Goal: Information Seeking & Learning: Learn about a topic

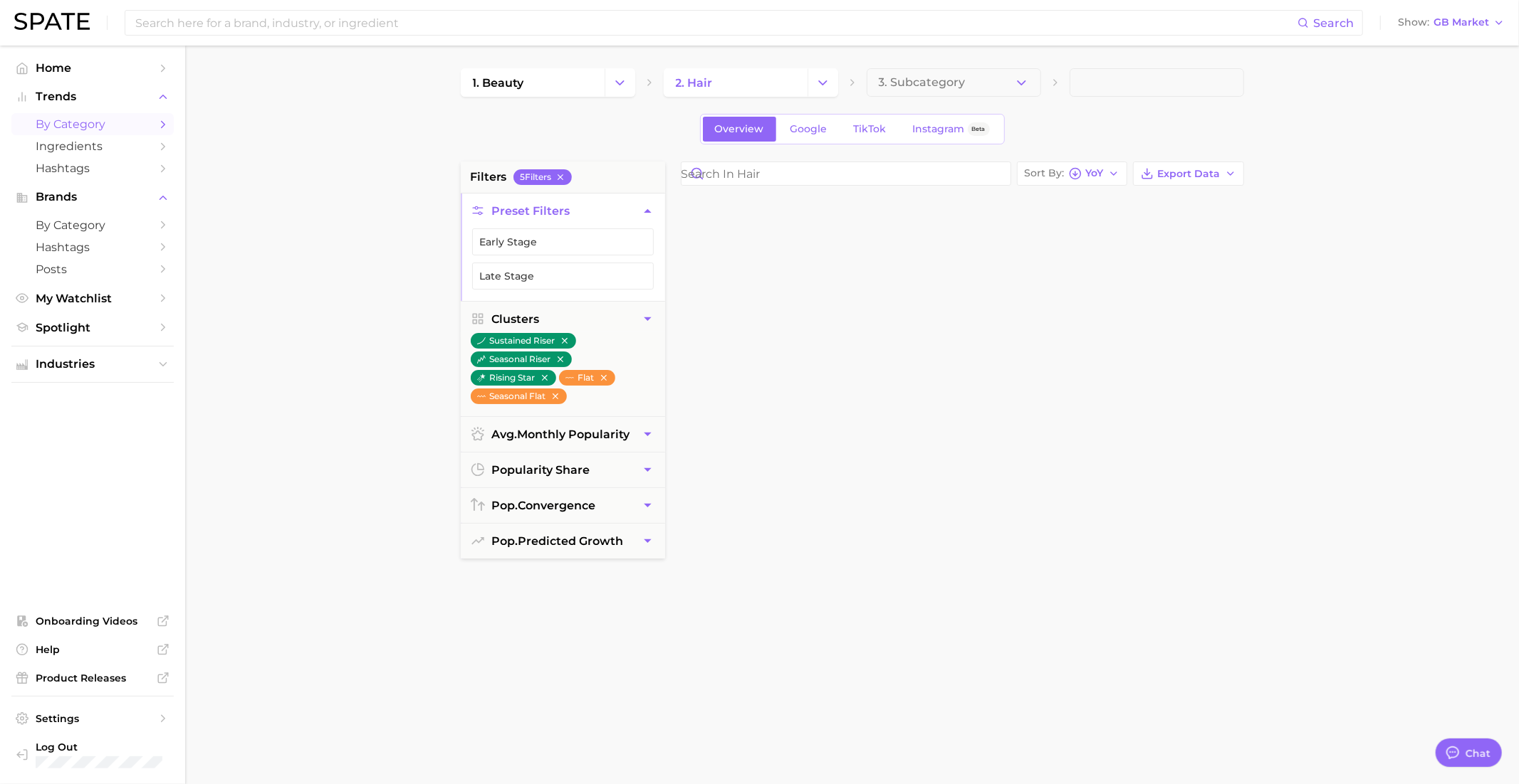
scroll to position [1378, 0]
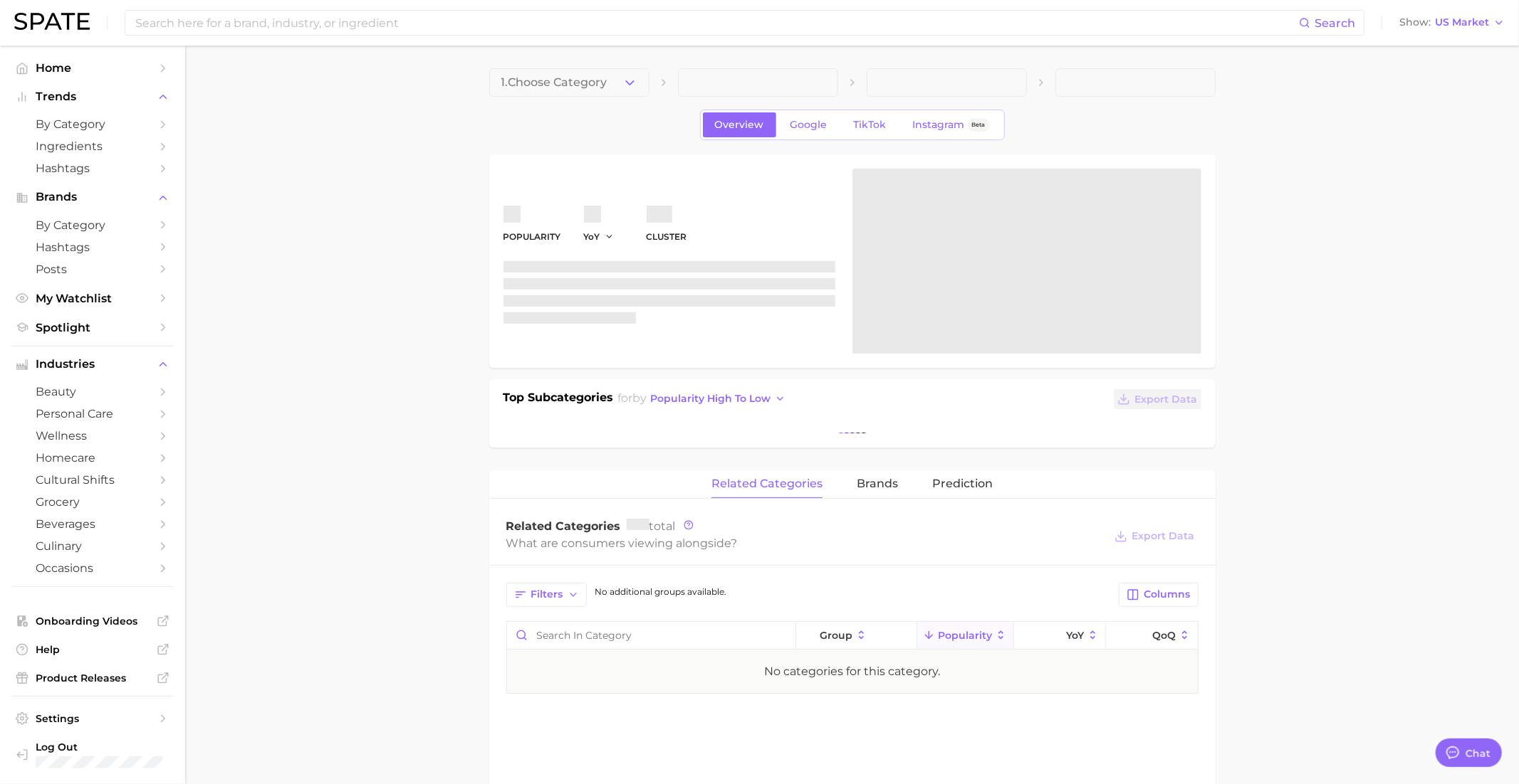
scroll to position [1378, 0]
click at [81, 304] on span "My Watchlist" at bounding box center [93, 298] width 114 height 13
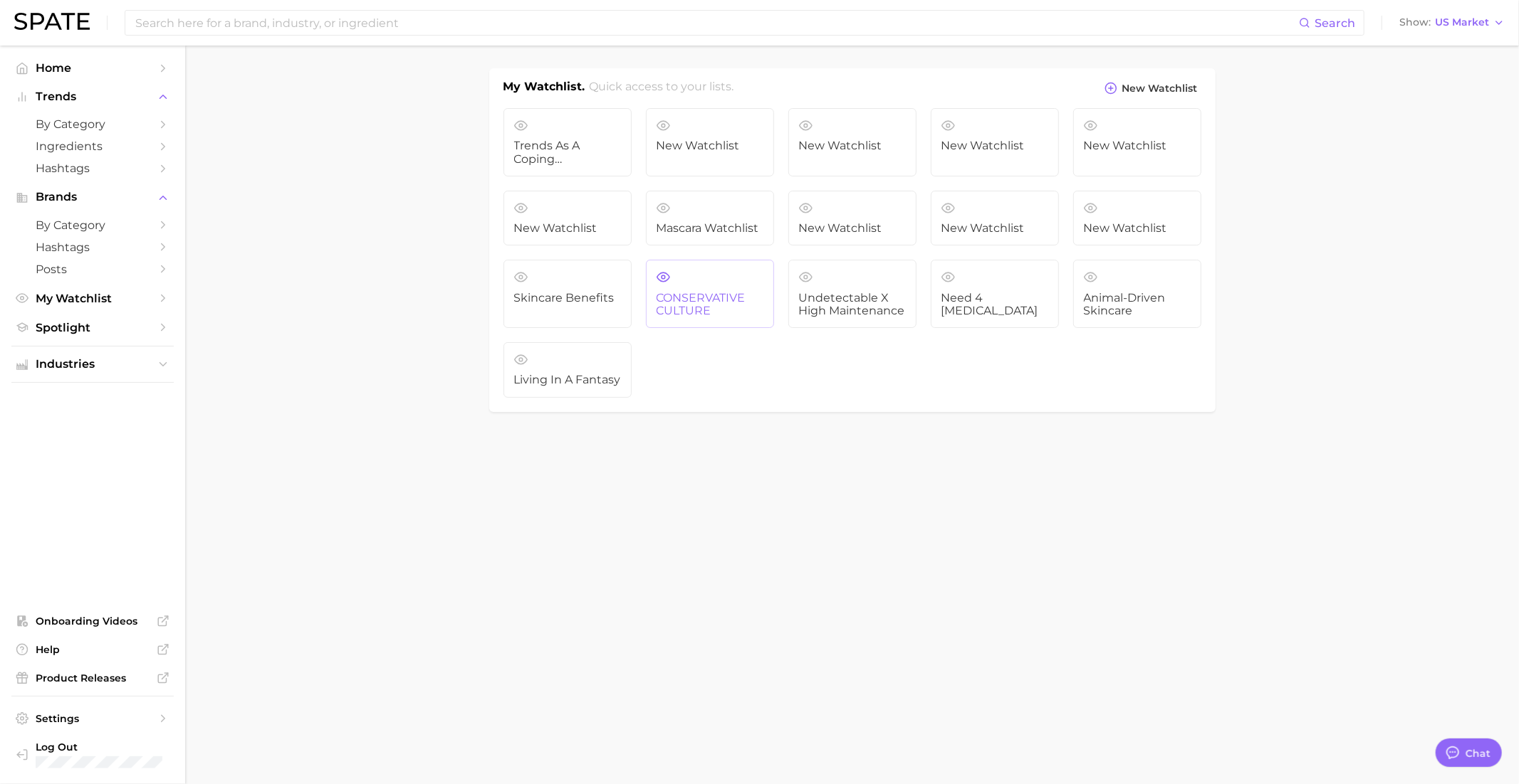
click at [706, 292] on span "CONSERVATIVE CULTURE" at bounding box center [710, 305] width 107 height 27
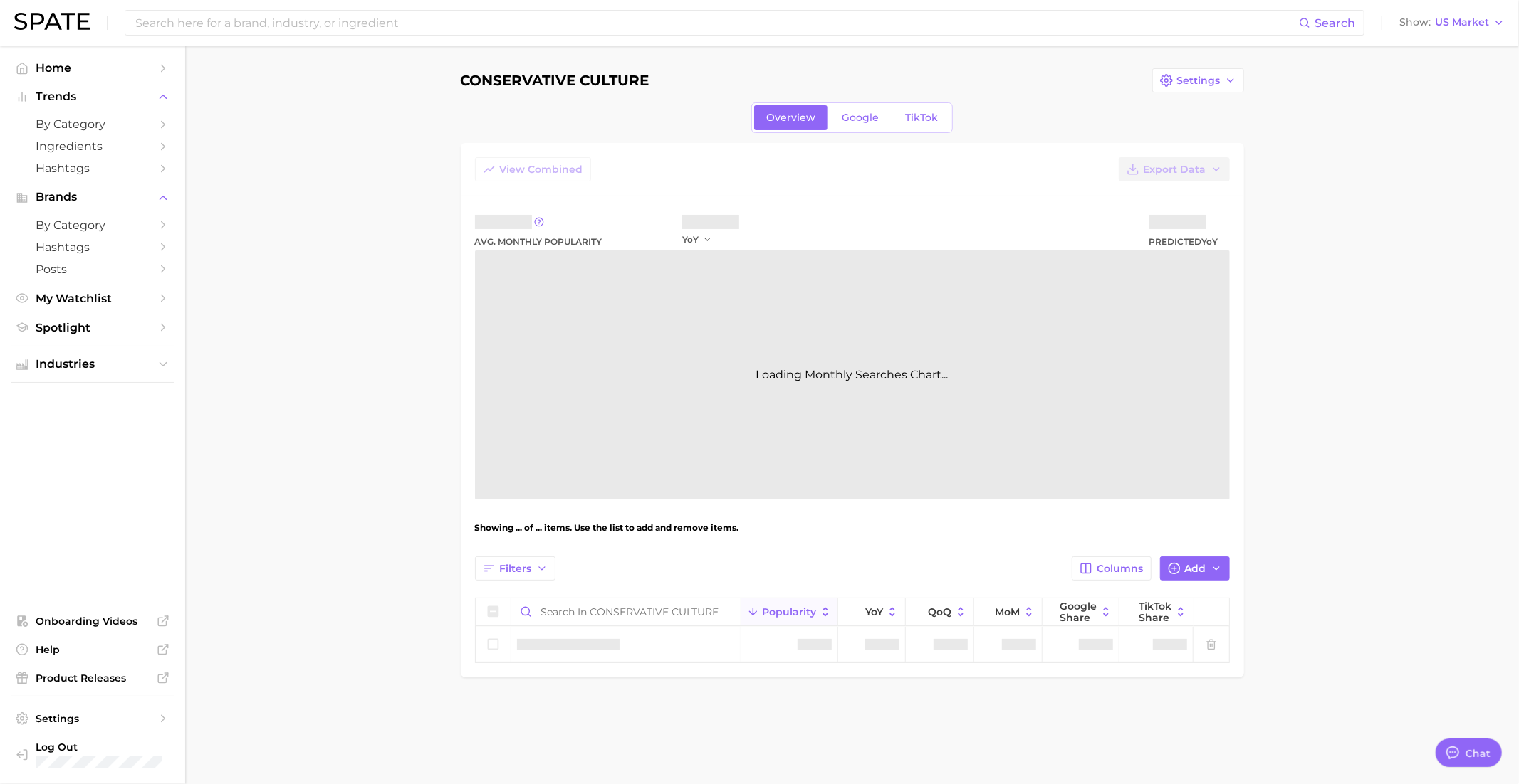
type textarea "x"
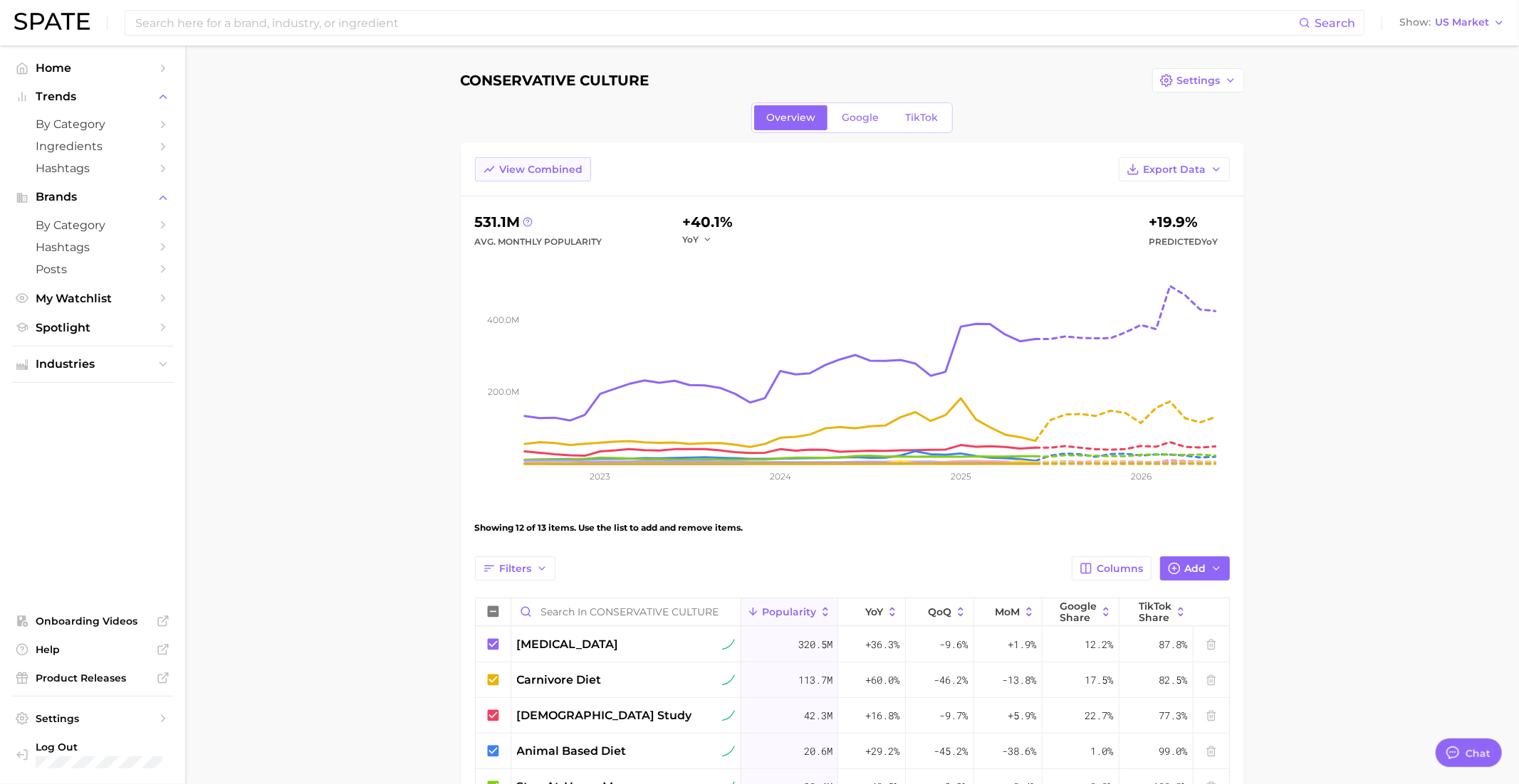
click at [551, 167] on span "View Combined" at bounding box center [541, 170] width 83 height 12
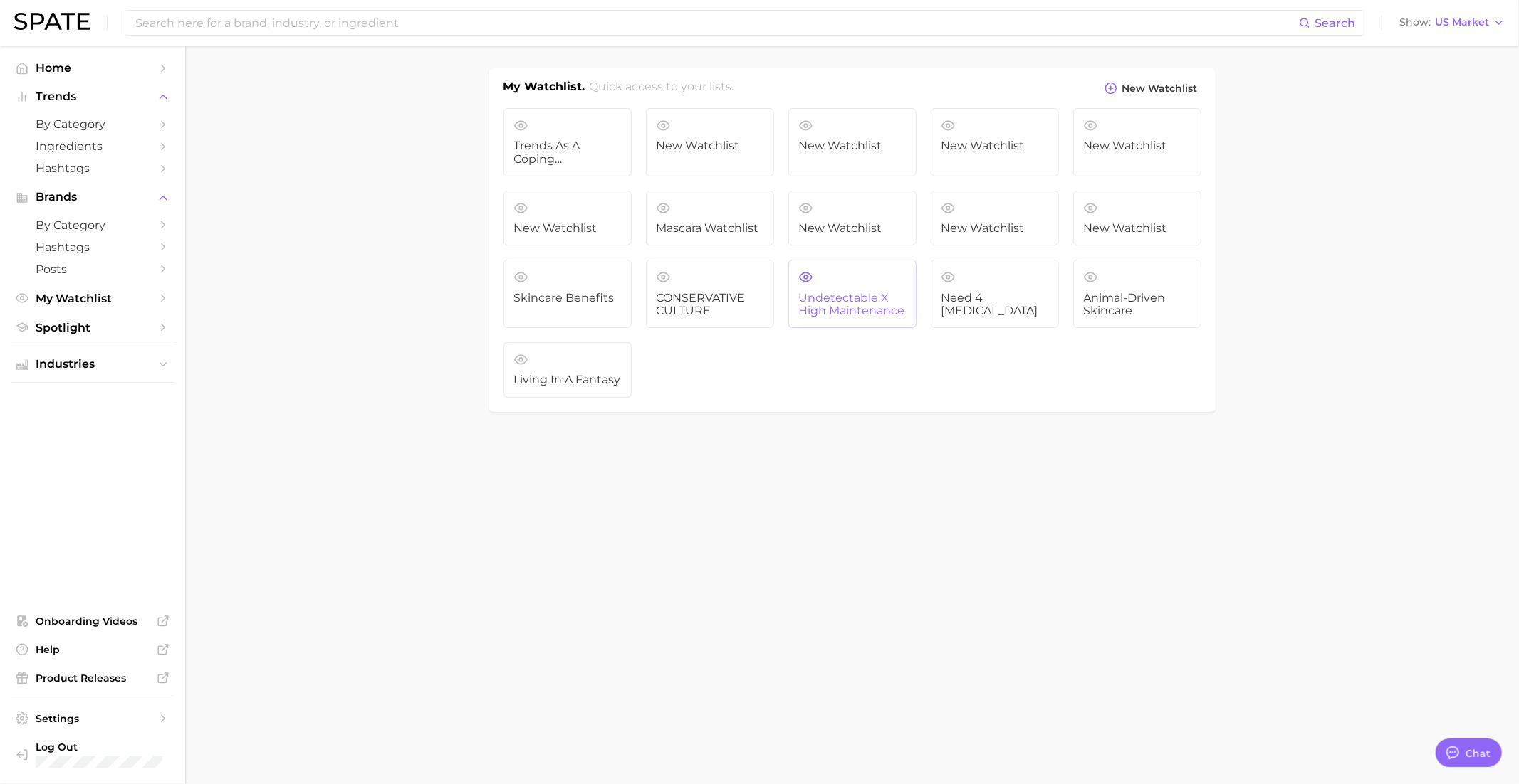
click at [843, 316] on link "Undetectable X High maintenance" at bounding box center [852, 293] width 129 height 69
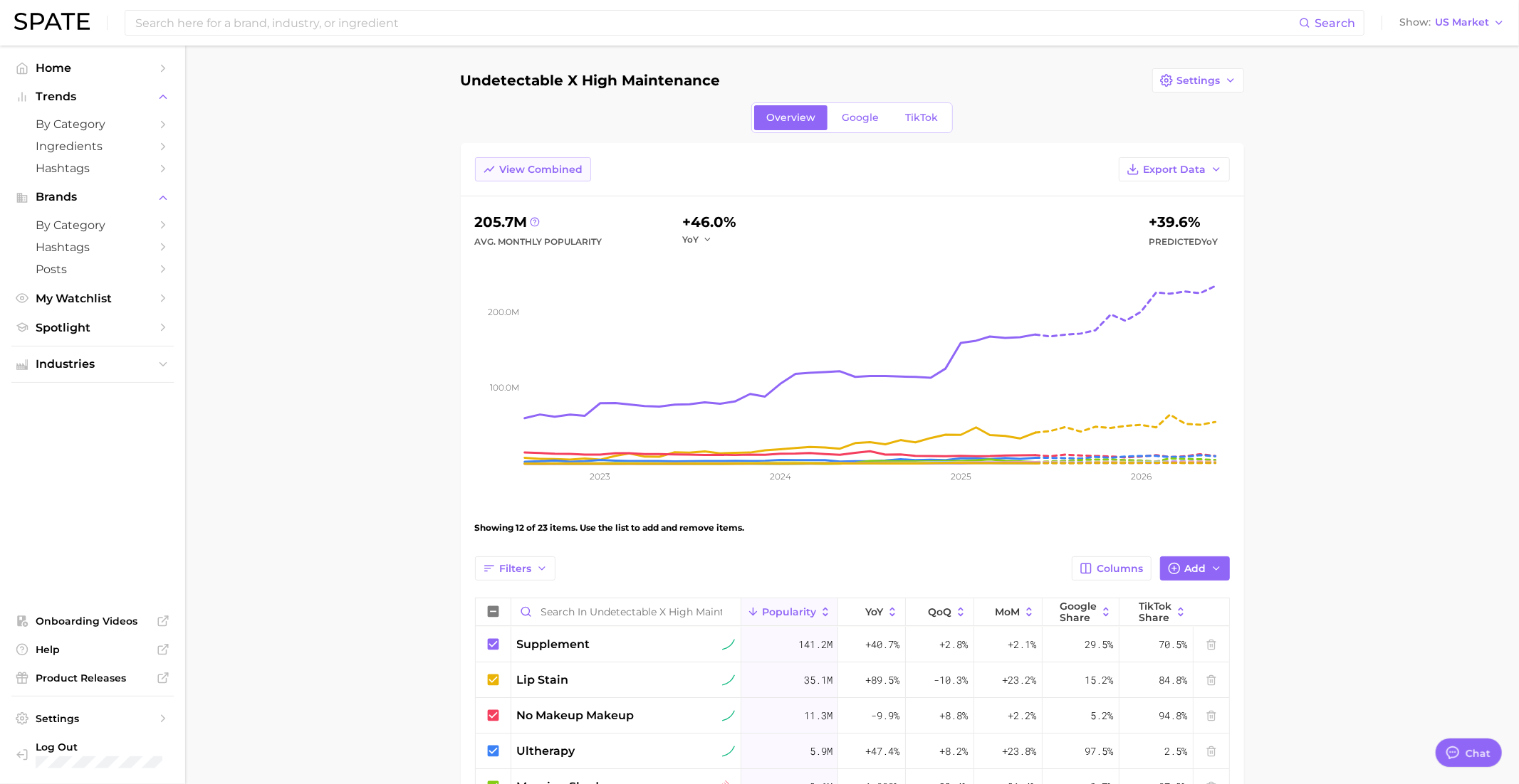
click at [550, 167] on span "View Combined" at bounding box center [541, 170] width 83 height 12
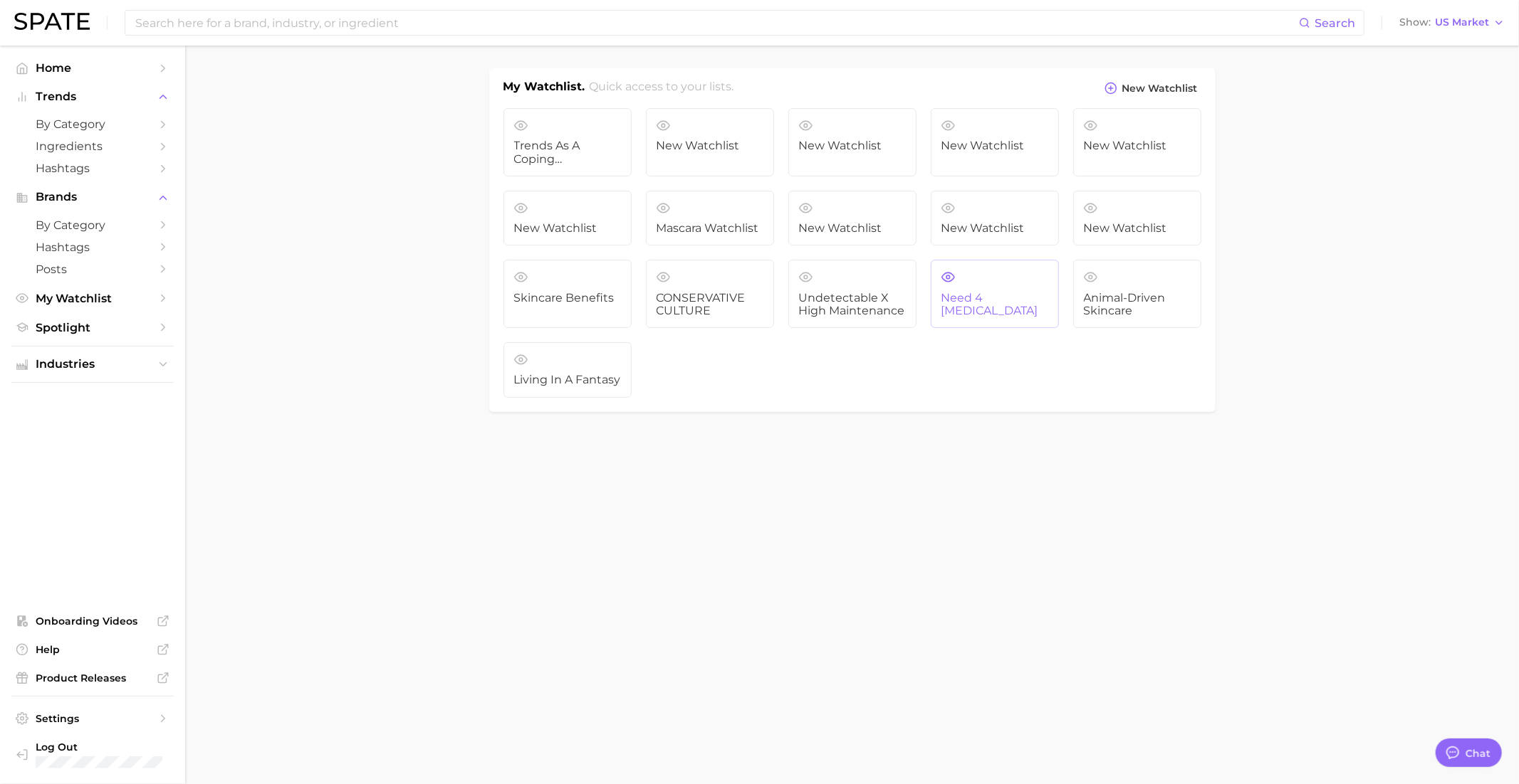
click at [1009, 297] on span "Need 4 [MEDICAL_DATA]" at bounding box center [995, 305] width 107 height 27
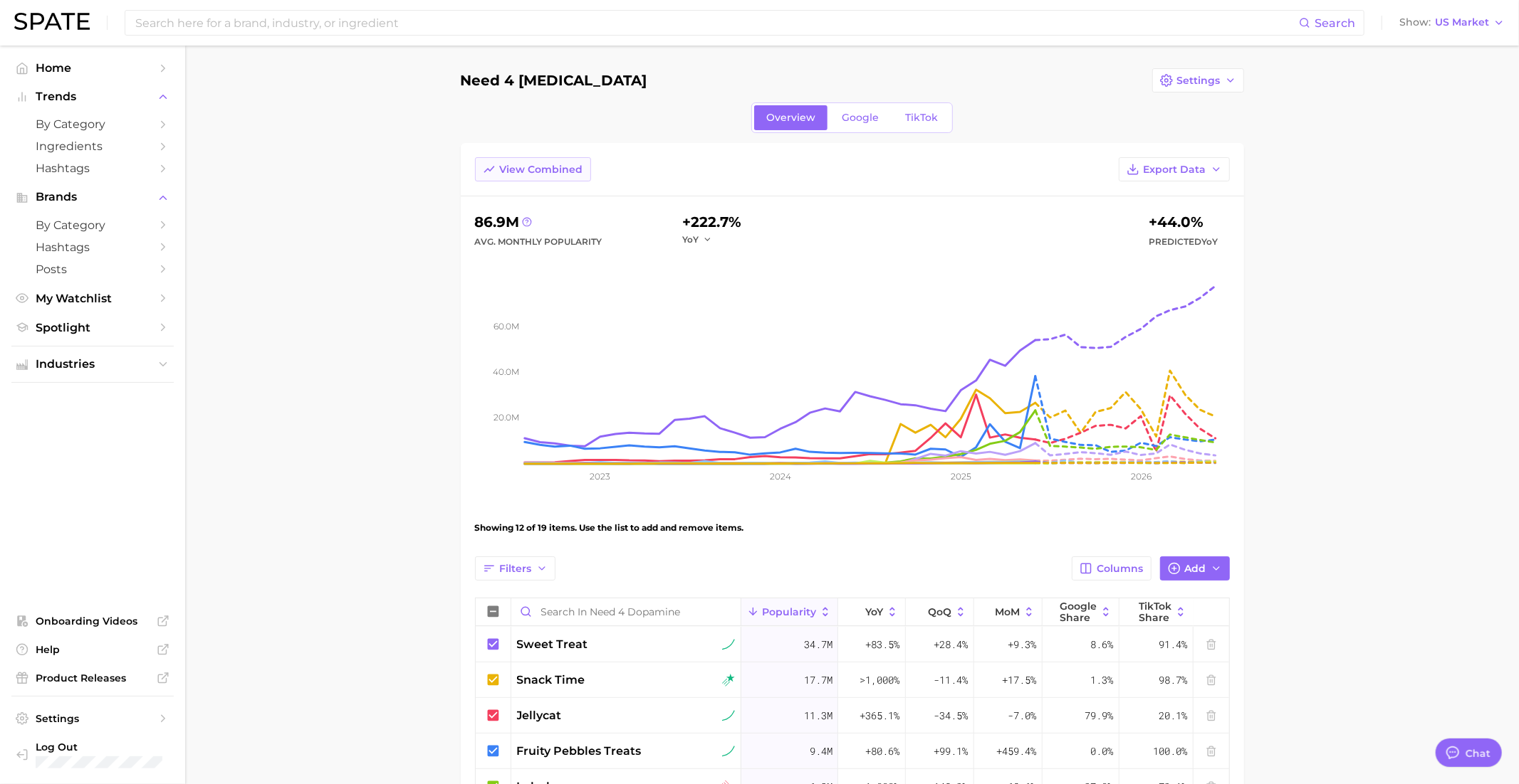
click at [550, 169] on span "View Combined" at bounding box center [541, 170] width 83 height 12
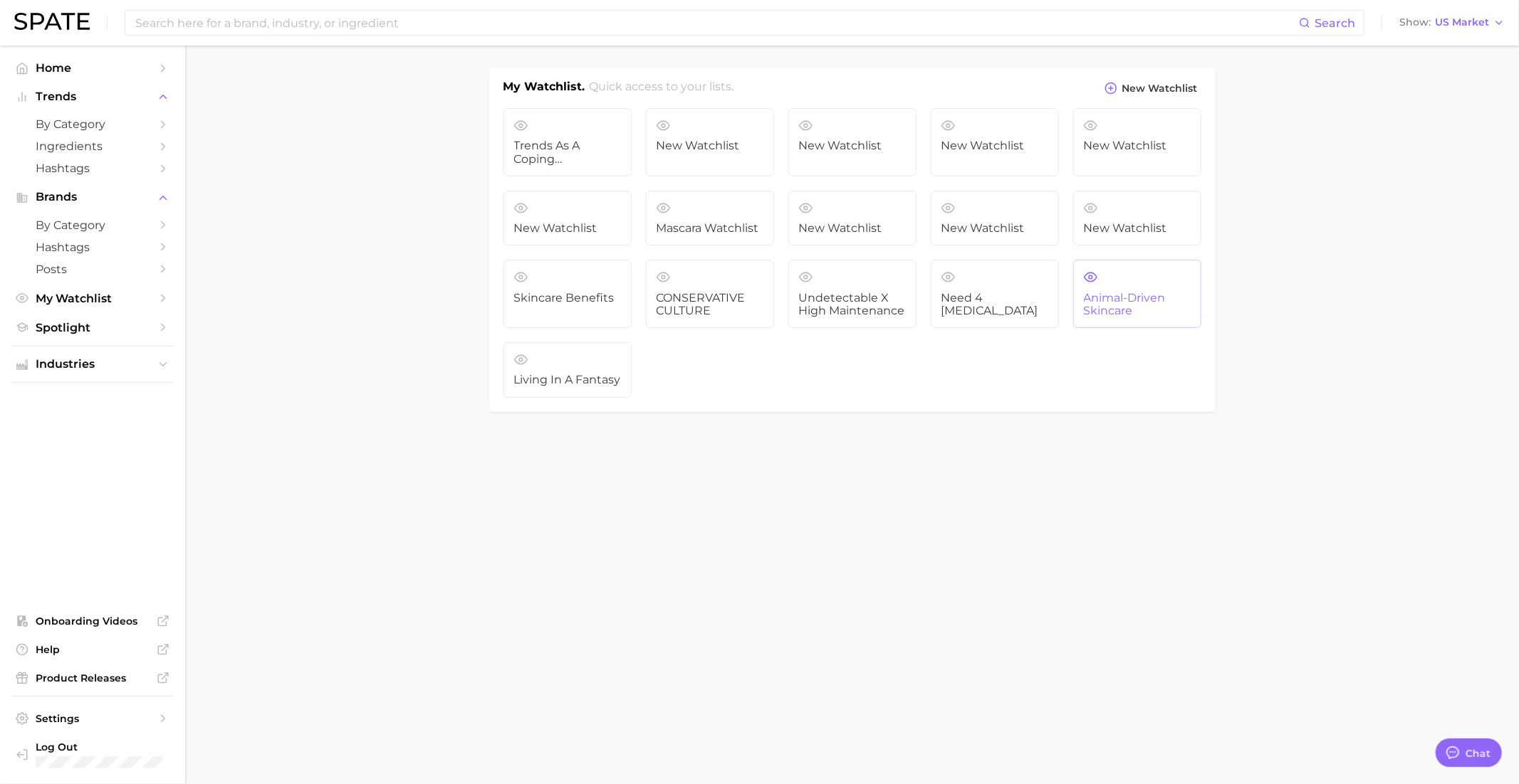
click at [1122, 297] on span "Animal-driven skincare" at bounding box center [1137, 305] width 107 height 27
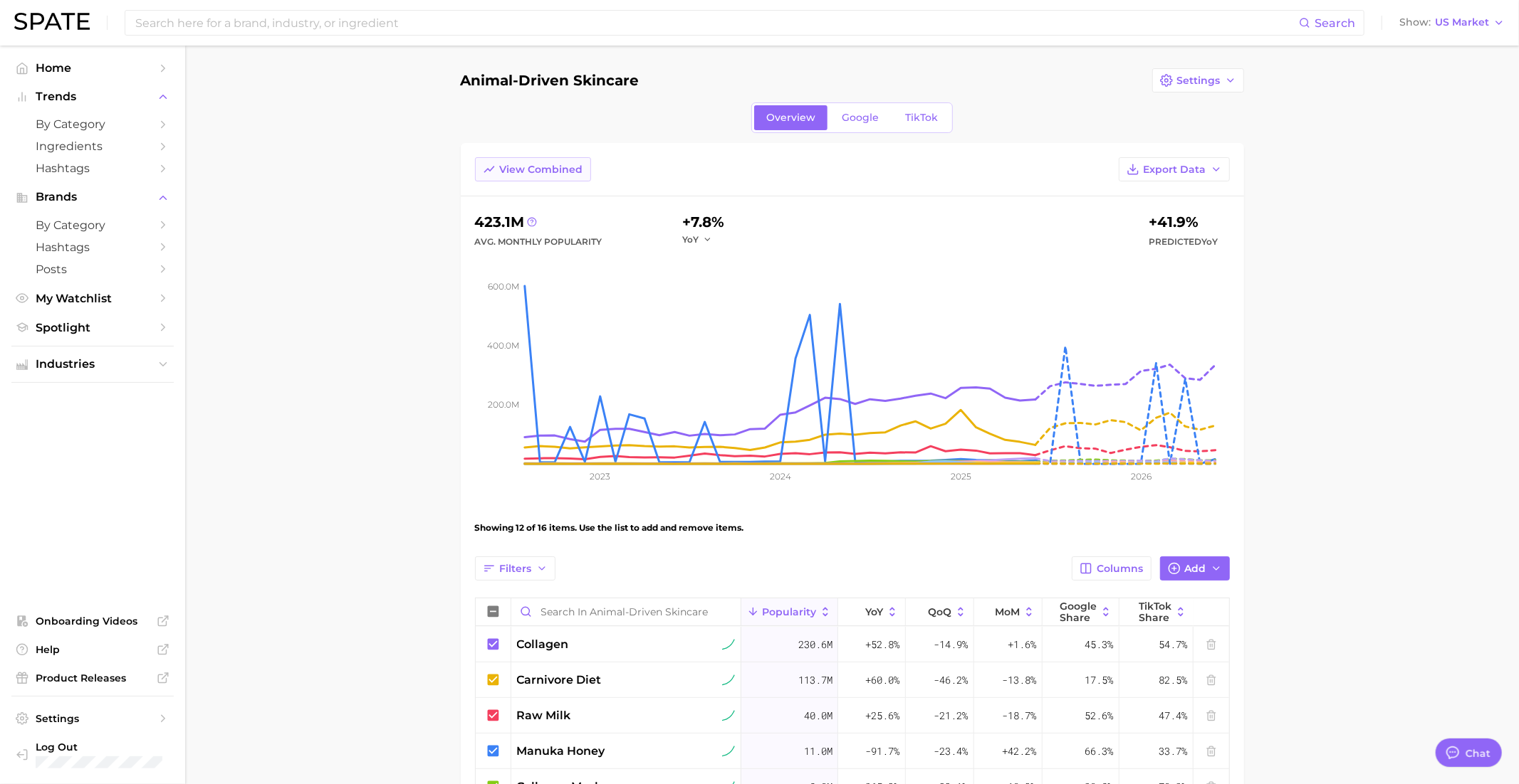
click at [544, 168] on span "View Combined" at bounding box center [541, 170] width 83 height 12
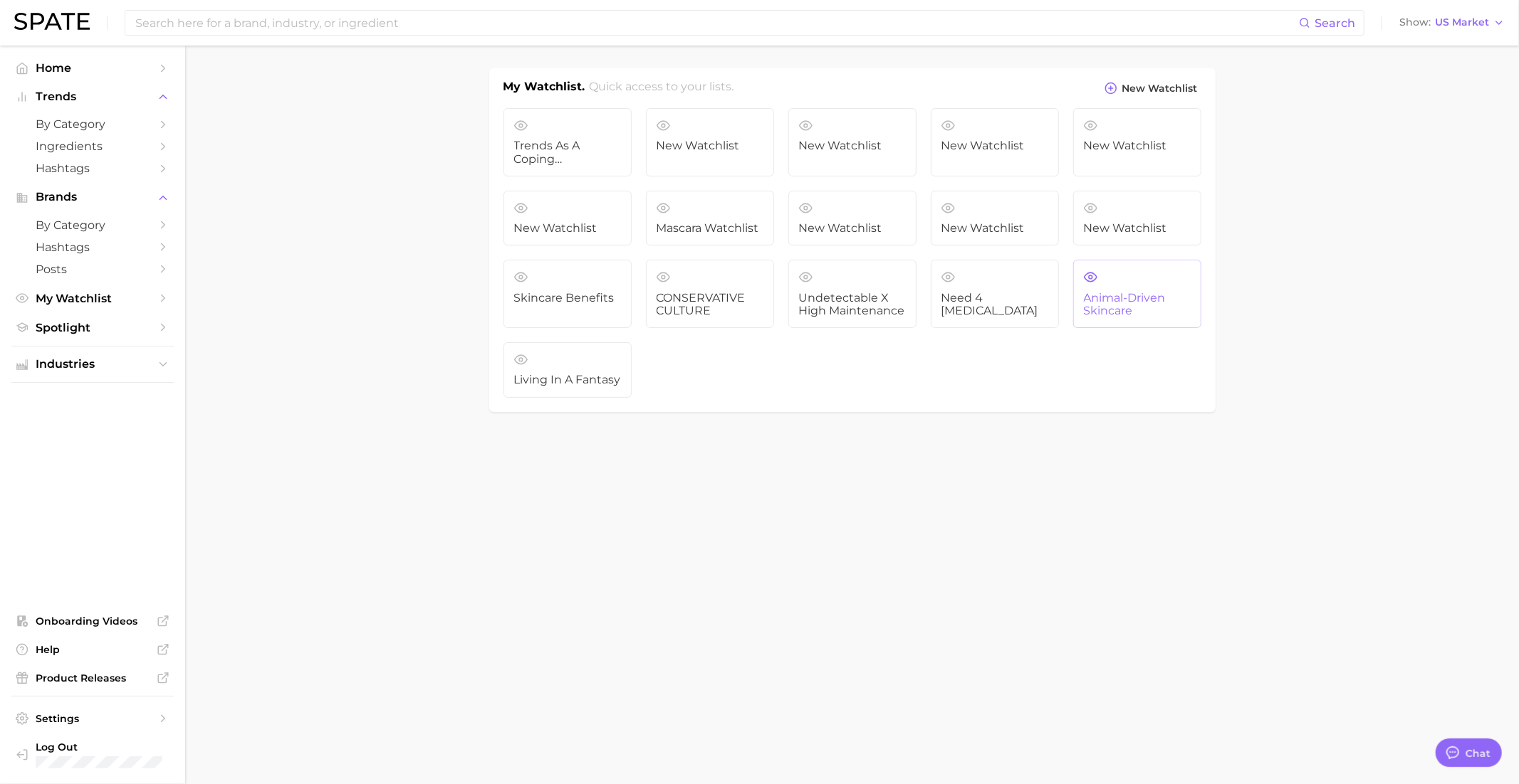
click at [1131, 304] on span "Animal-driven skincare" at bounding box center [1137, 305] width 107 height 27
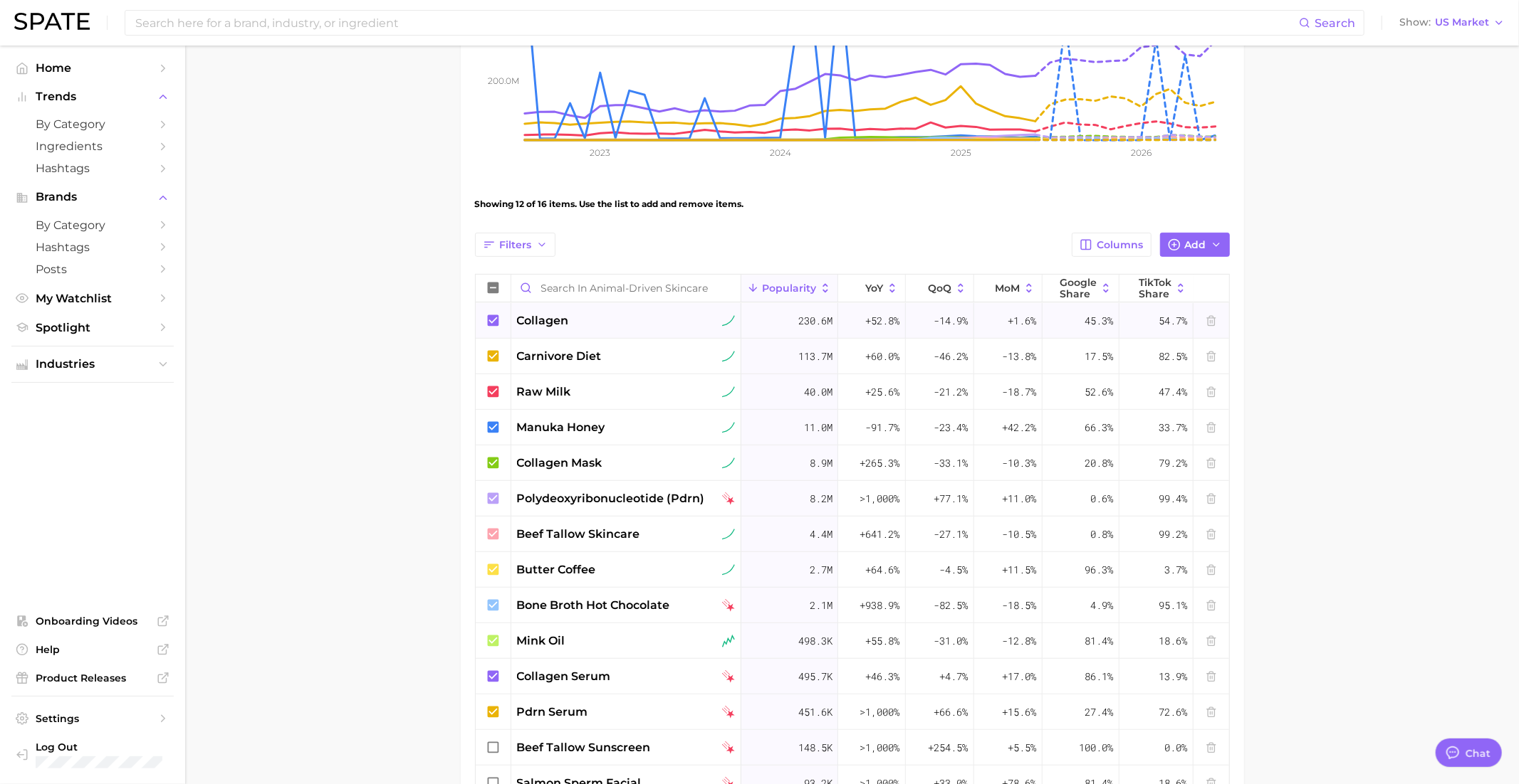
scroll to position [327, 0]
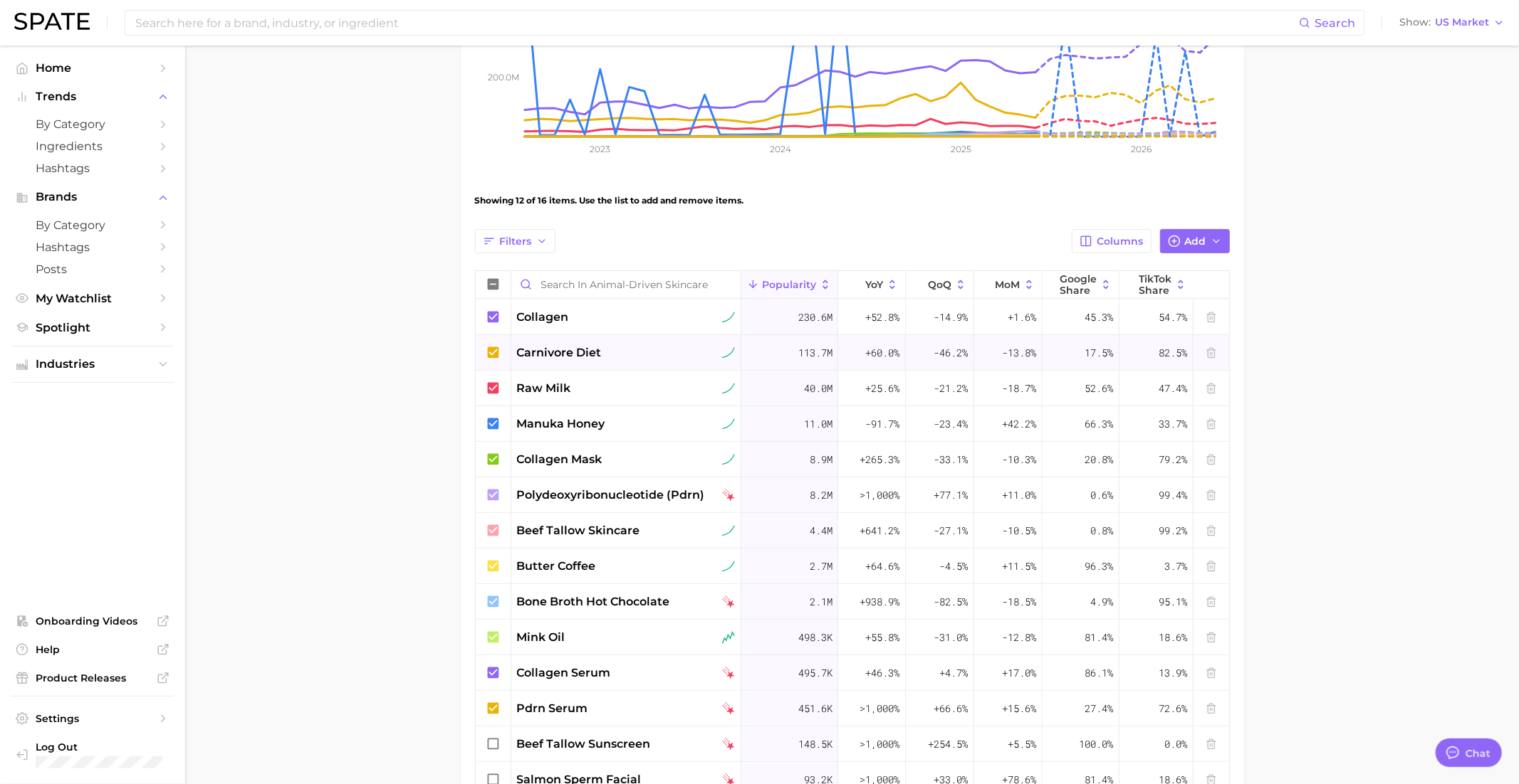
click at [497, 352] on icon at bounding box center [493, 352] width 12 height 12
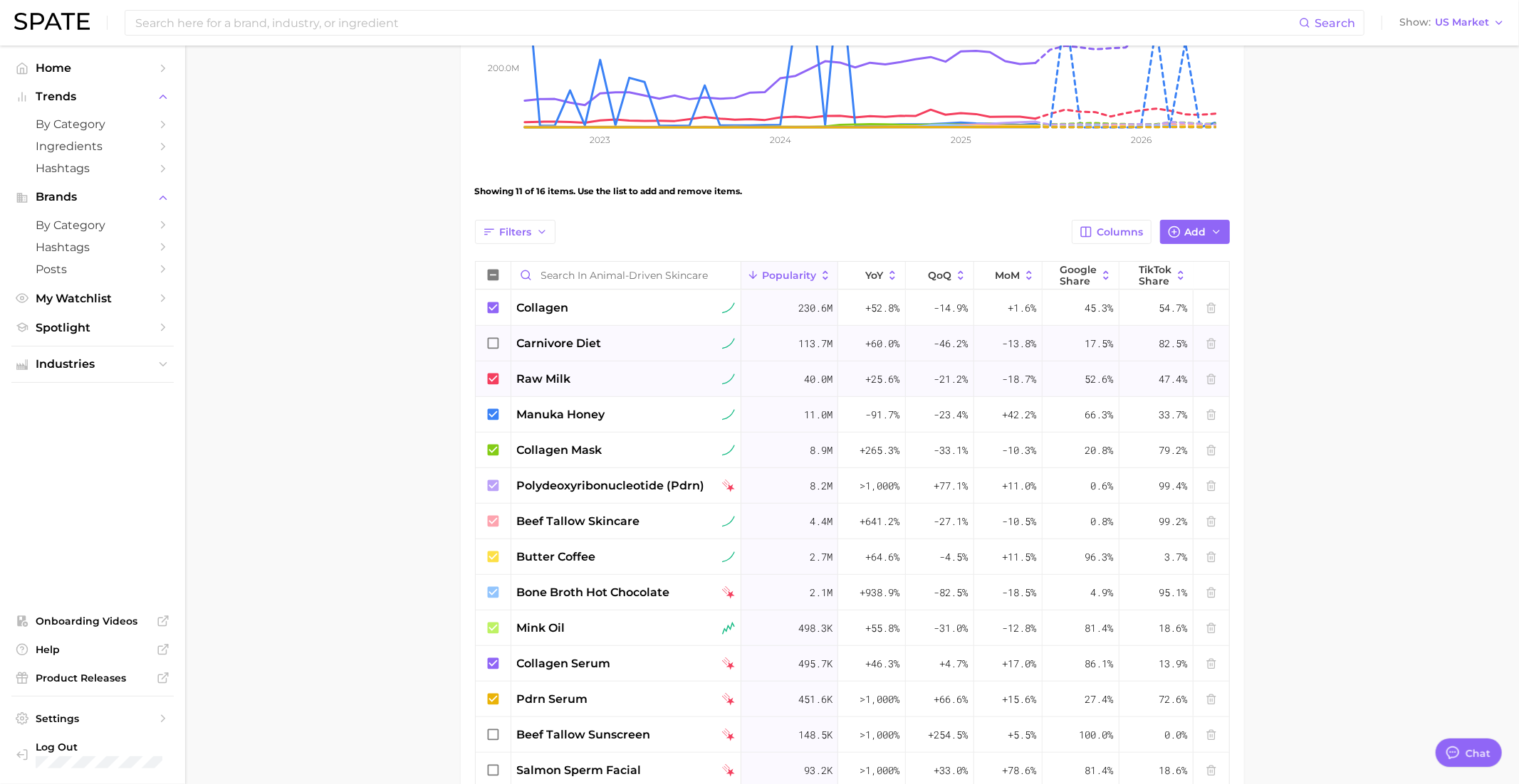
click at [494, 375] on icon at bounding box center [493, 378] width 12 height 12
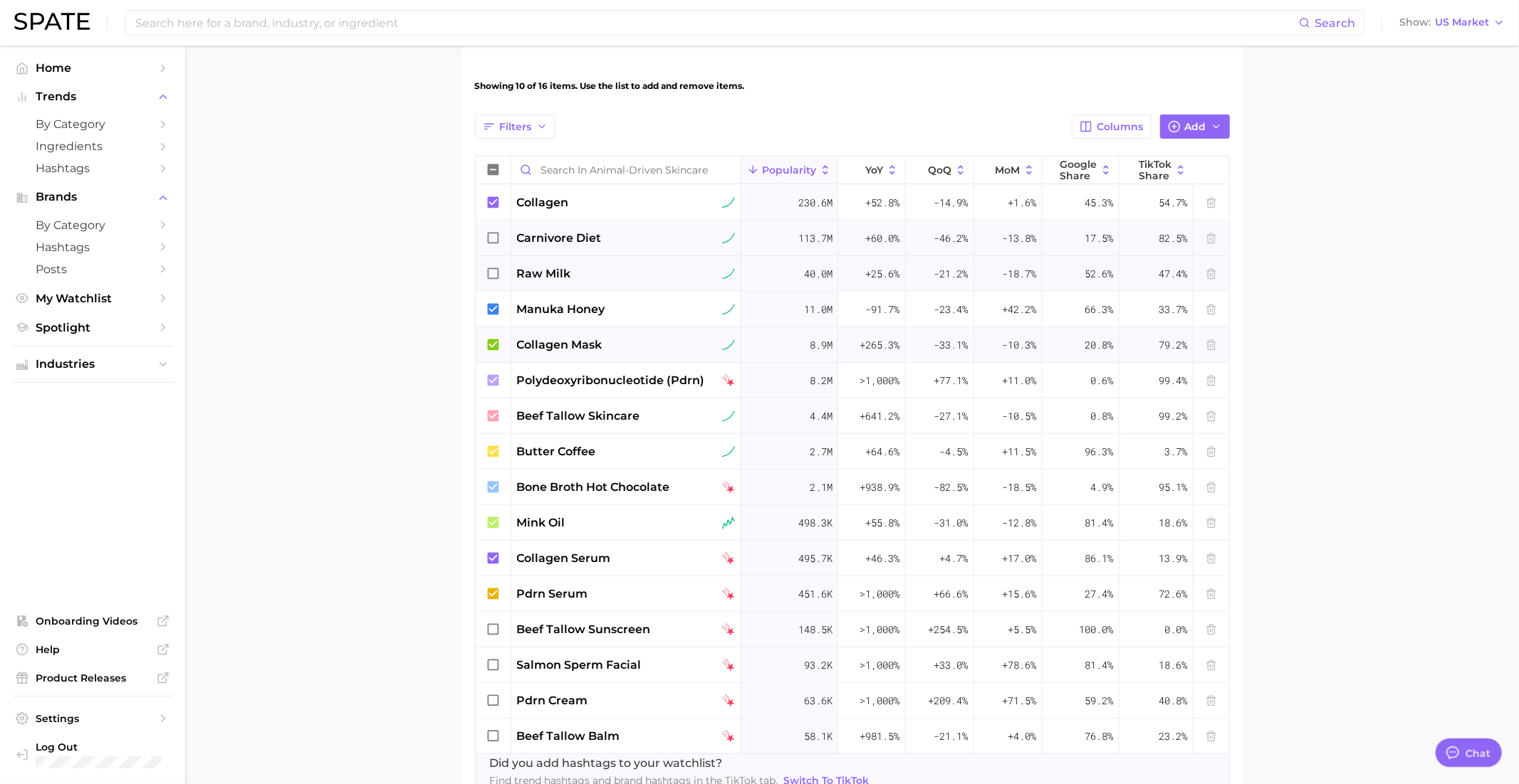
scroll to position [446, 0]
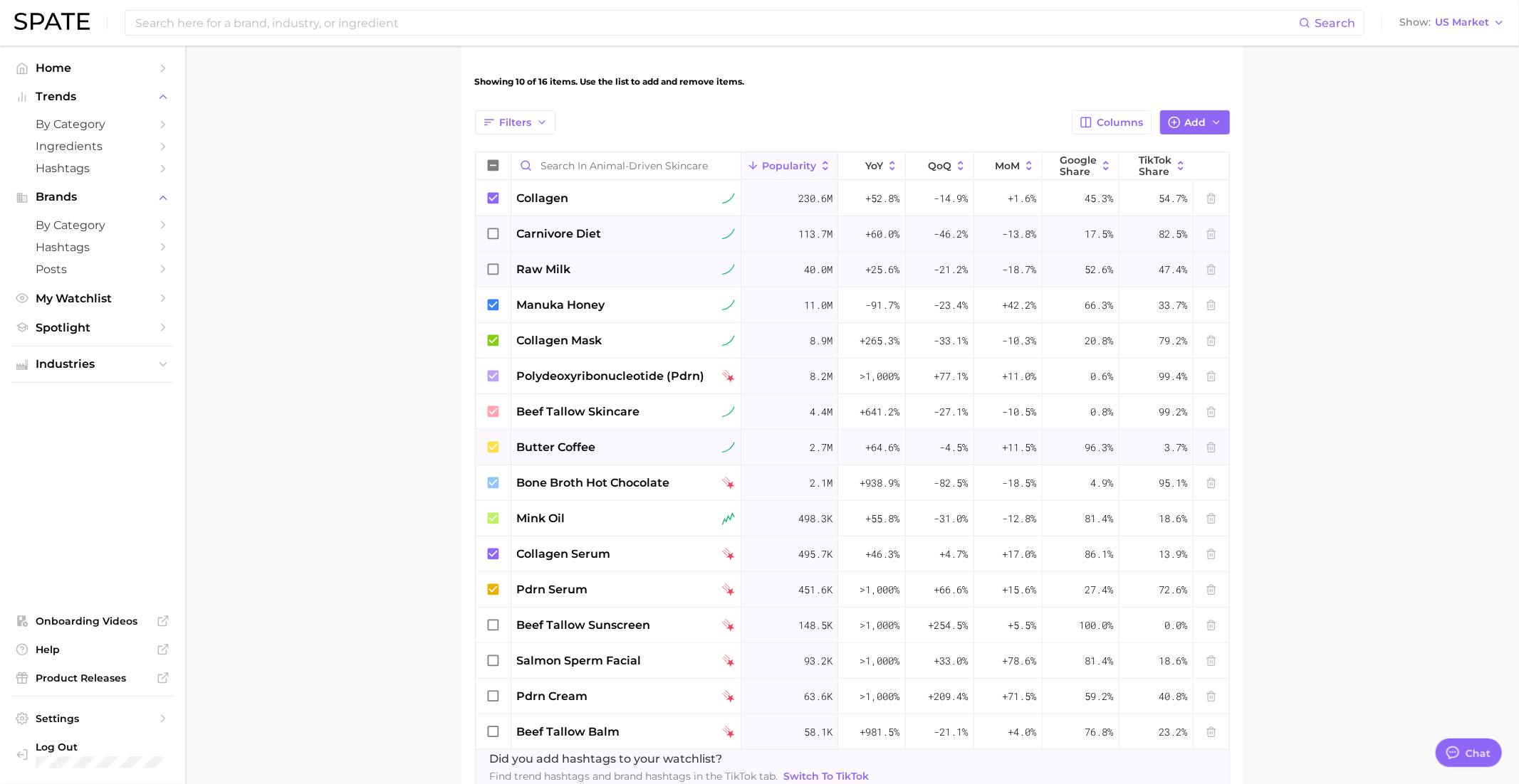
click at [491, 449] on icon at bounding box center [493, 447] width 12 height 12
click at [491, 475] on icon at bounding box center [494, 483] width 16 height 16
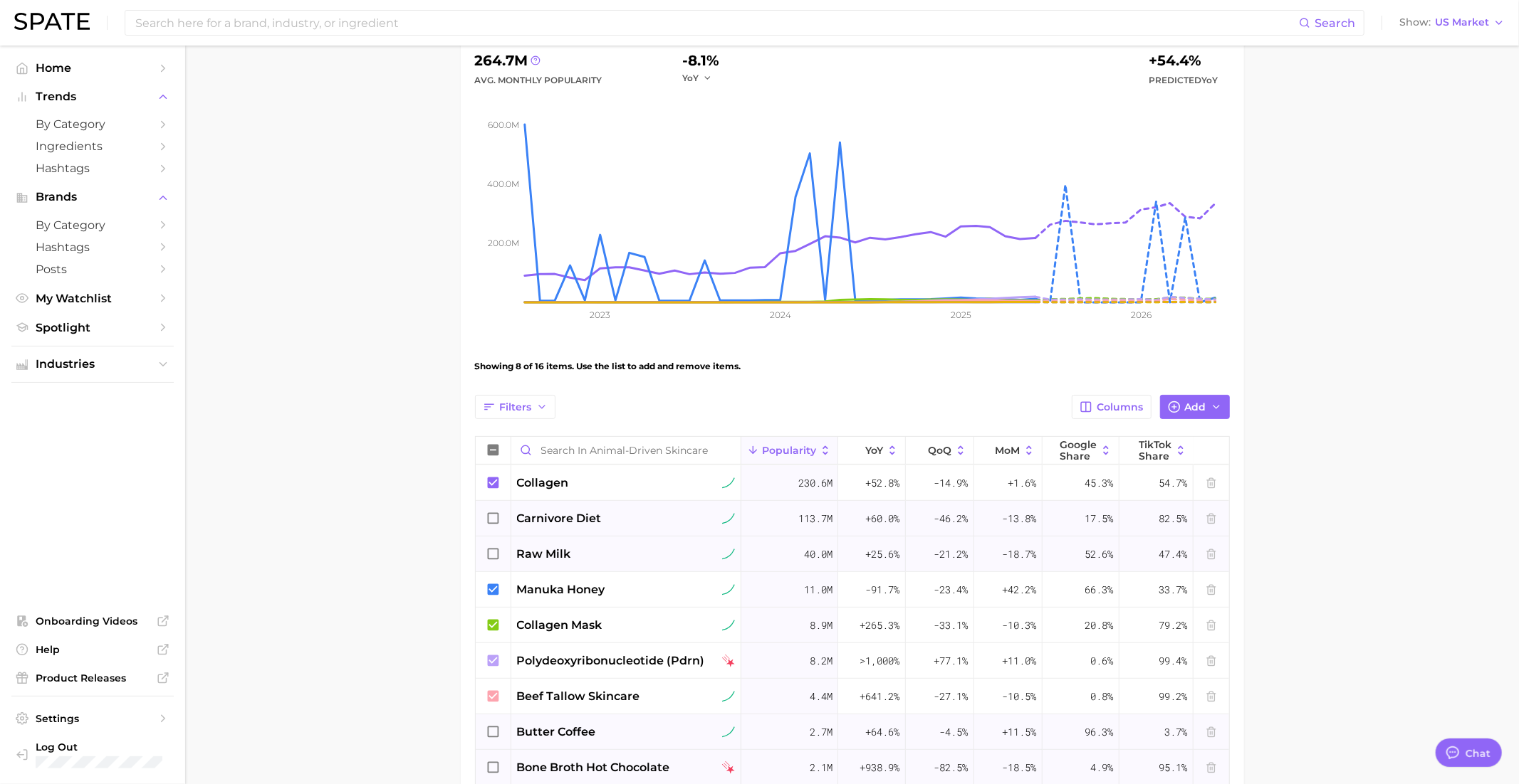
scroll to position [0, 0]
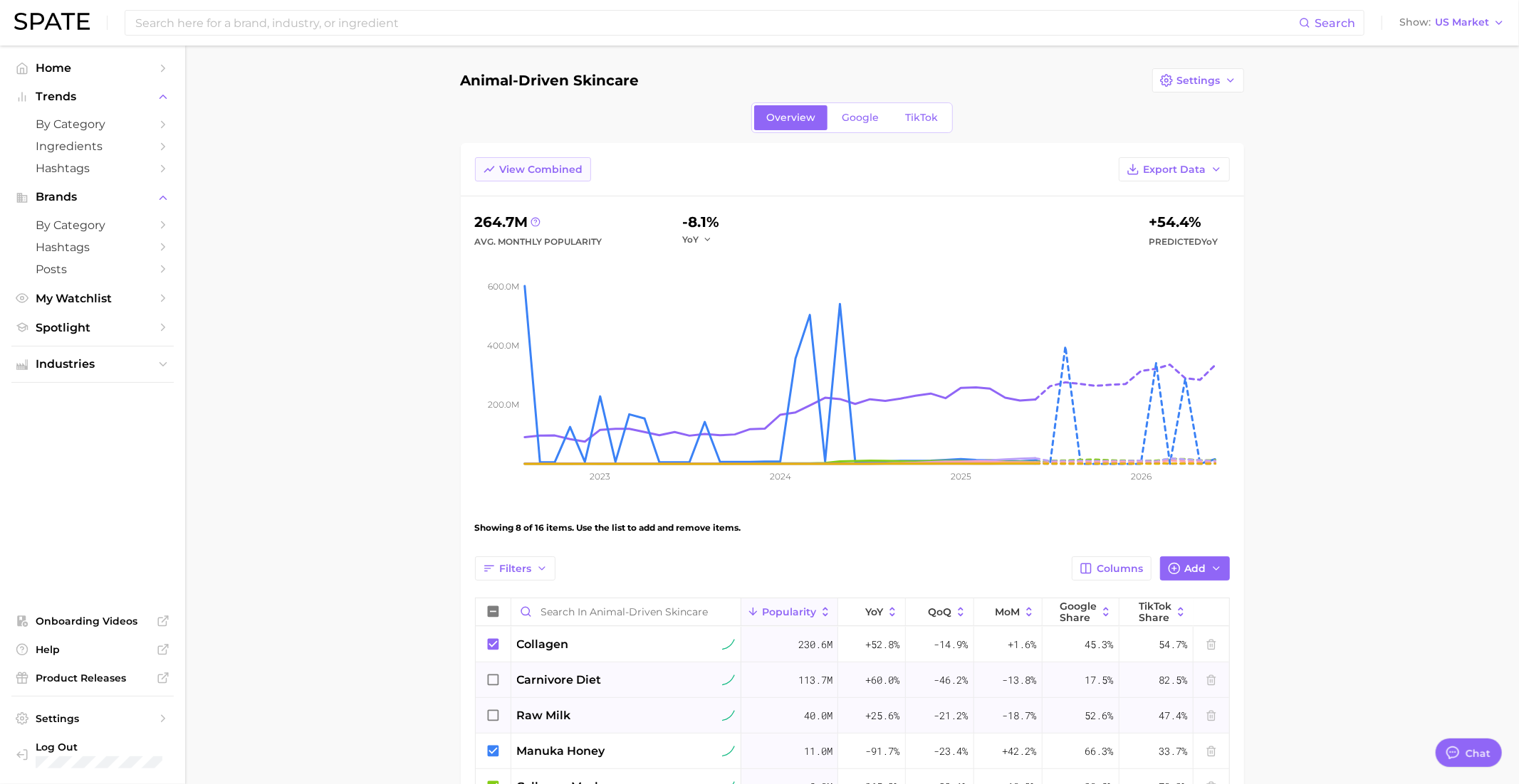
click at [534, 166] on span "View Combined" at bounding box center [541, 170] width 83 height 12
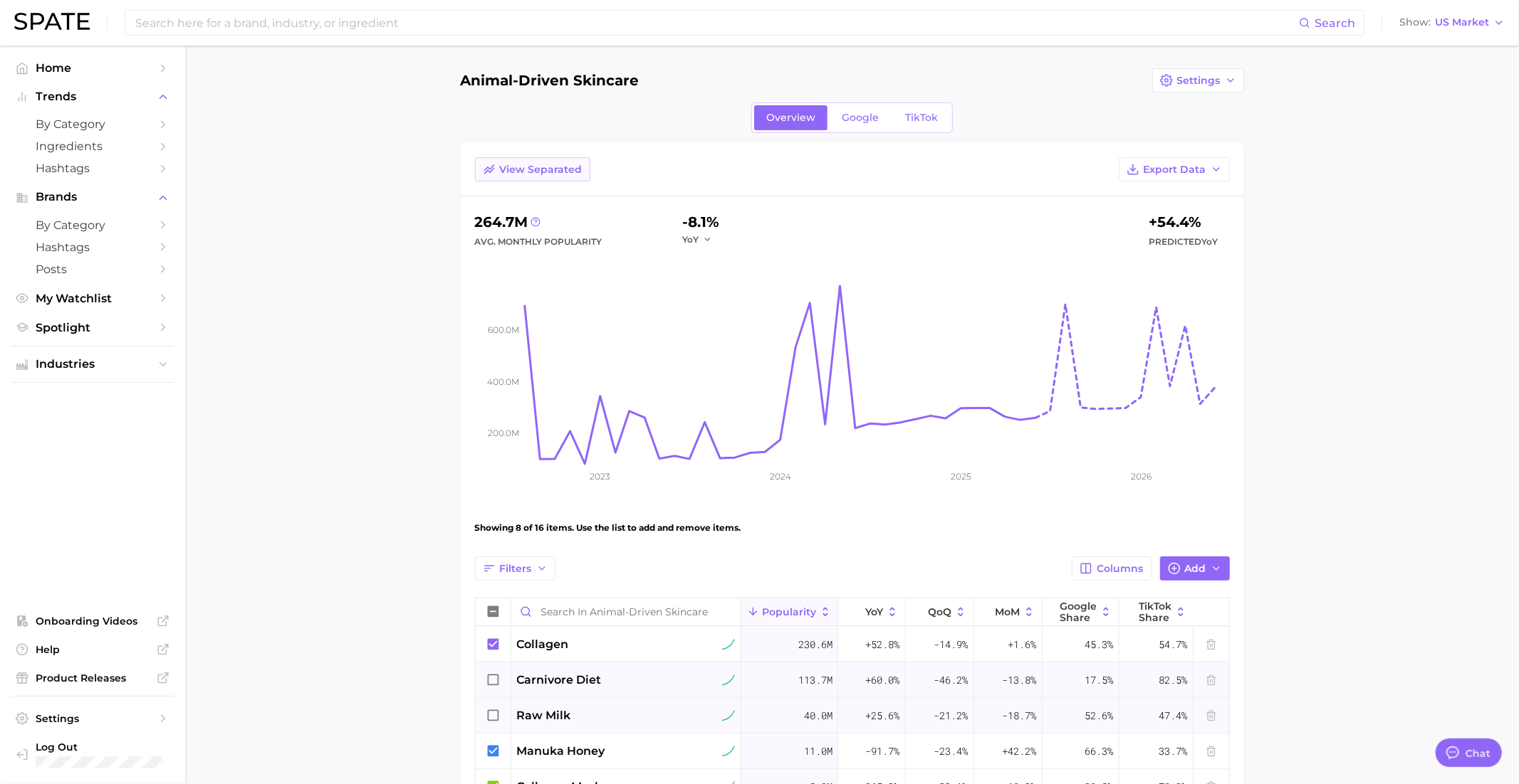
click at [535, 168] on span "View Separated" at bounding box center [541, 170] width 83 height 12
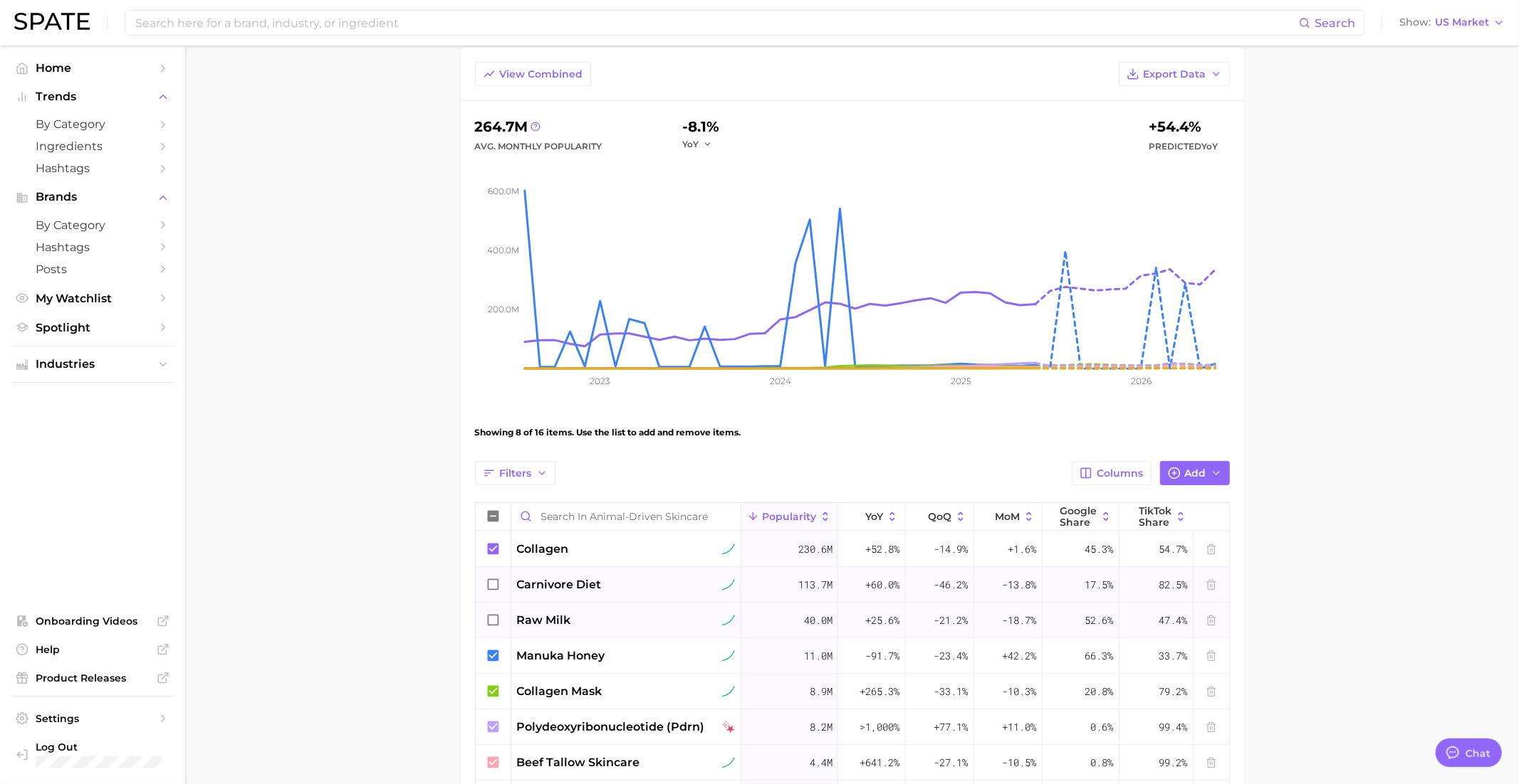
scroll to position [118, 0]
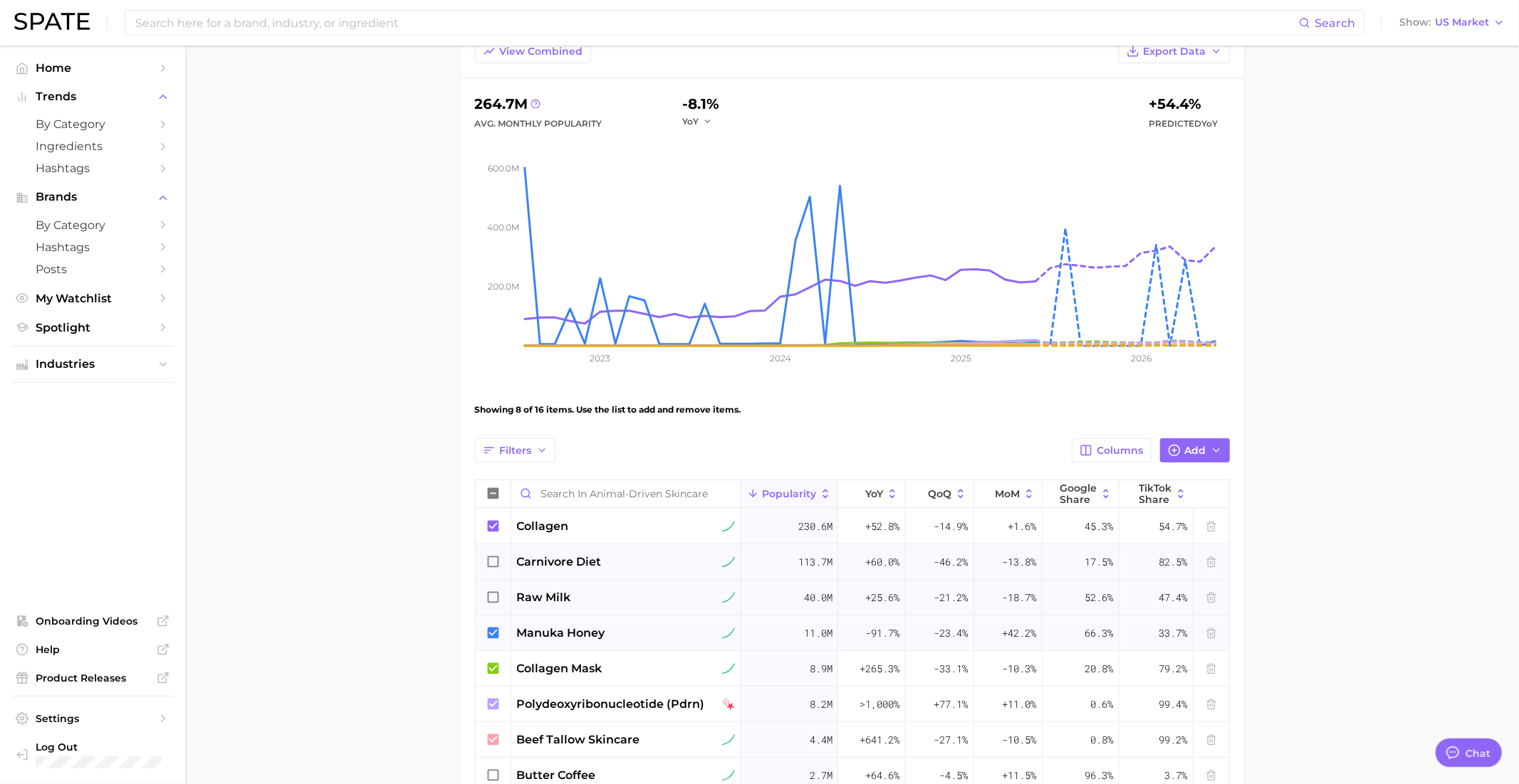
click at [498, 630] on icon at bounding box center [493, 632] width 12 height 12
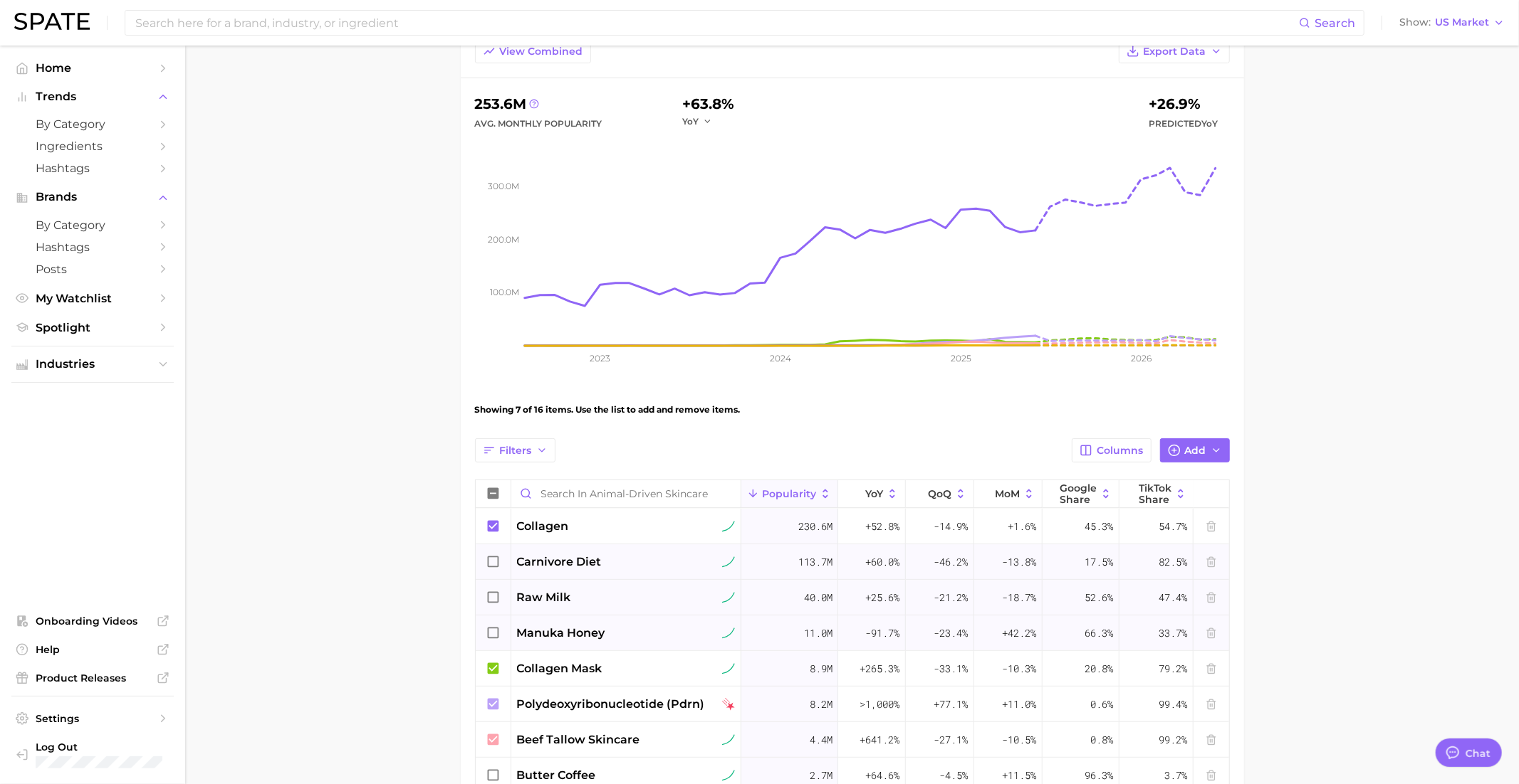
scroll to position [0, 0]
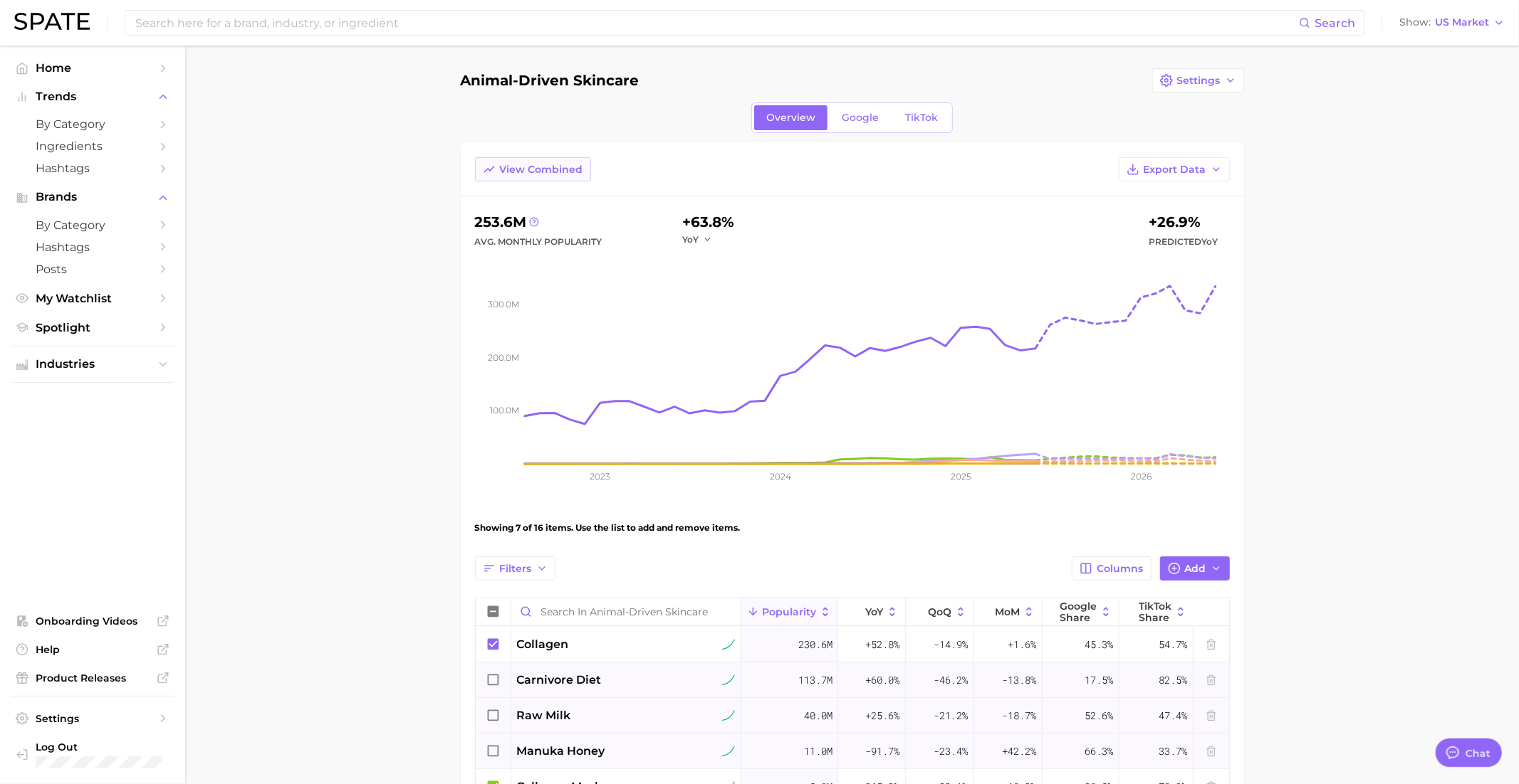
click at [519, 168] on span "View Combined" at bounding box center [541, 170] width 83 height 12
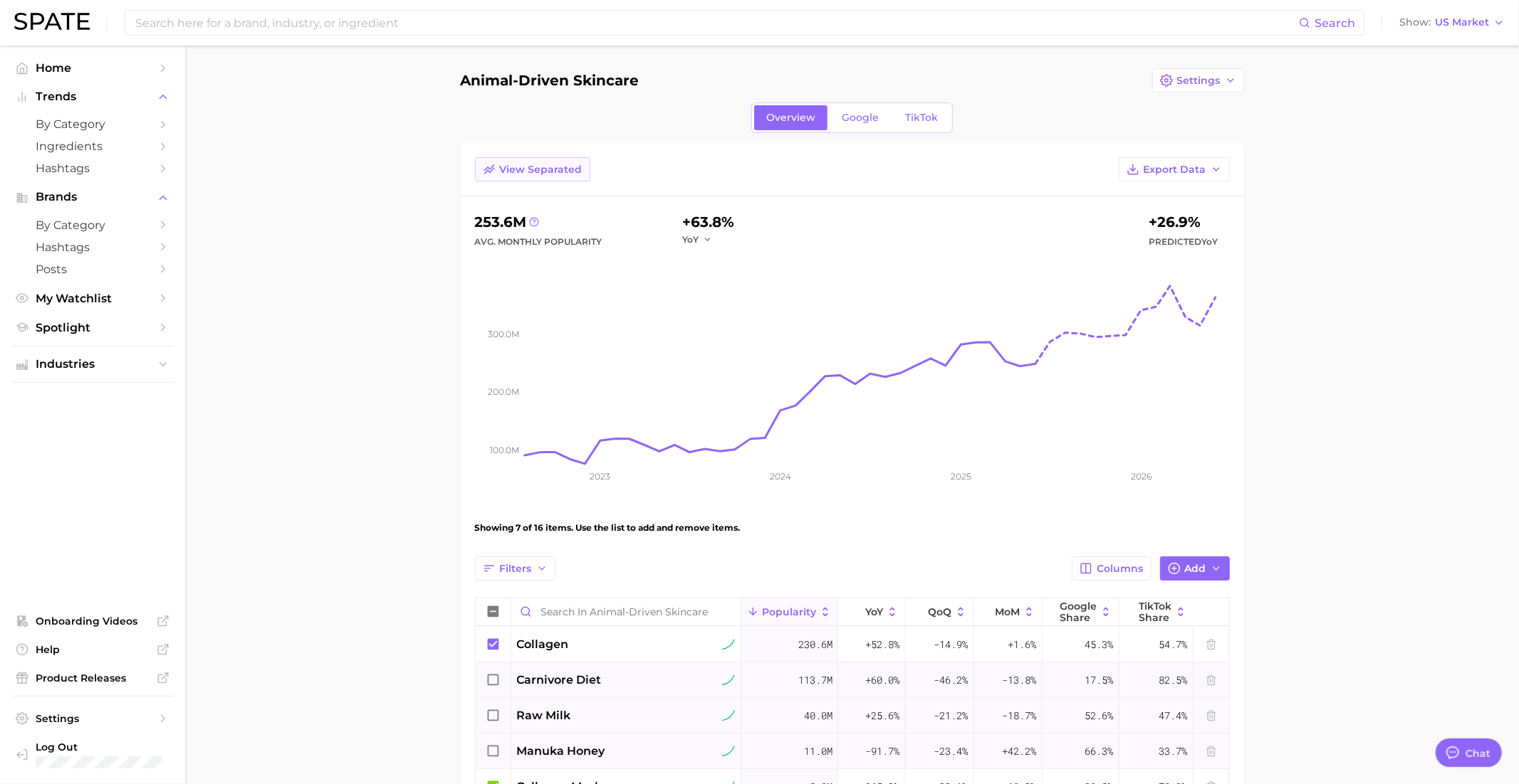
click at [519, 169] on span "View Separated" at bounding box center [541, 170] width 83 height 12
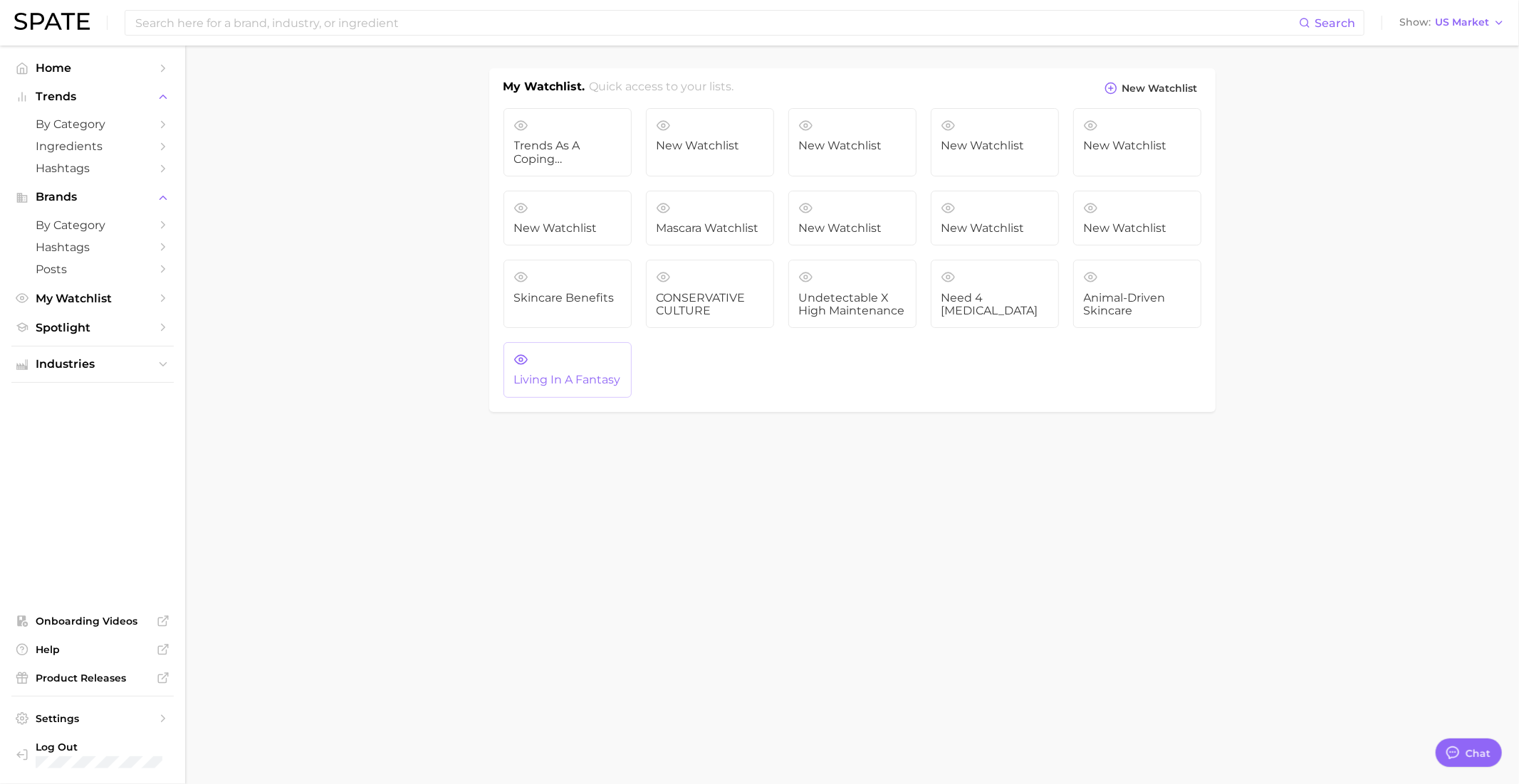
click at [561, 383] on span "Living in a Fantasy" at bounding box center [568, 380] width 107 height 12
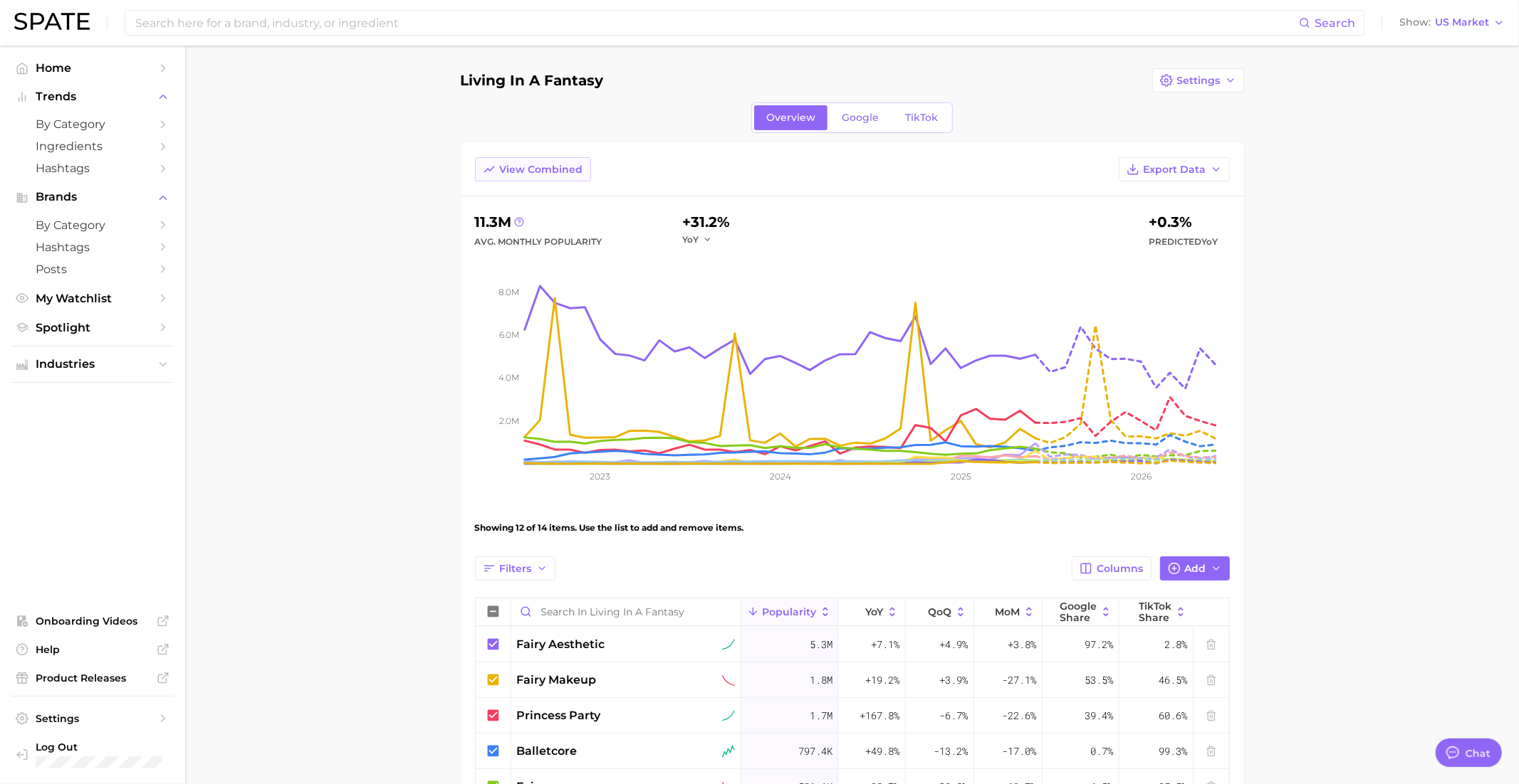
click at [530, 170] on span "View Combined" at bounding box center [541, 170] width 83 height 12
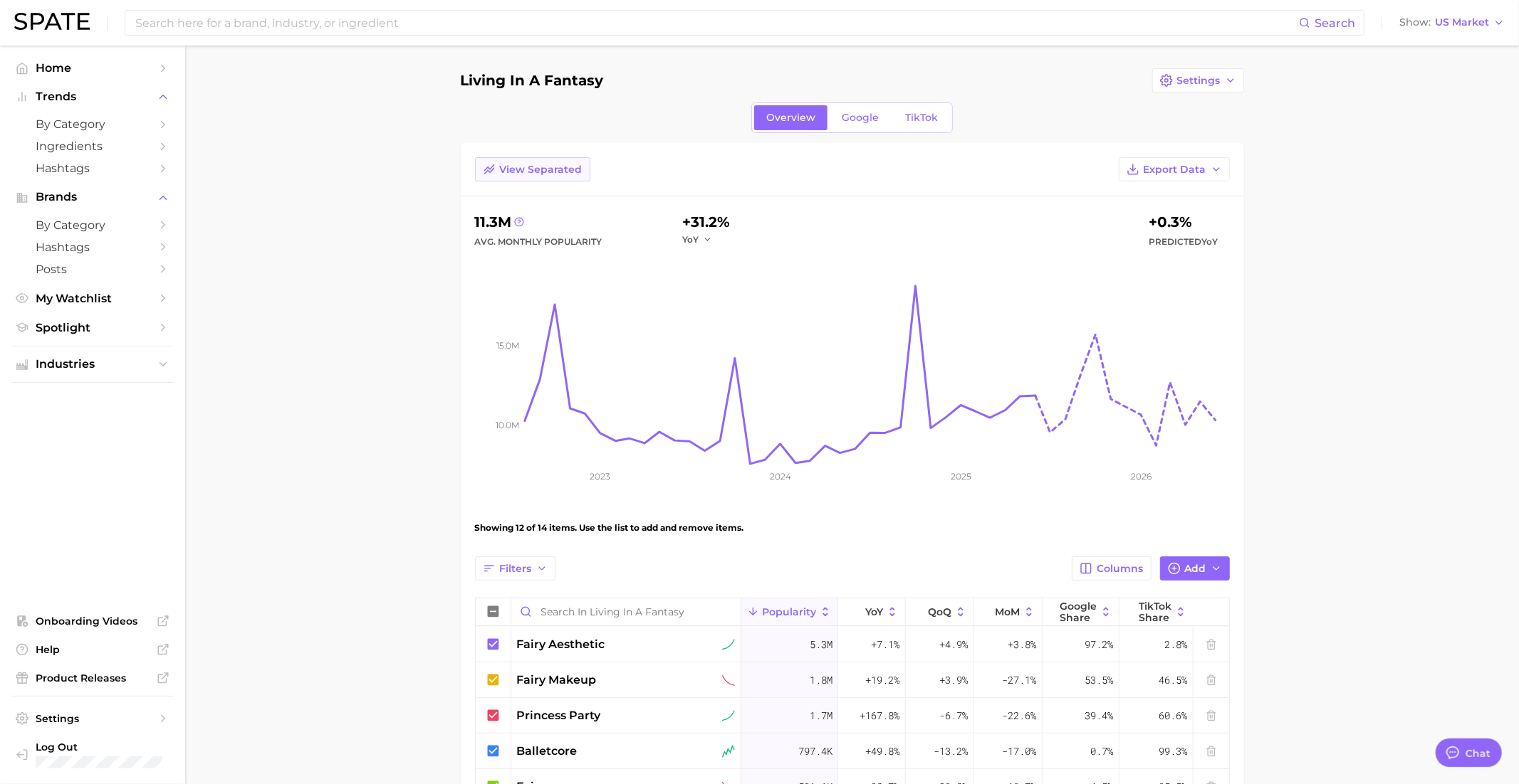
click at [530, 169] on span "View Separated" at bounding box center [541, 170] width 83 height 12
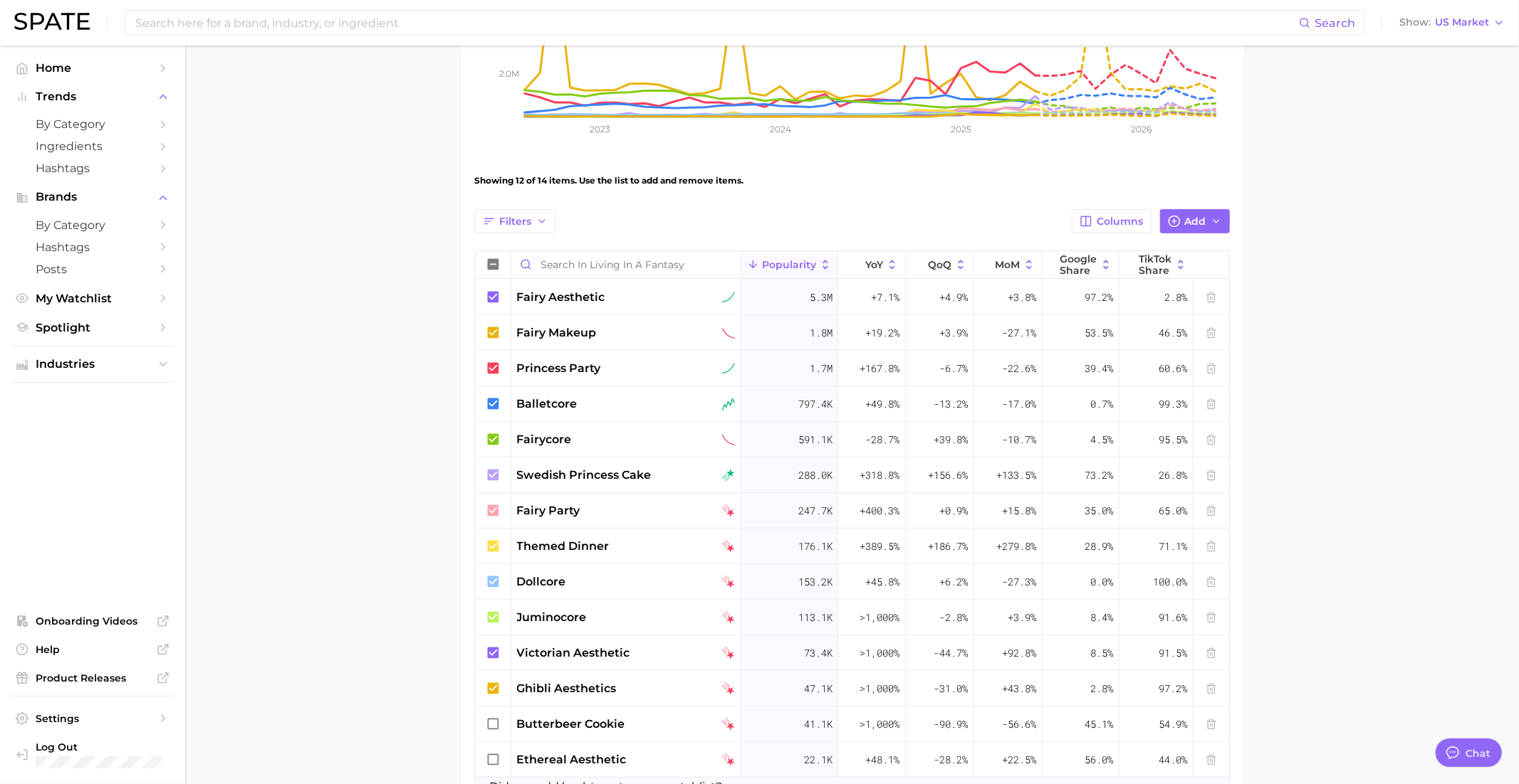
scroll to position [340, 0]
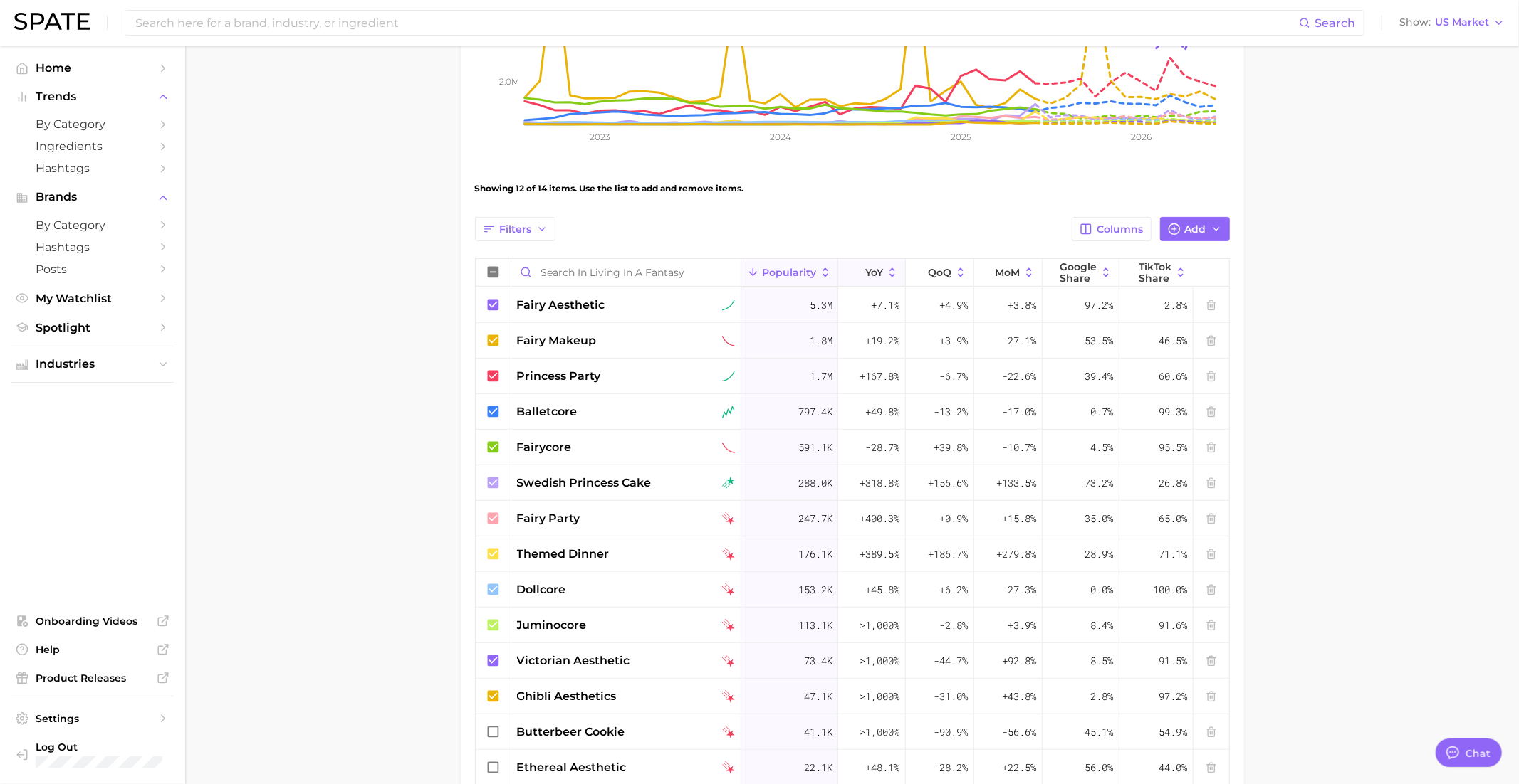
click at [876, 262] on button "YoY" at bounding box center [871, 272] width 67 height 28
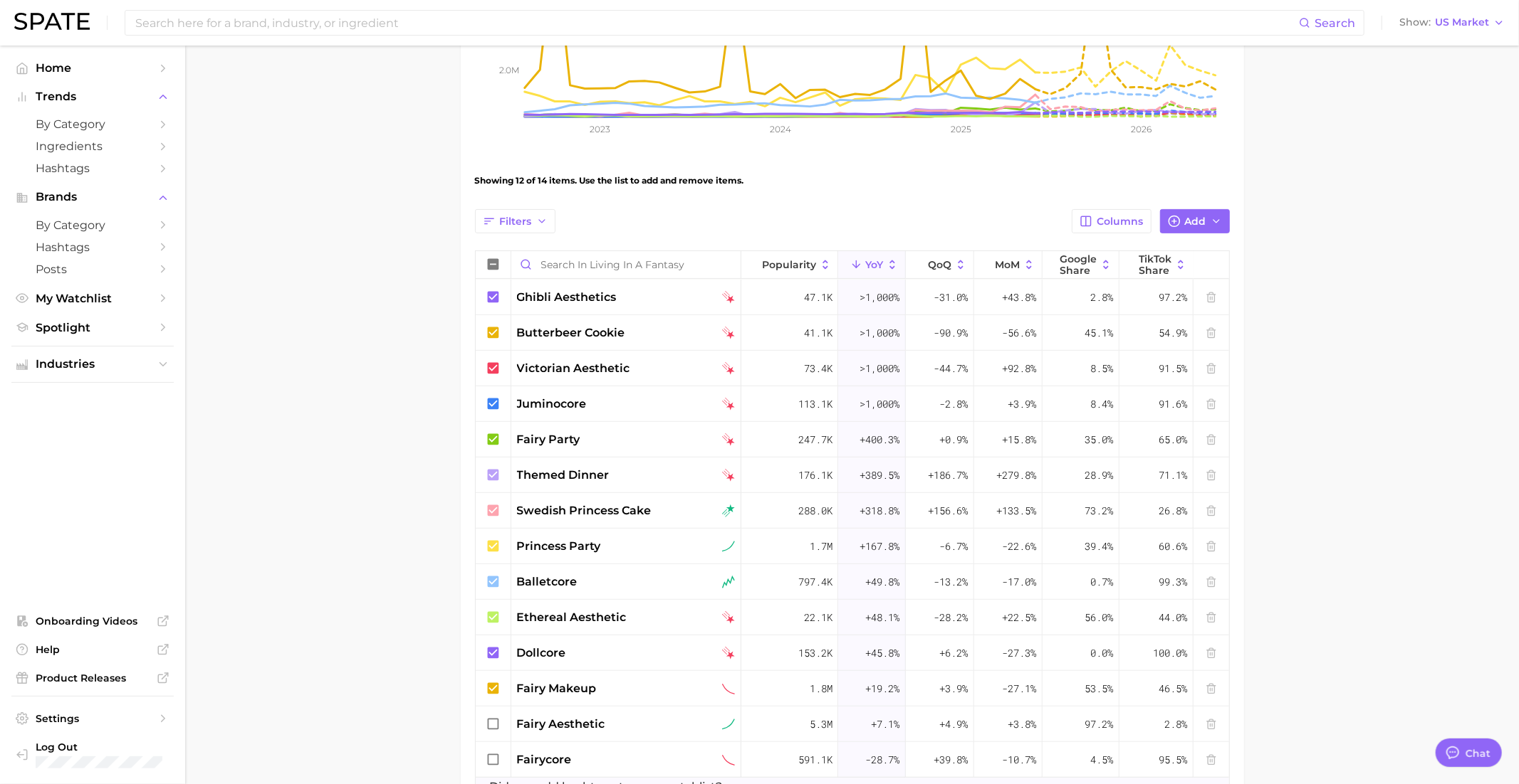
scroll to position [350, 0]
click at [1122, 213] on span "Columns" at bounding box center [1120, 219] width 46 height 12
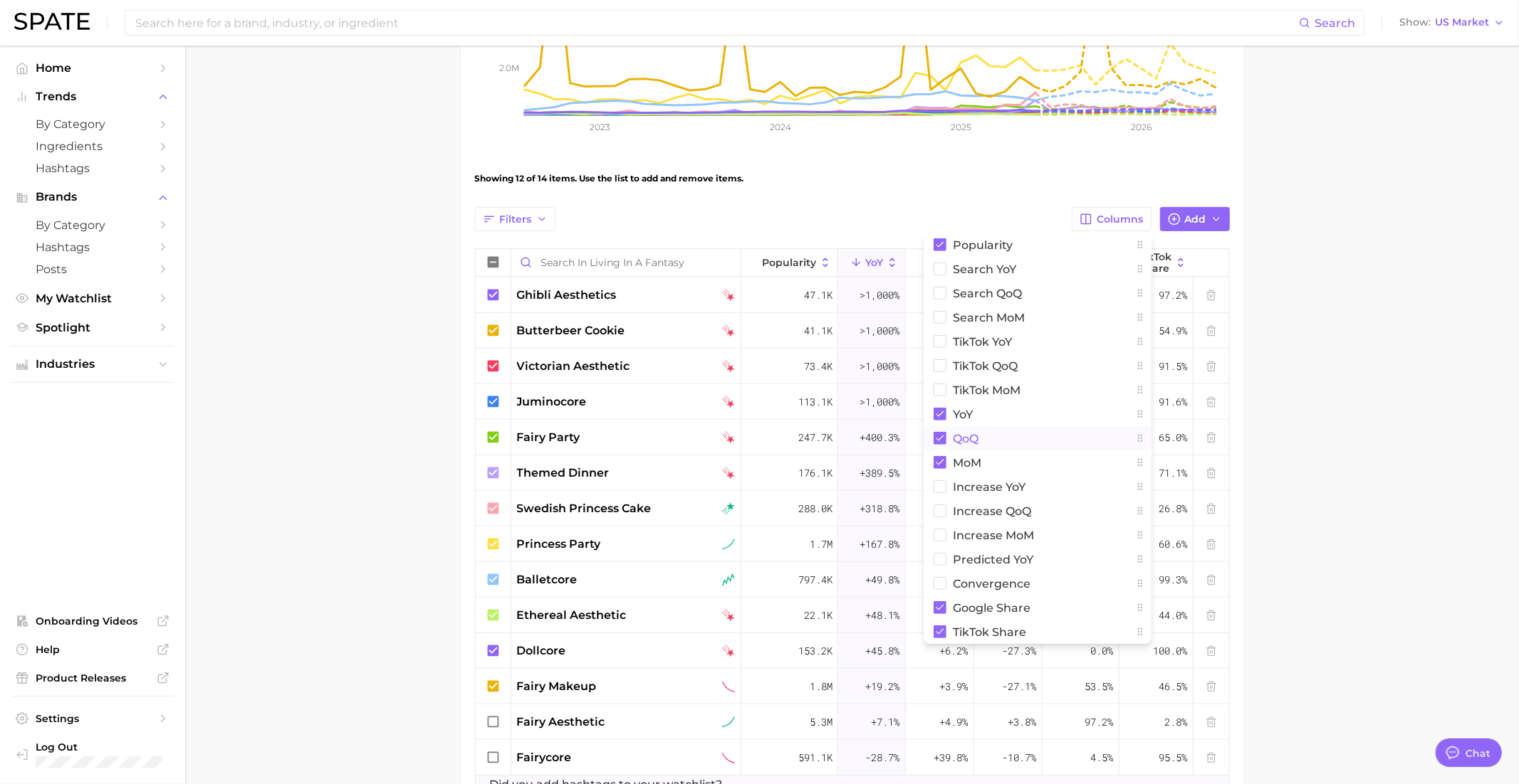
click at [981, 435] on button "QoQ" at bounding box center [1037, 438] width 228 height 24
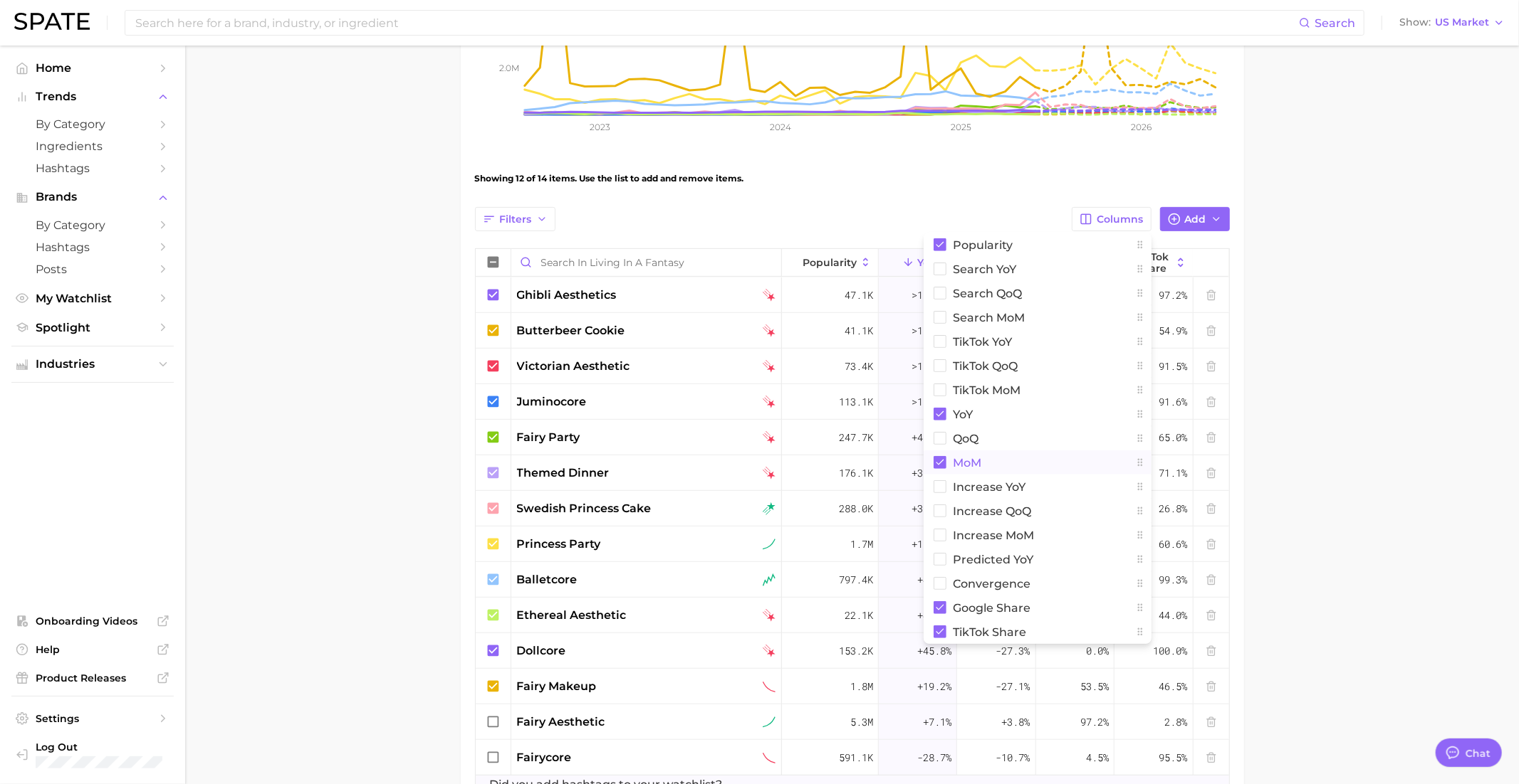
click at [981, 463] on span "MoM" at bounding box center [967, 463] width 29 height 12
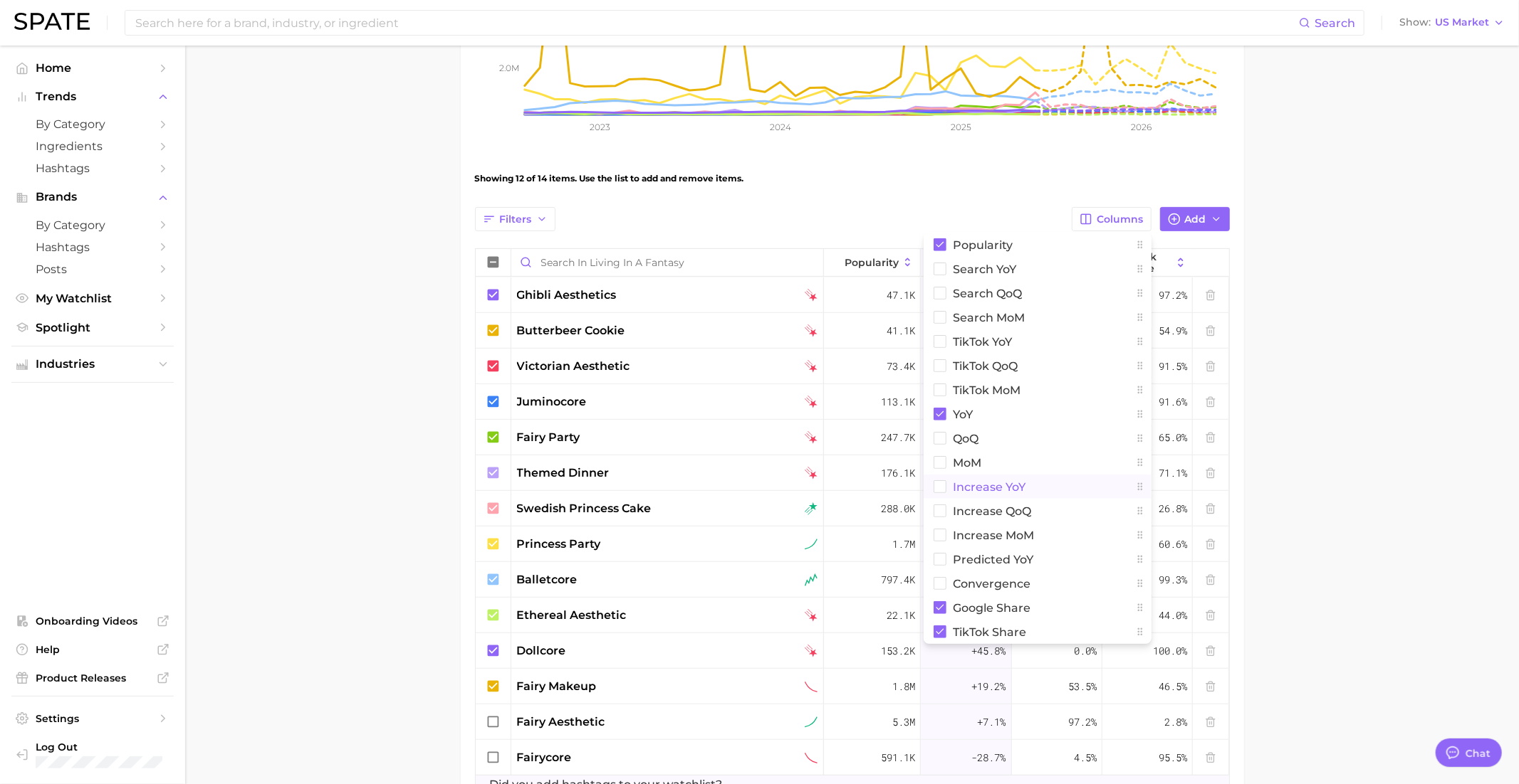
click at [1006, 488] on span "Increase YoY" at bounding box center [989, 487] width 72 height 12
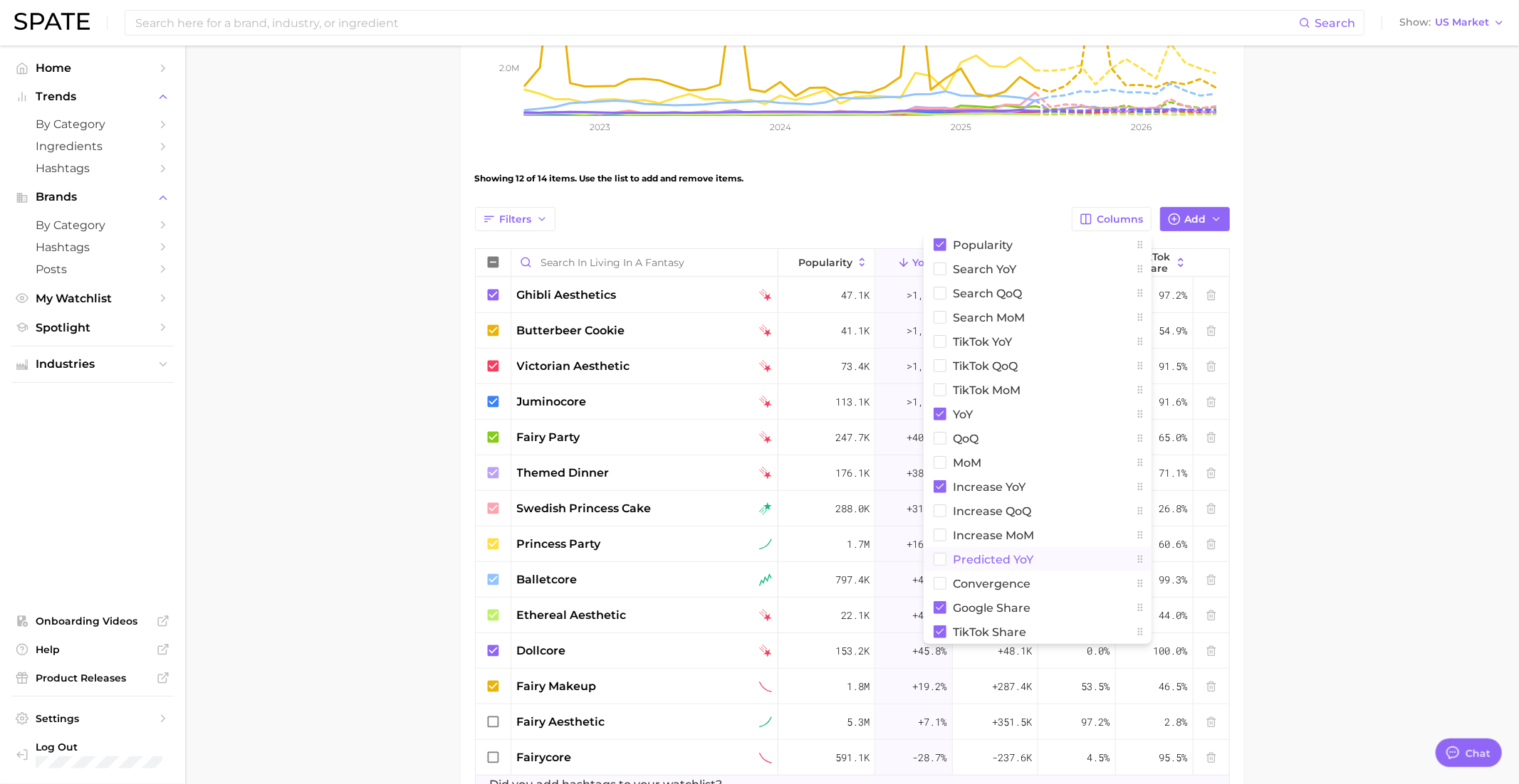
click at [985, 559] on span "Predicted YoY" at bounding box center [993, 560] width 80 height 12
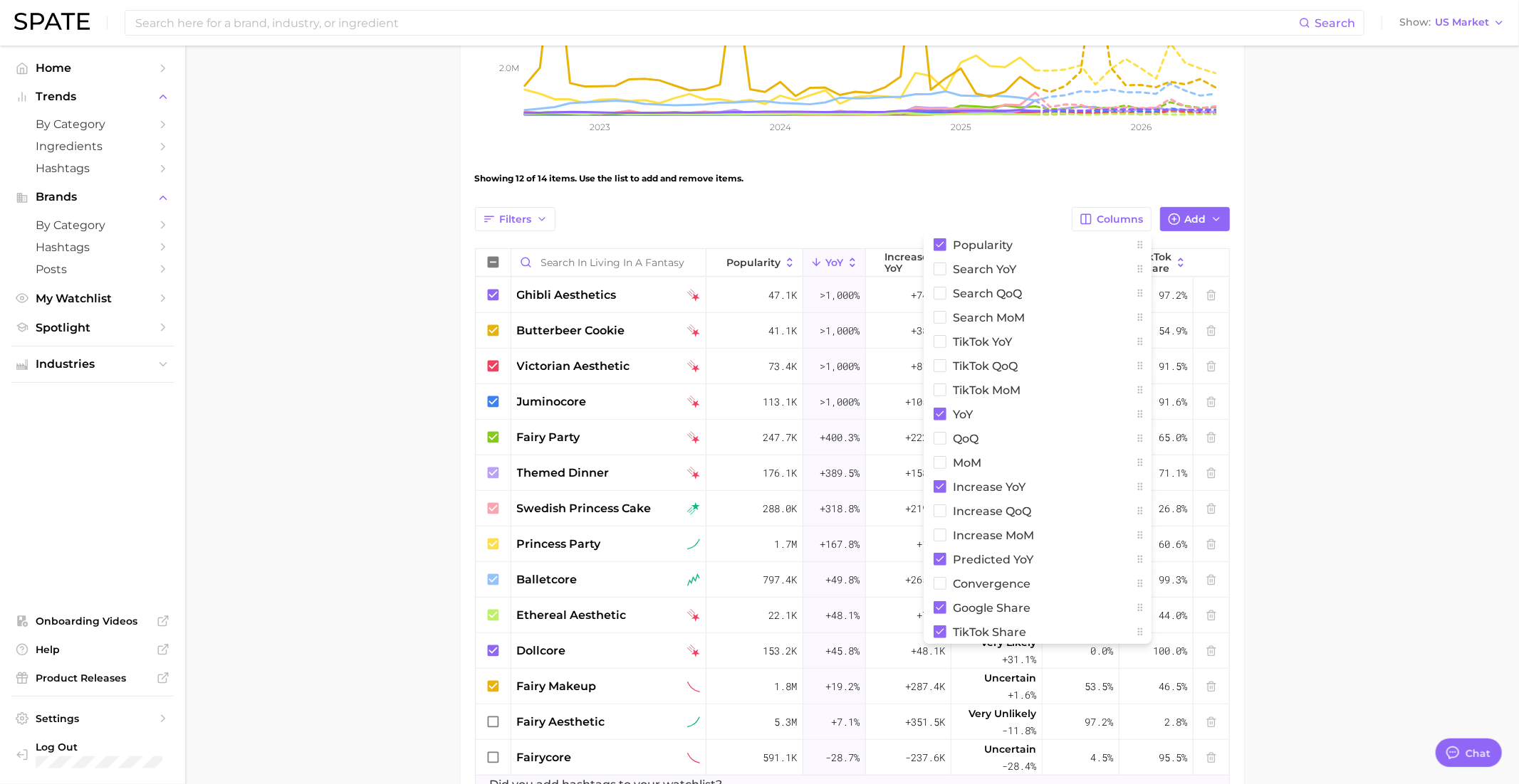
click at [1280, 456] on main "Living in a Fantasy Settings Overview Google TikTok View Combined Export Data 5…" at bounding box center [851, 296] width 1333 height 1201
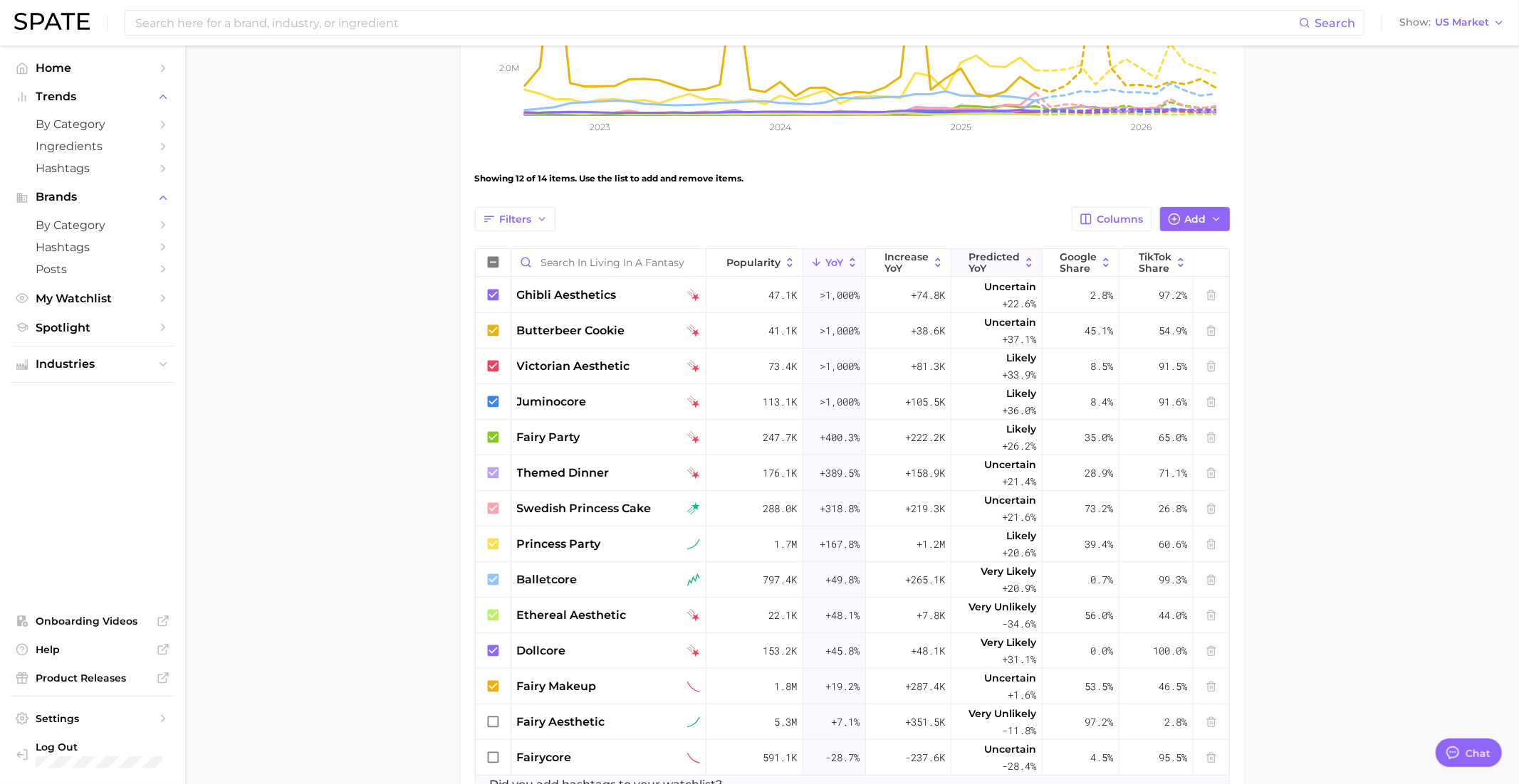
click at [1000, 268] on span "Predicted YoY" at bounding box center [993, 263] width 51 height 23
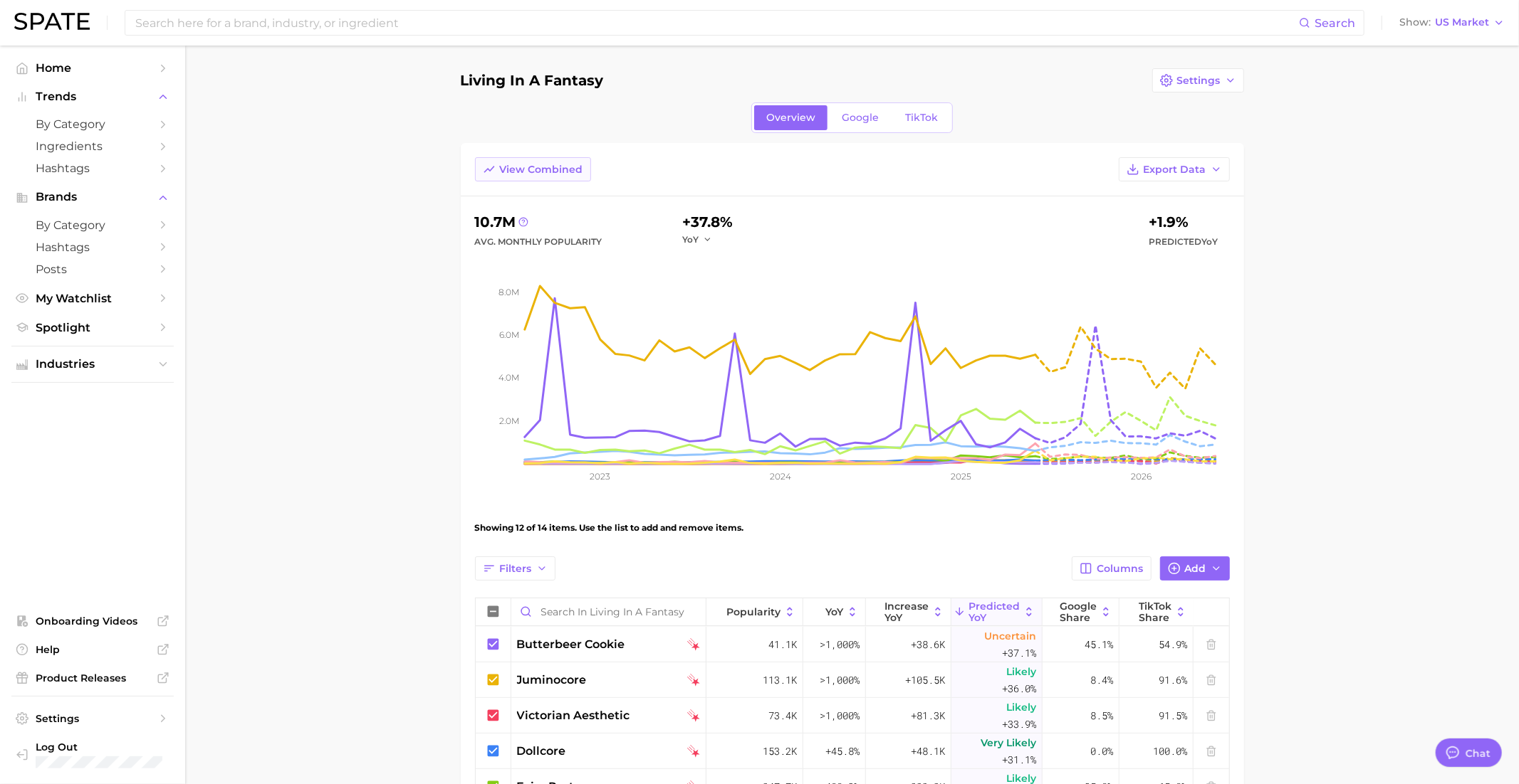
click at [563, 168] on span "View Combined" at bounding box center [541, 170] width 83 height 12
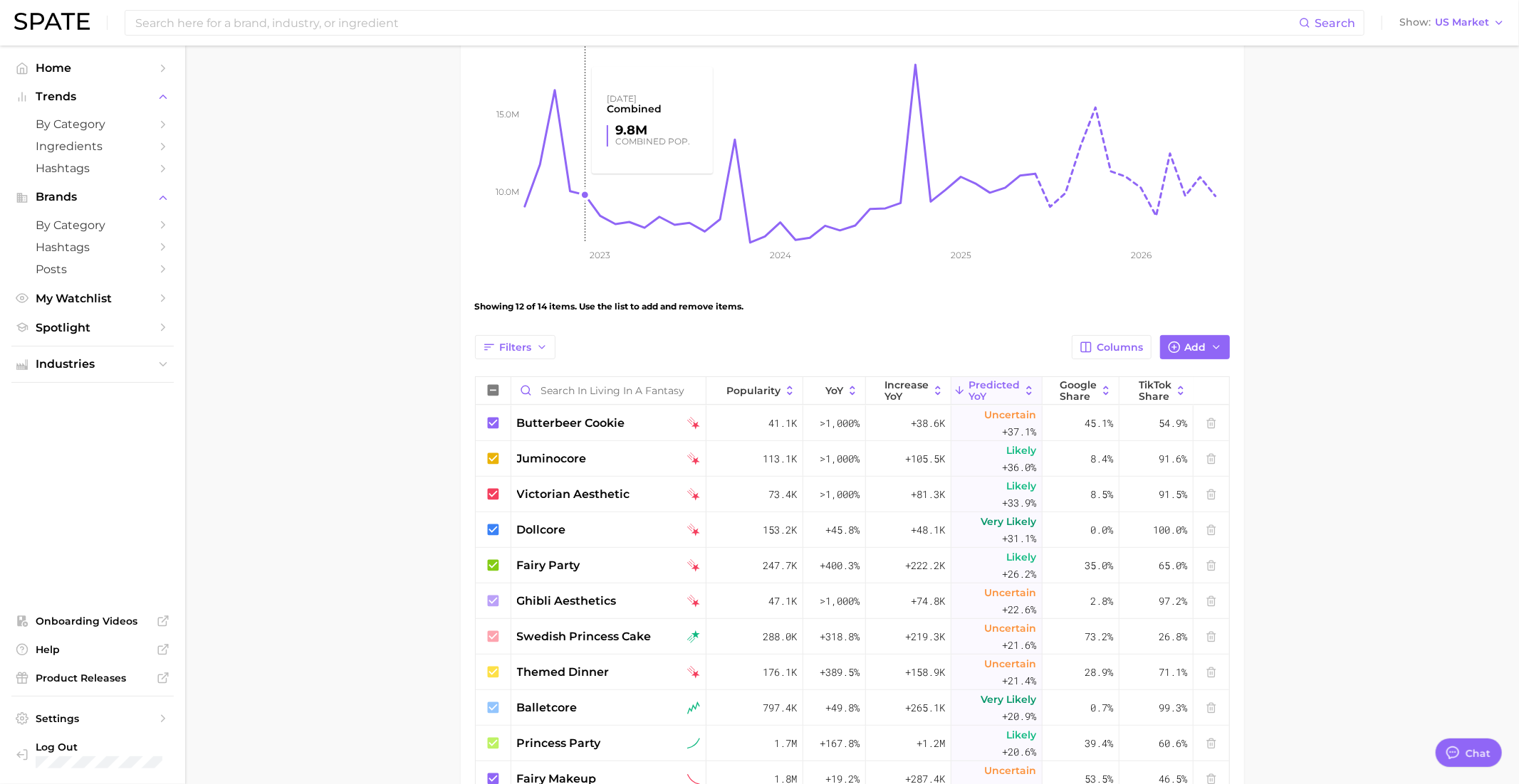
scroll to position [250, 0]
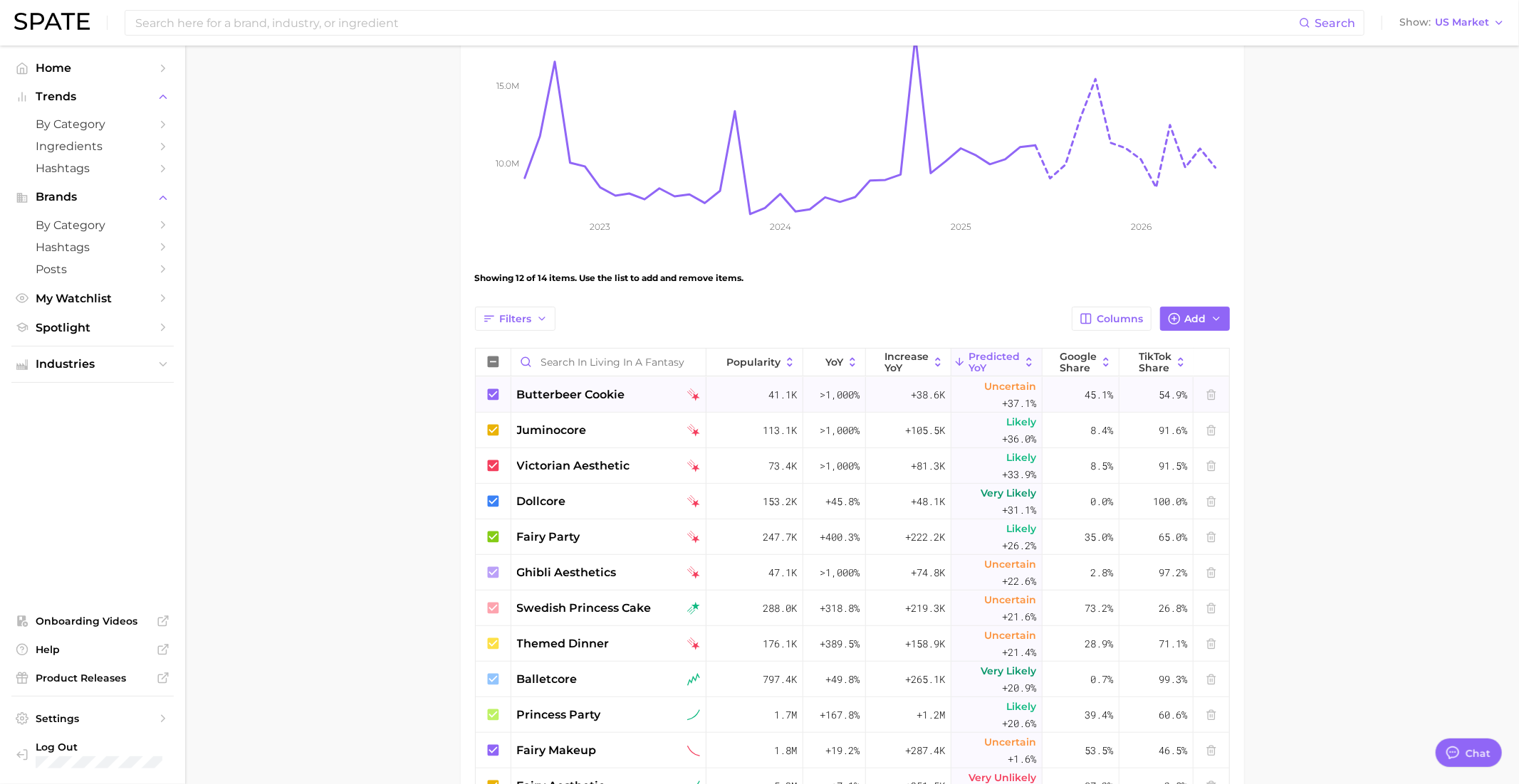
click at [494, 392] on icon at bounding box center [493, 394] width 12 height 12
click at [494, 392] on icon at bounding box center [494, 395] width 16 height 16
click at [495, 430] on icon at bounding box center [493, 430] width 12 height 12
click at [495, 430] on icon at bounding box center [494, 431] width 16 height 16
click at [496, 466] on icon at bounding box center [493, 465] width 12 height 12
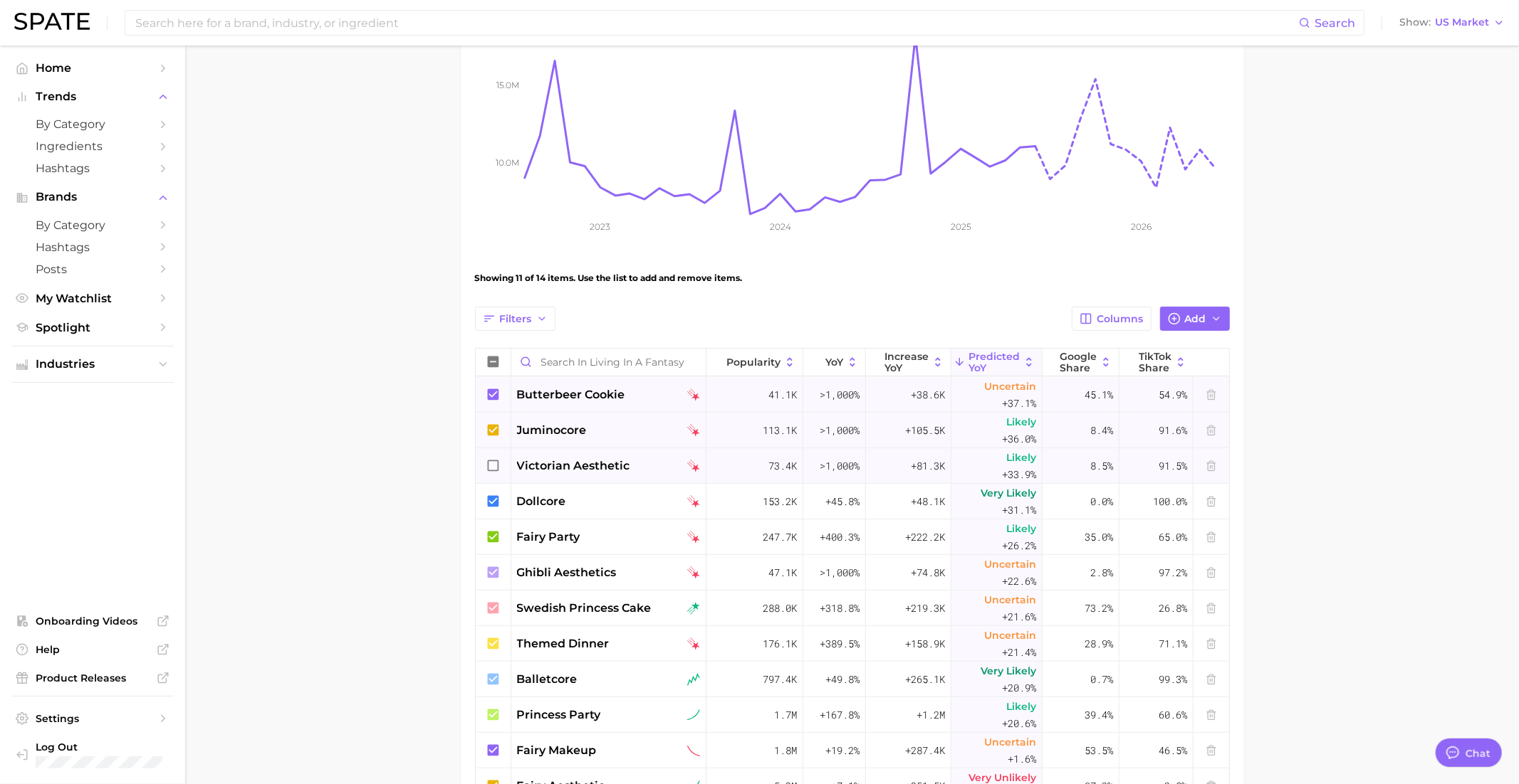
click at [496, 466] on icon at bounding box center [494, 466] width 16 height 16
click at [496, 503] on icon at bounding box center [493, 500] width 12 height 12
click at [496, 503] on icon at bounding box center [494, 502] width 16 height 16
click at [496, 534] on icon at bounding box center [493, 536] width 12 height 12
click at [496, 537] on icon at bounding box center [494, 538] width 16 height 16
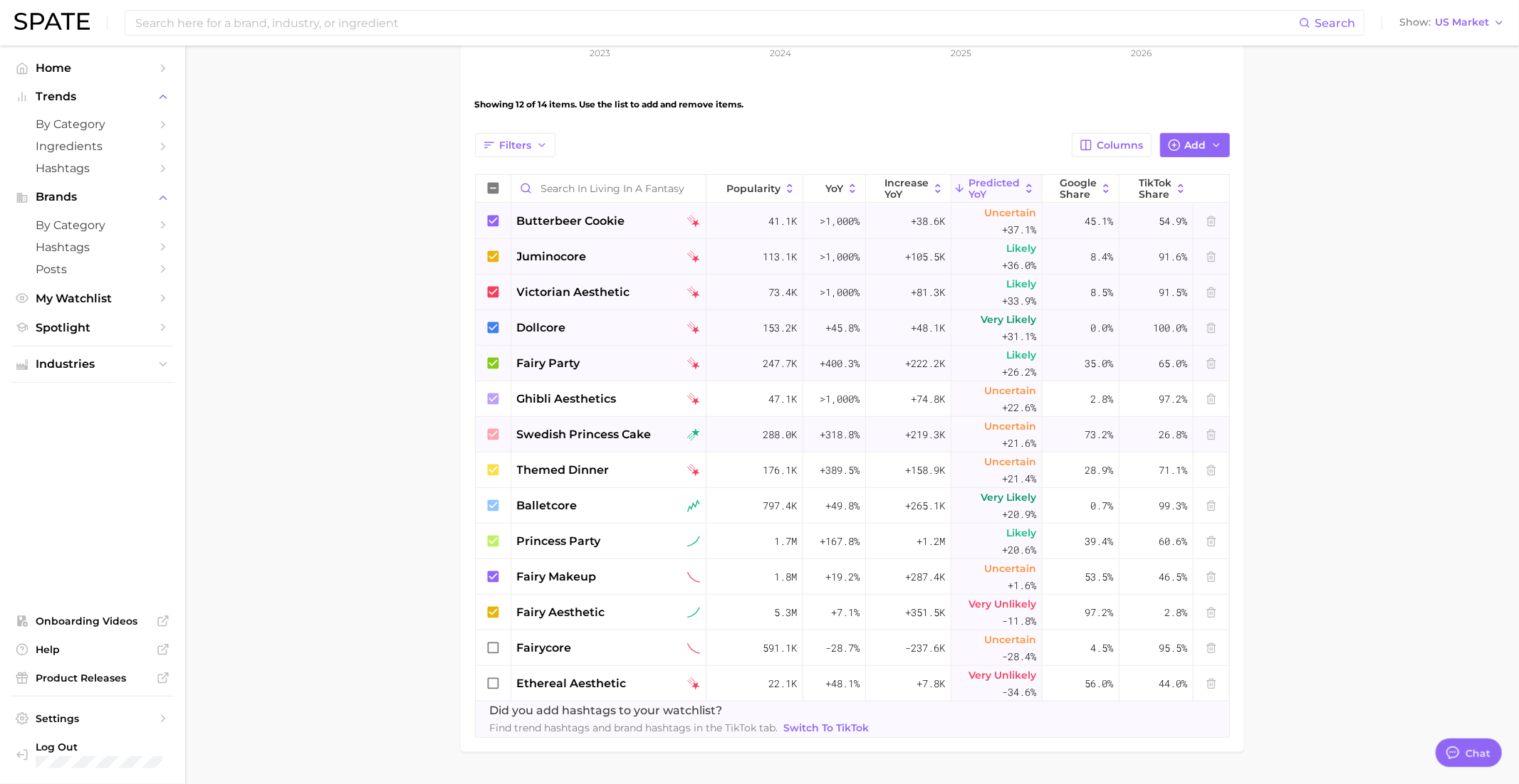
scroll to position [459, 0]
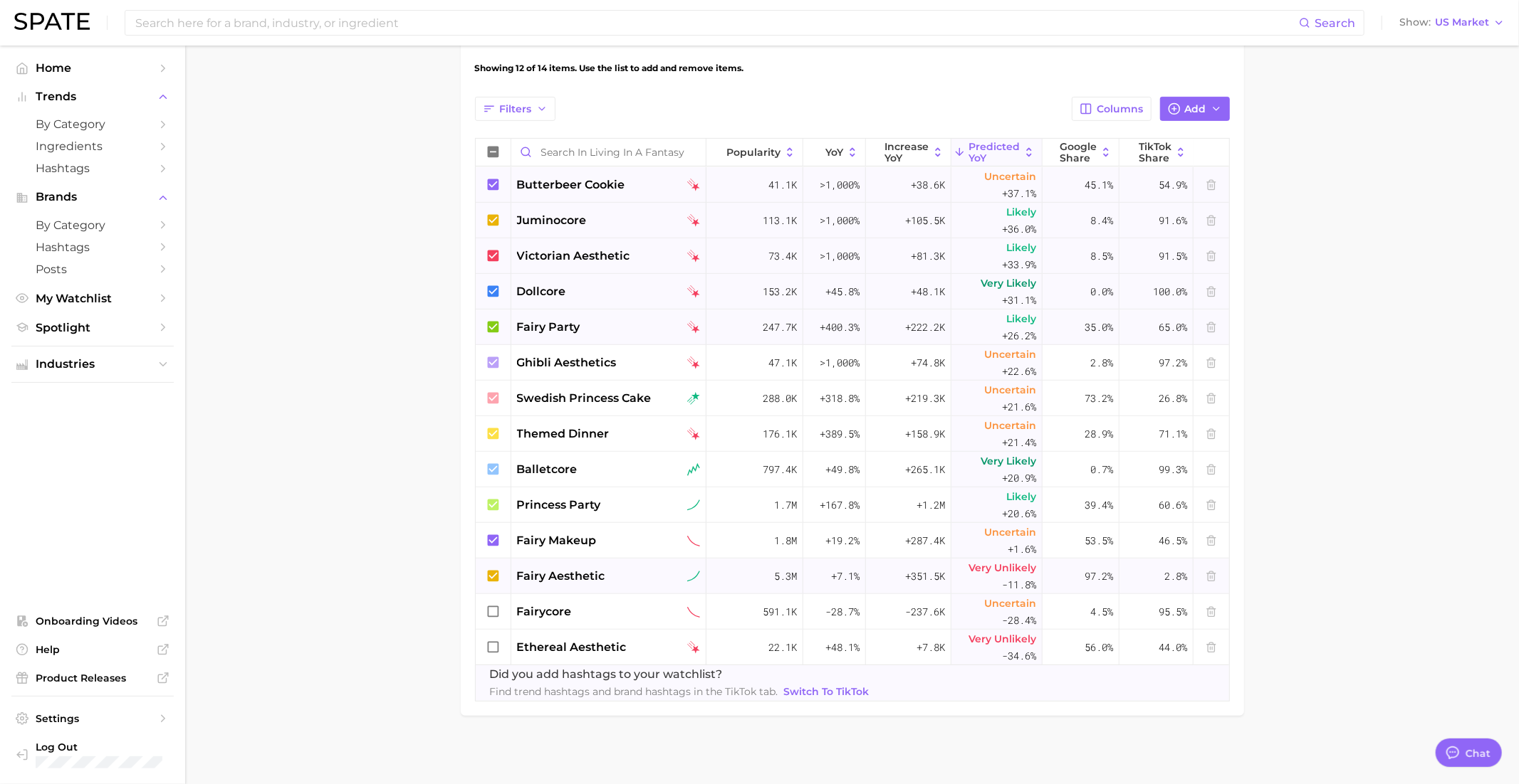
click at [494, 573] on icon at bounding box center [494, 576] width 16 height 16
click at [496, 575] on icon at bounding box center [494, 576] width 16 height 16
click at [496, 541] on icon at bounding box center [493, 540] width 12 height 12
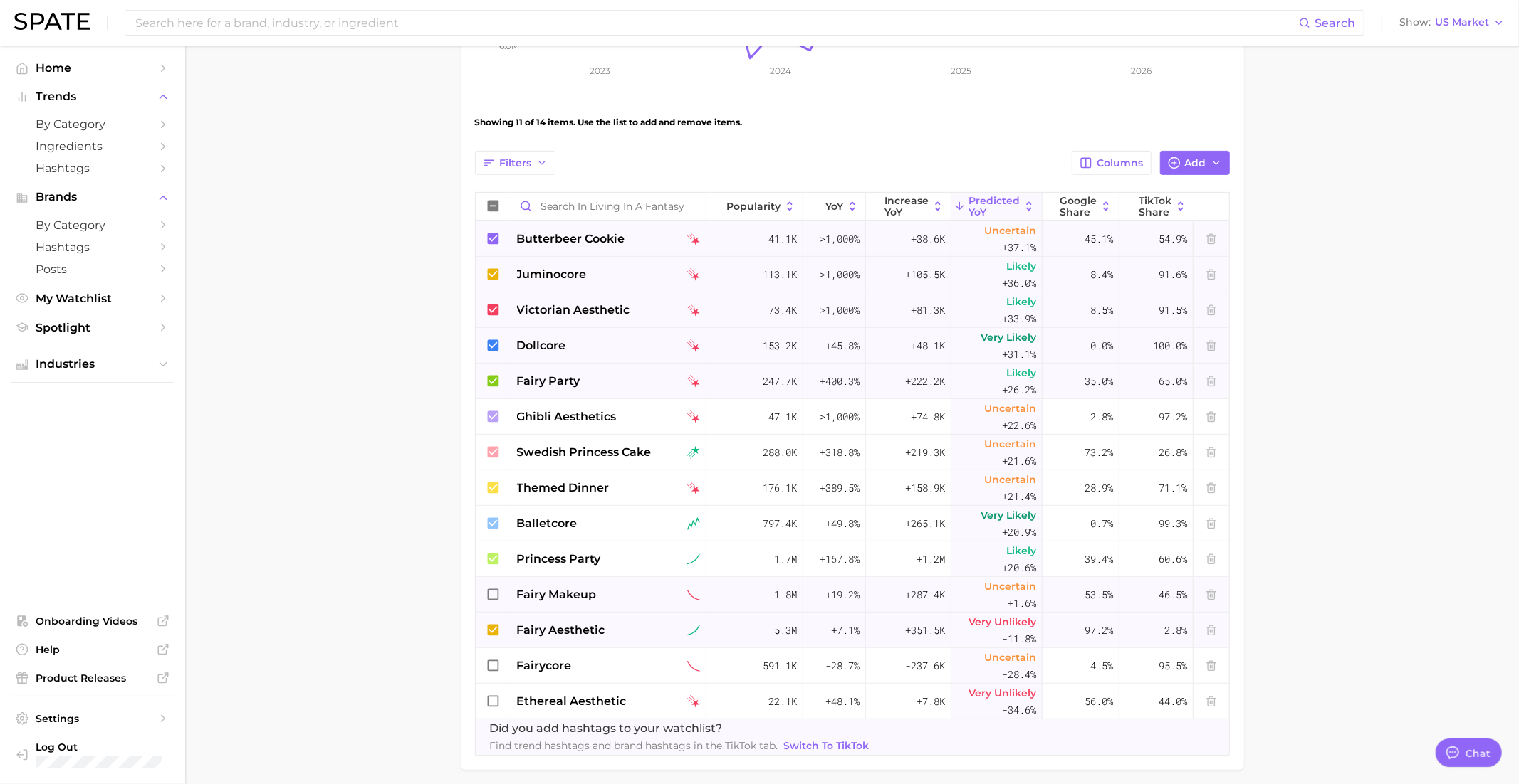
scroll to position [394, 0]
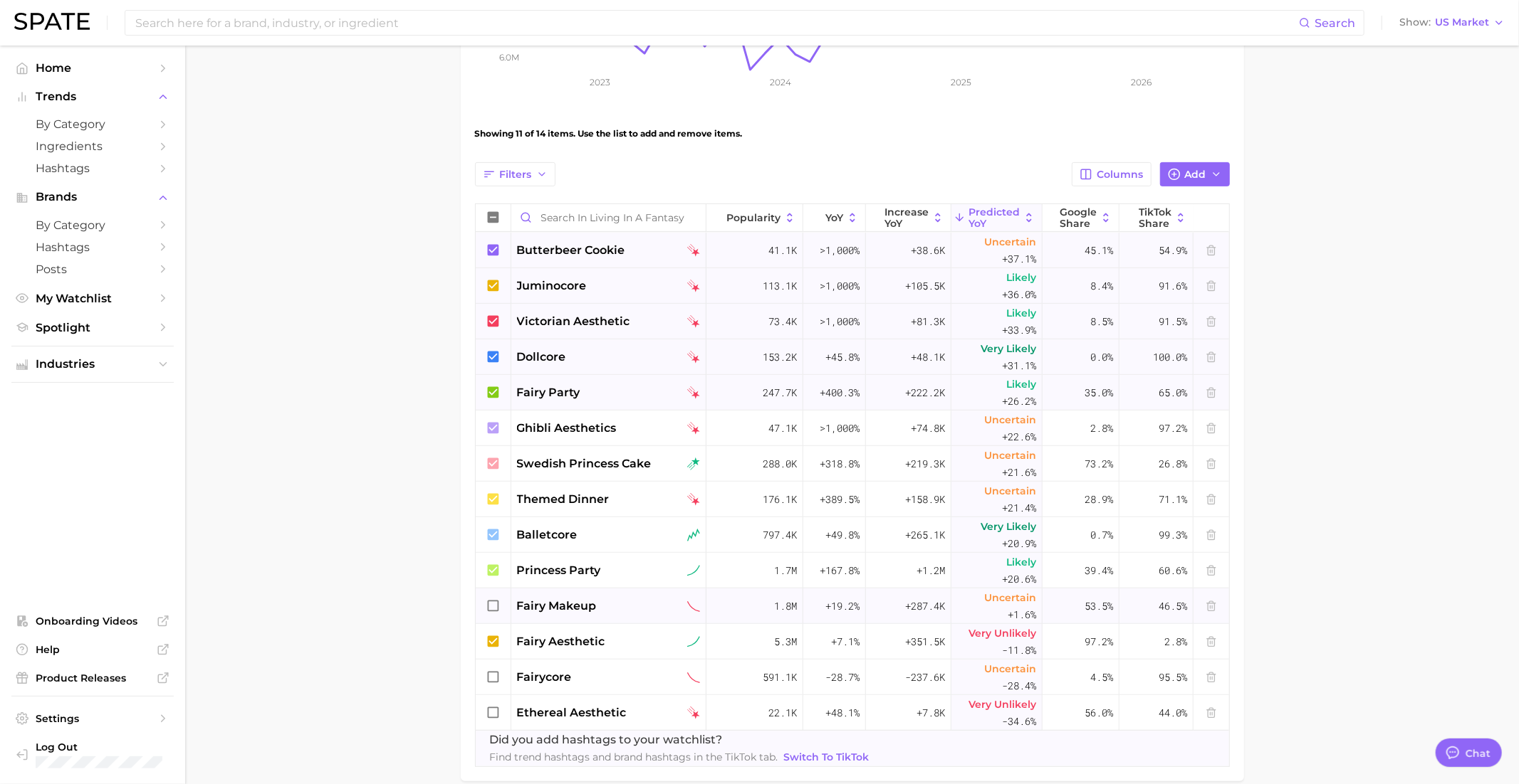
click at [498, 598] on icon at bounding box center [494, 607] width 16 height 16
click at [498, 563] on icon at bounding box center [494, 571] width 16 height 16
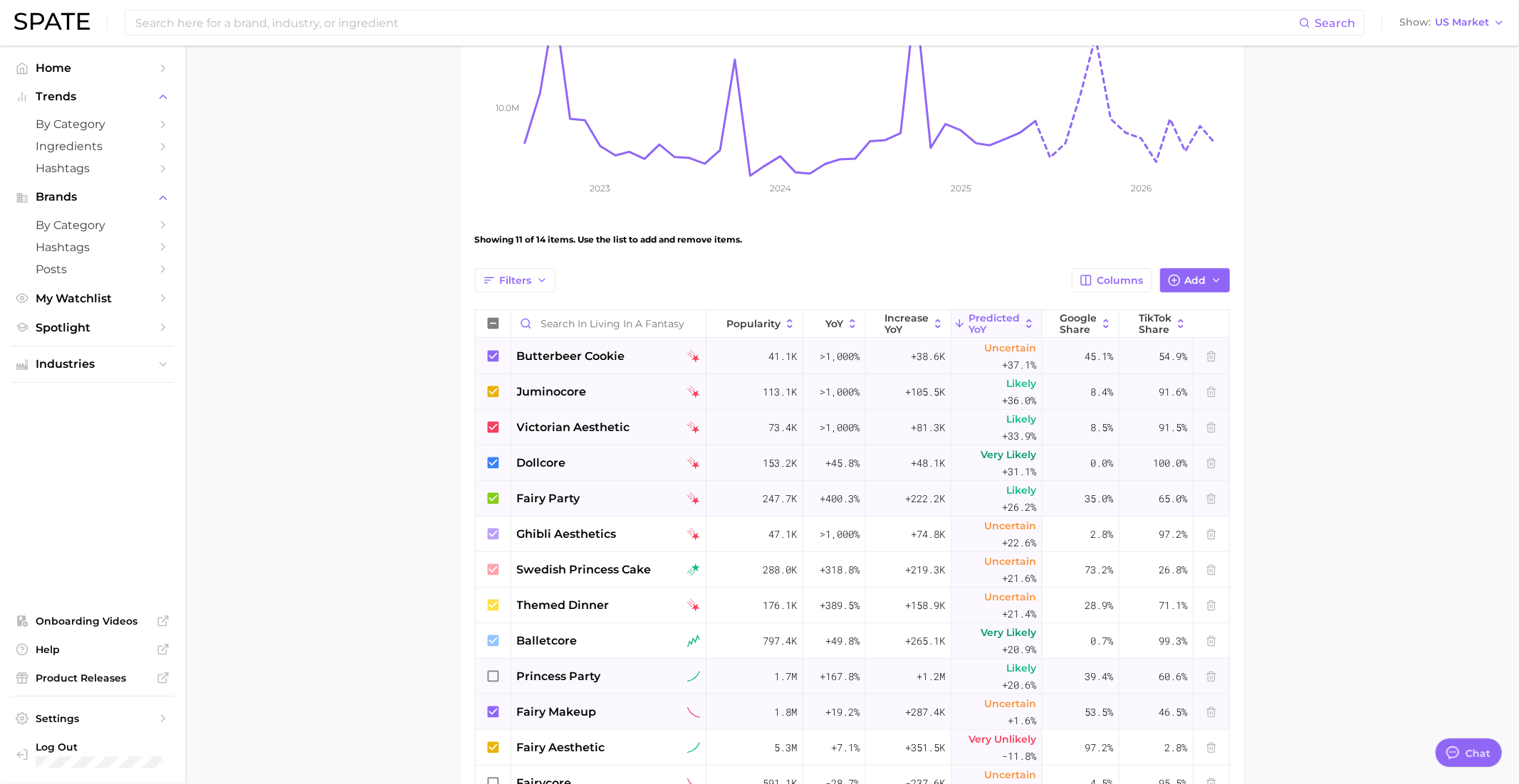
scroll to position [311, 0]
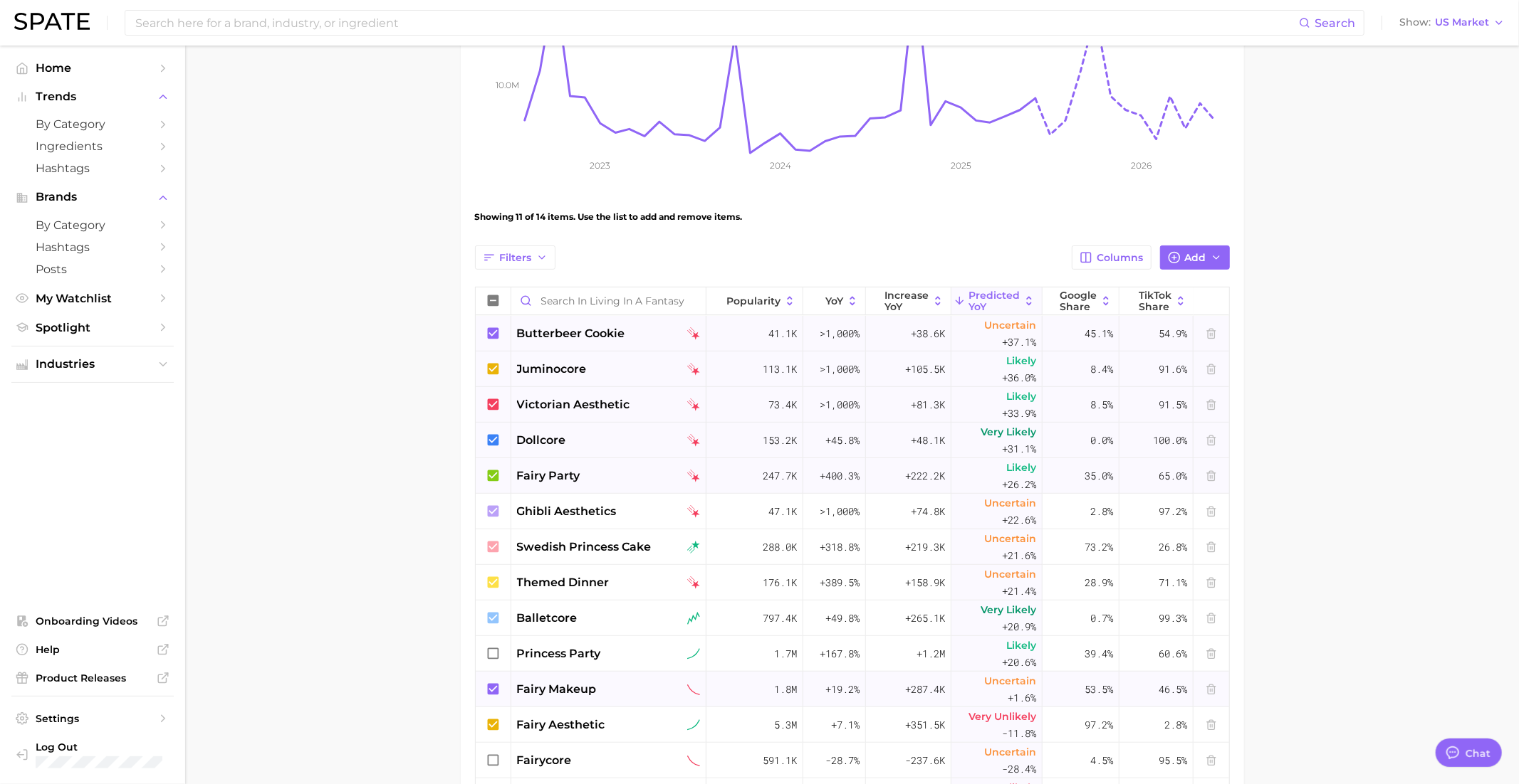
click at [492, 692] on icon at bounding box center [494, 689] width 16 height 16
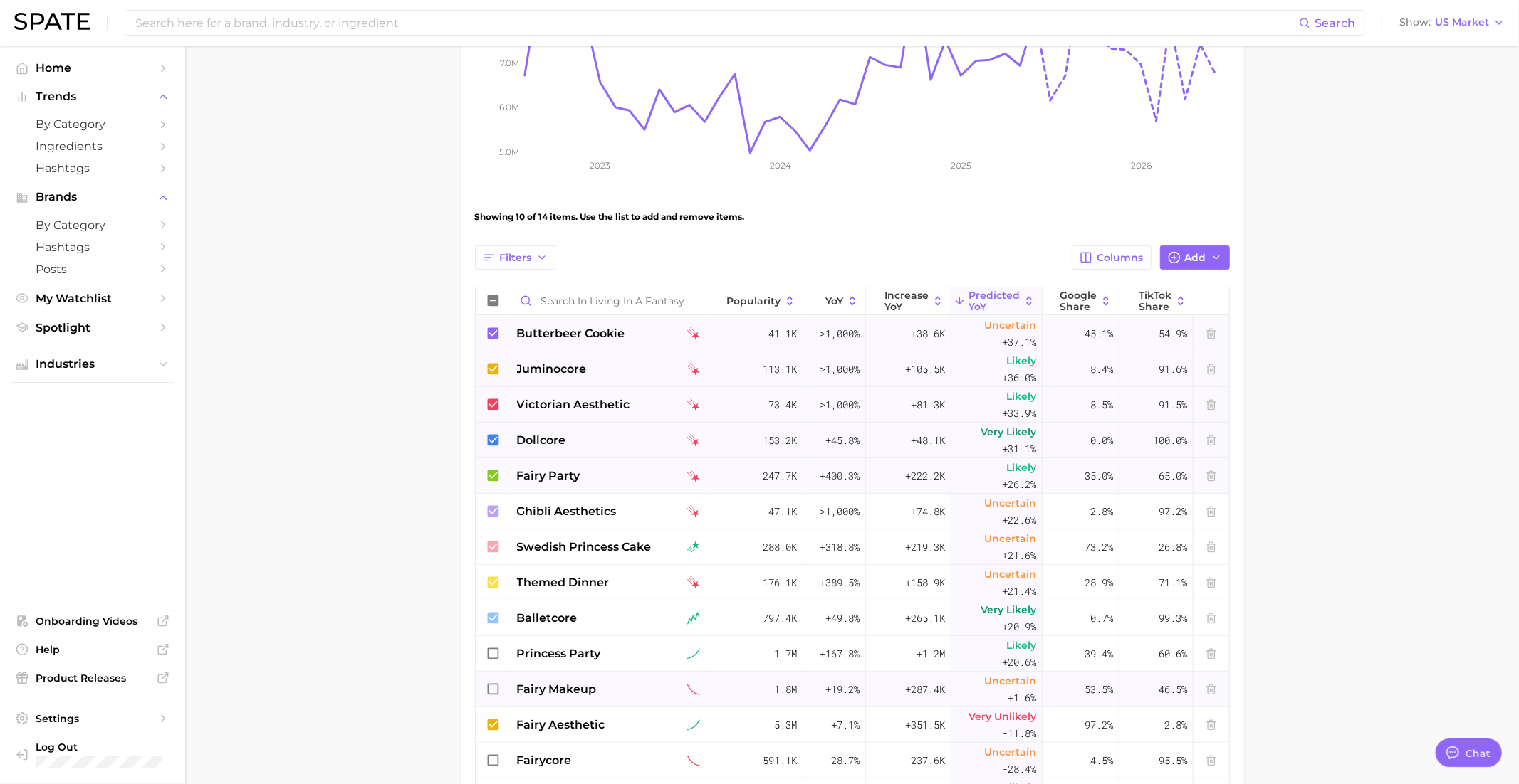
click at [492, 692] on icon at bounding box center [494, 689] width 16 height 16
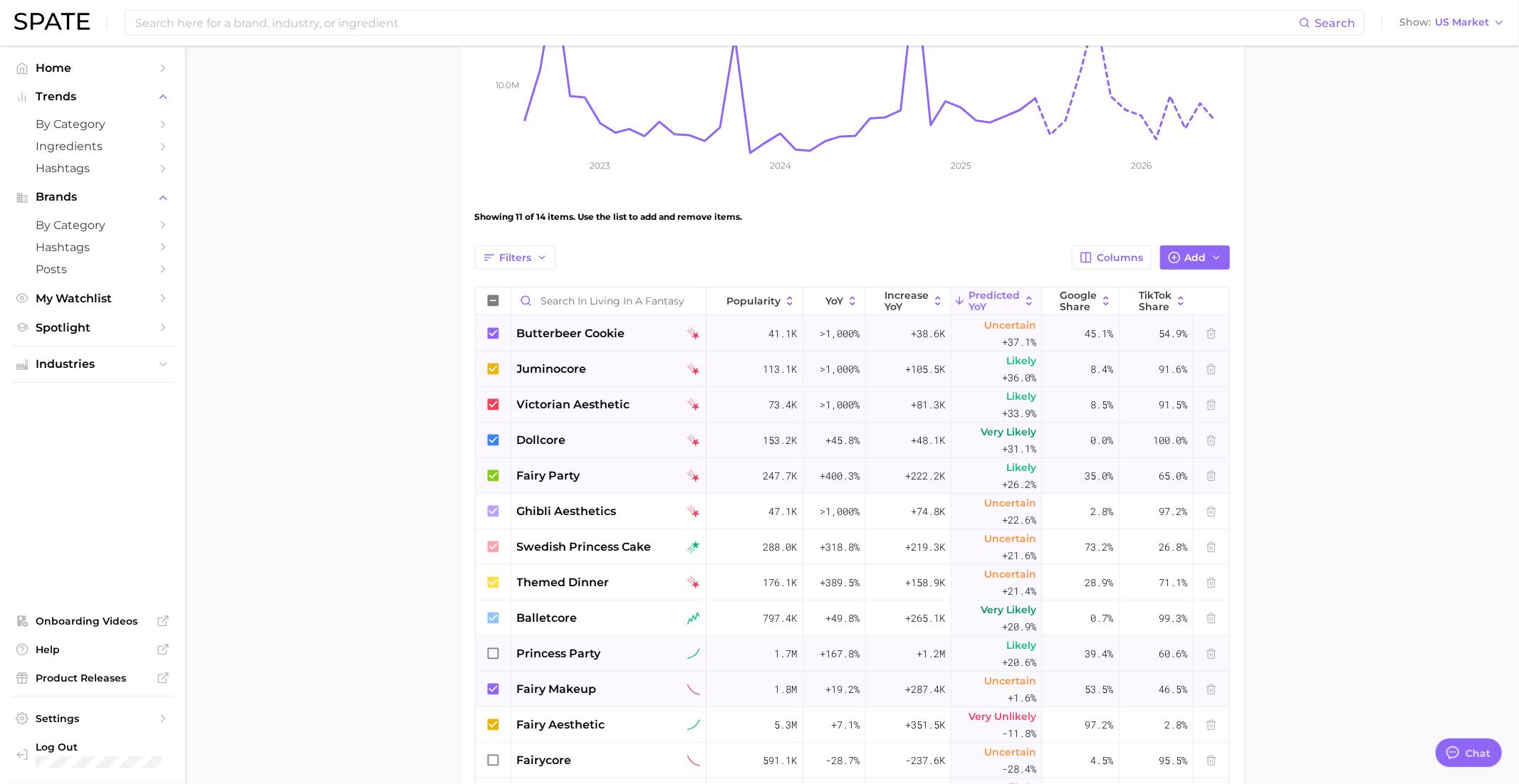
click at [491, 653] on icon at bounding box center [494, 654] width 16 height 16
click at [494, 617] on icon at bounding box center [493, 617] width 12 height 12
click at [494, 617] on icon at bounding box center [494, 619] width 16 height 16
click at [498, 579] on icon at bounding box center [493, 582] width 12 height 12
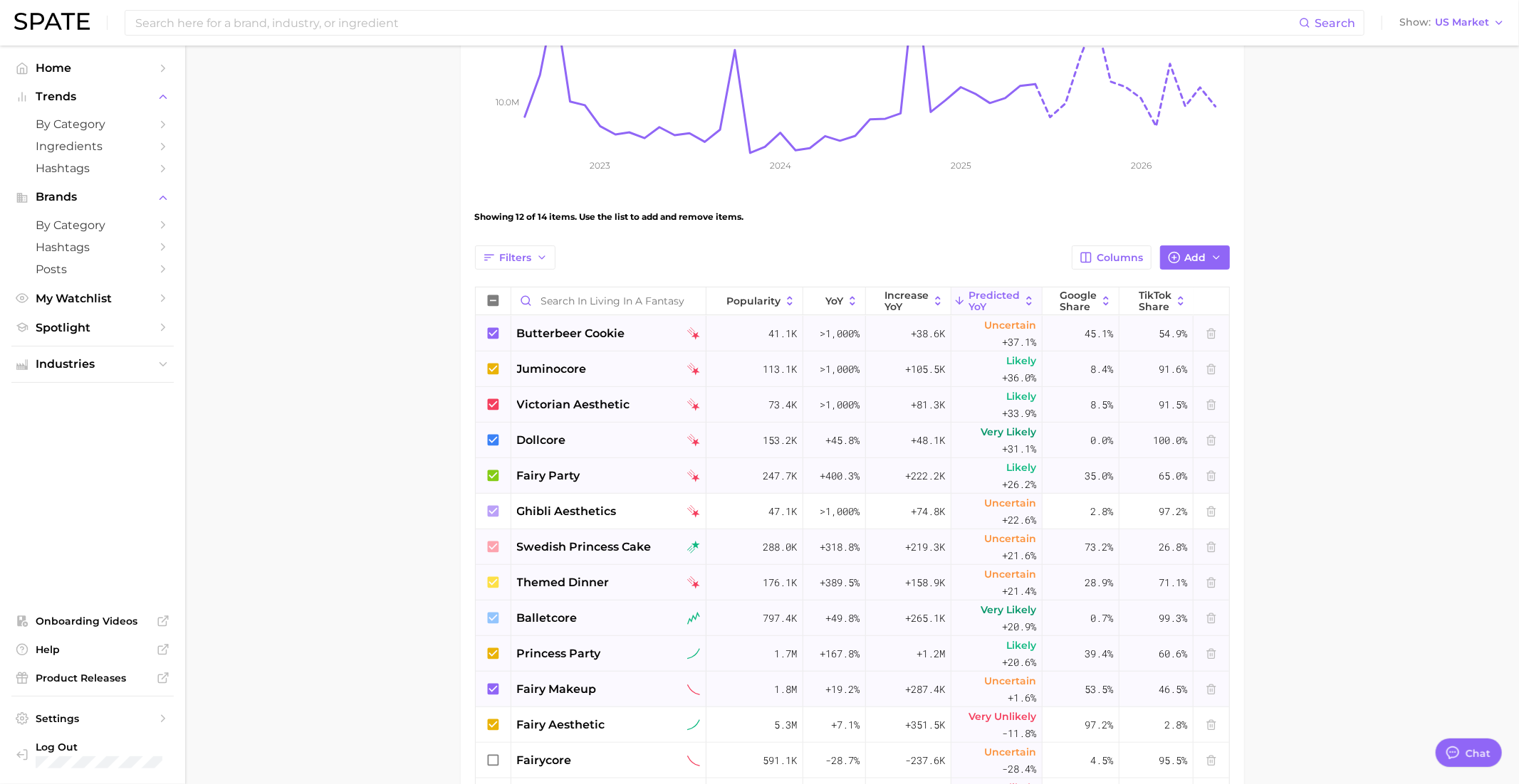
click at [498, 549] on icon at bounding box center [493, 546] width 12 height 12
click at [494, 549] on icon at bounding box center [494, 548] width 16 height 16
click at [494, 510] on icon at bounding box center [493, 510] width 12 height 12
click at [494, 510] on icon at bounding box center [494, 512] width 16 height 16
click at [494, 470] on icon at bounding box center [493, 475] width 12 height 12
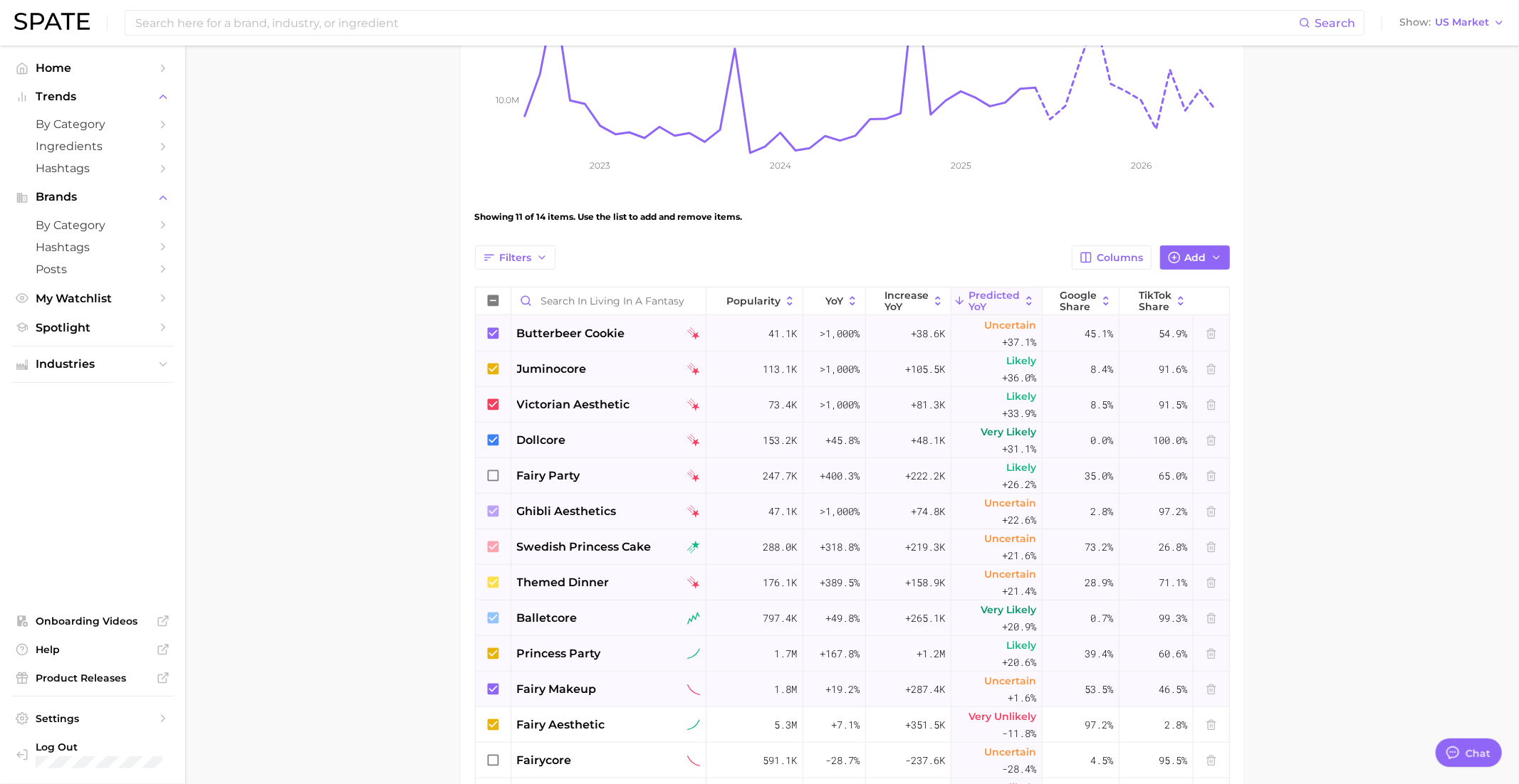
click at [494, 470] on icon at bounding box center [494, 476] width 16 height 16
click at [494, 443] on icon at bounding box center [494, 441] width 16 height 16
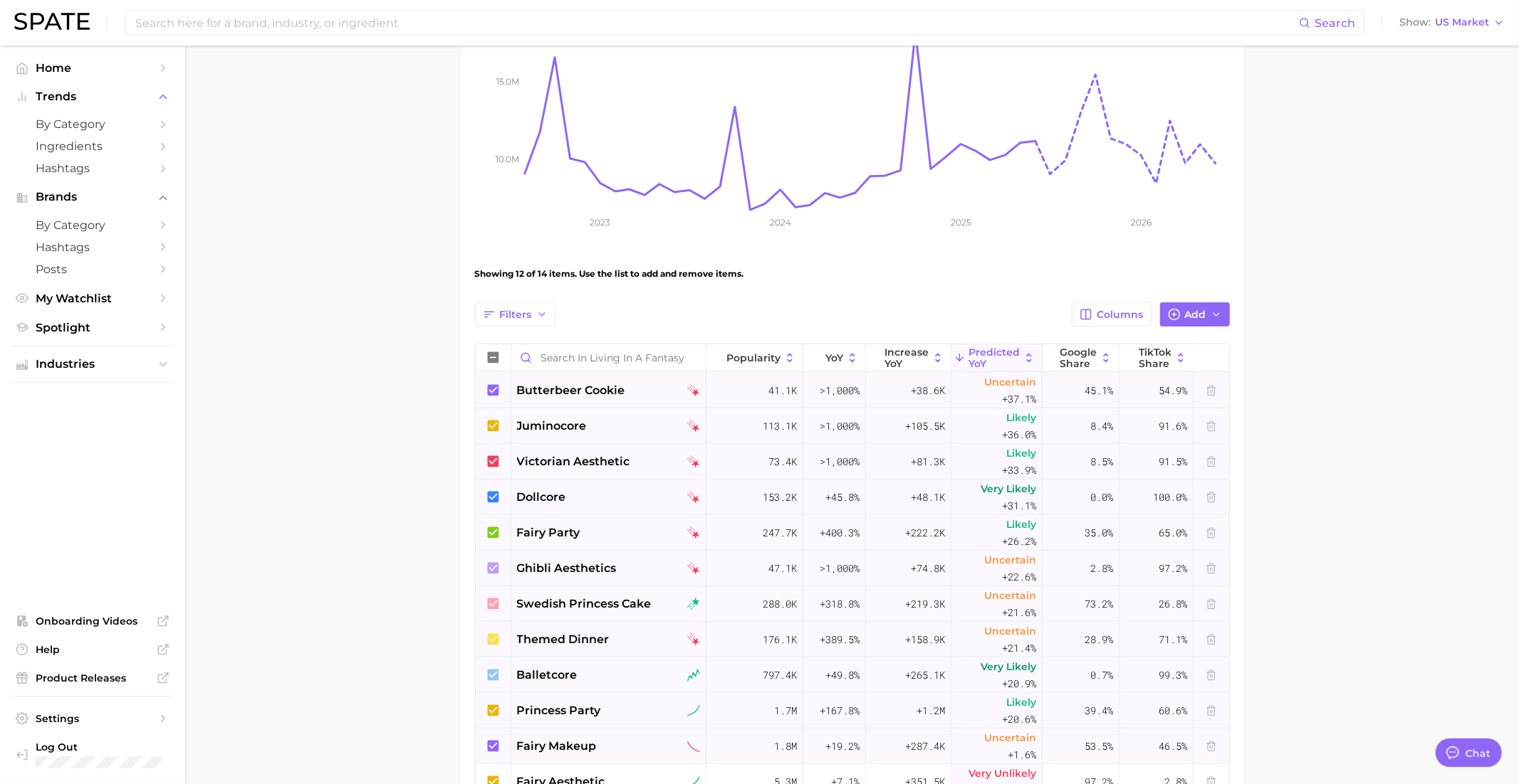
scroll to position [239, 0]
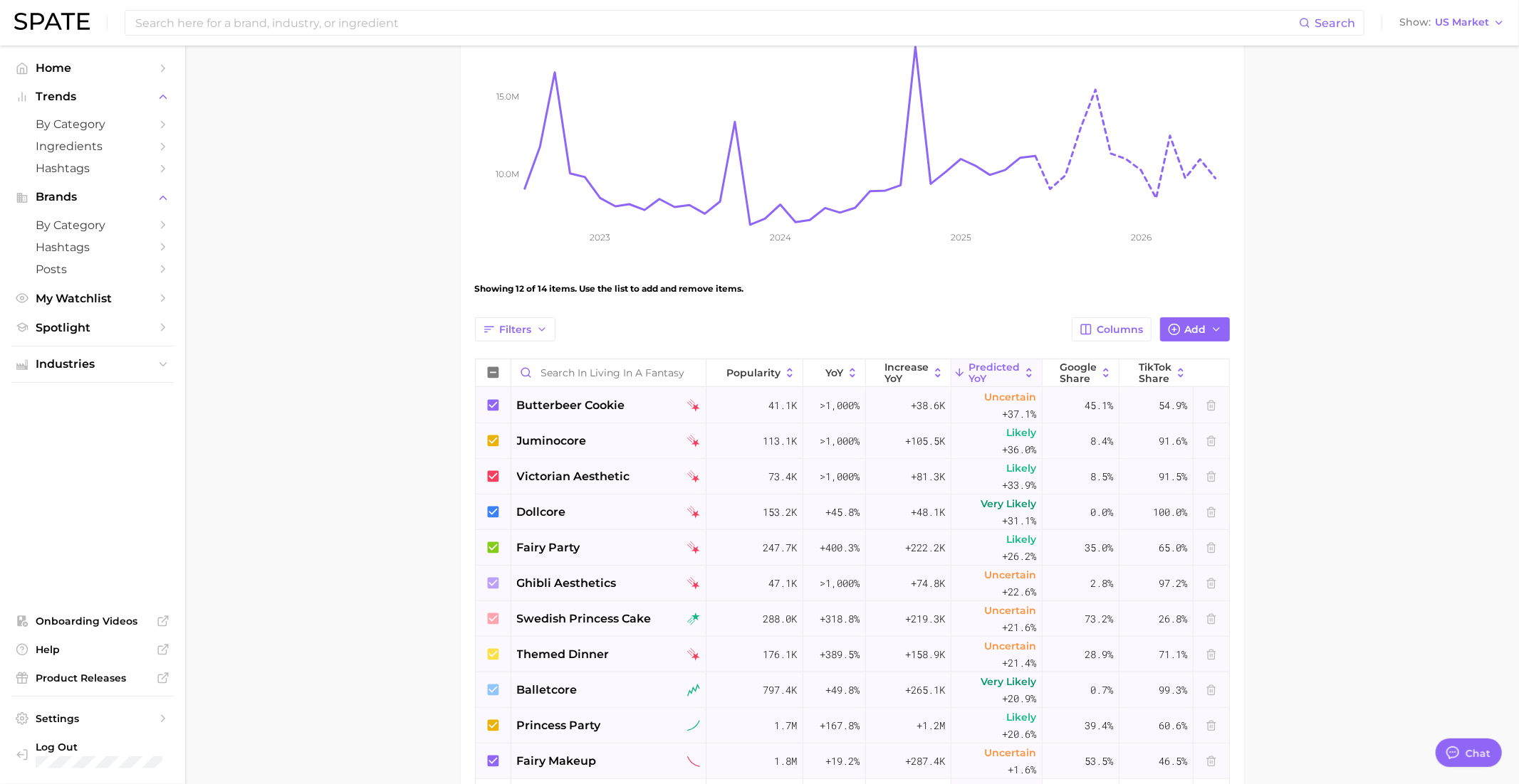
click at [494, 475] on icon at bounding box center [493, 475] width 12 height 12
click at [494, 475] on icon at bounding box center [494, 477] width 16 height 16
click at [494, 445] on icon at bounding box center [494, 442] width 16 height 16
click at [494, 443] on icon at bounding box center [493, 440] width 12 height 12
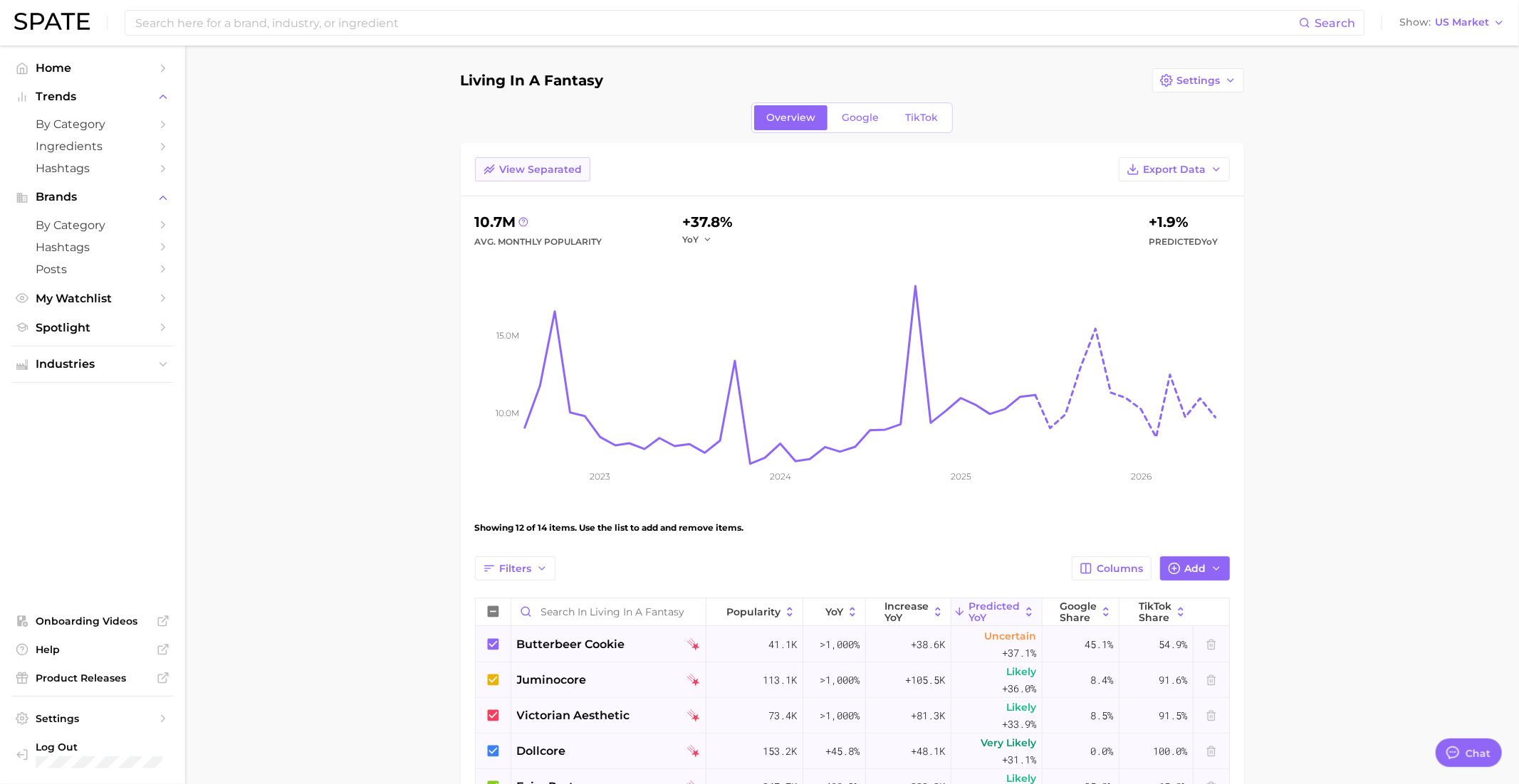
click at [514, 161] on button "View Separated" at bounding box center [532, 169] width 115 height 24
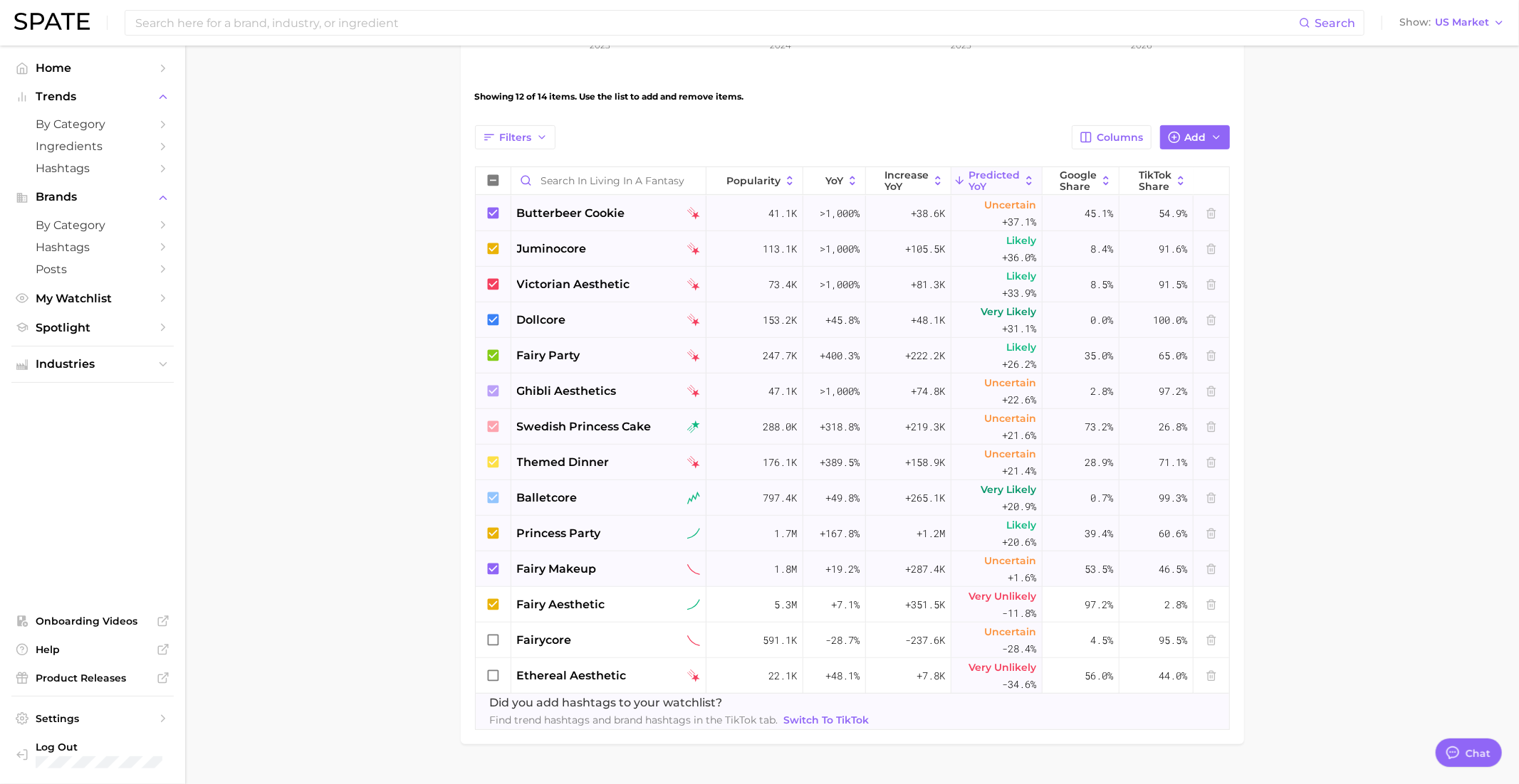
scroll to position [459, 0]
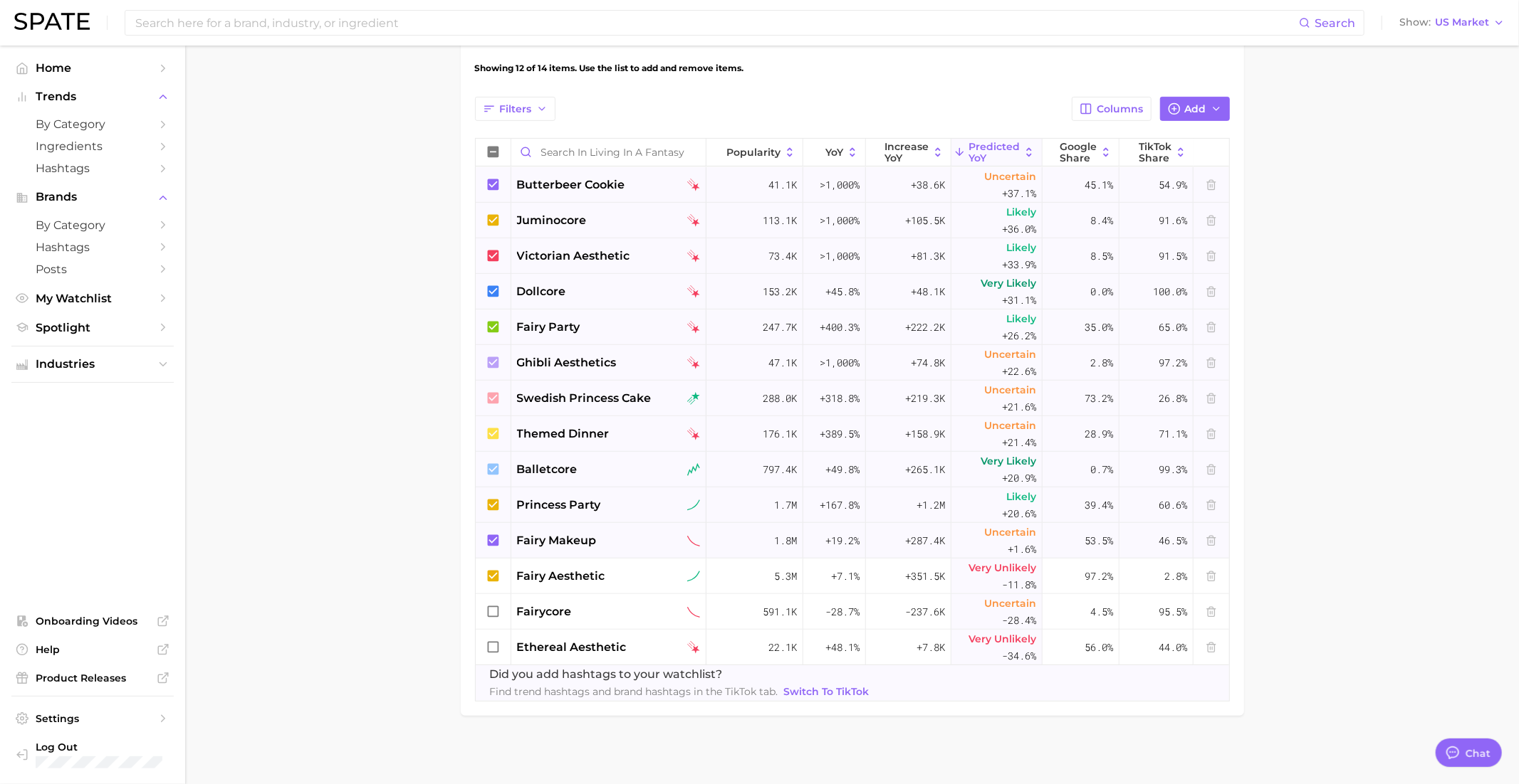
click at [498, 544] on icon at bounding box center [494, 541] width 16 height 16
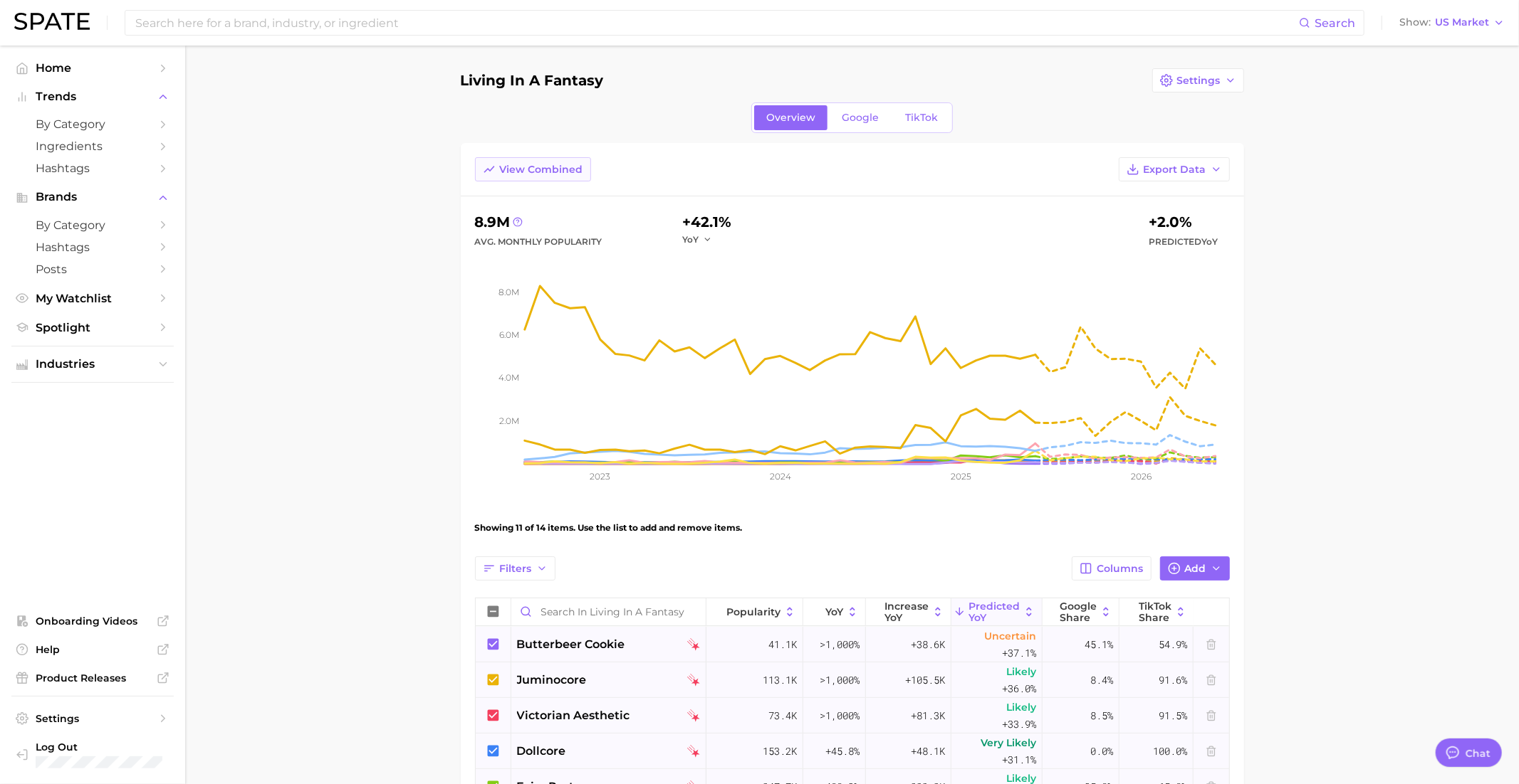
click at [512, 169] on span "View Combined" at bounding box center [541, 170] width 83 height 12
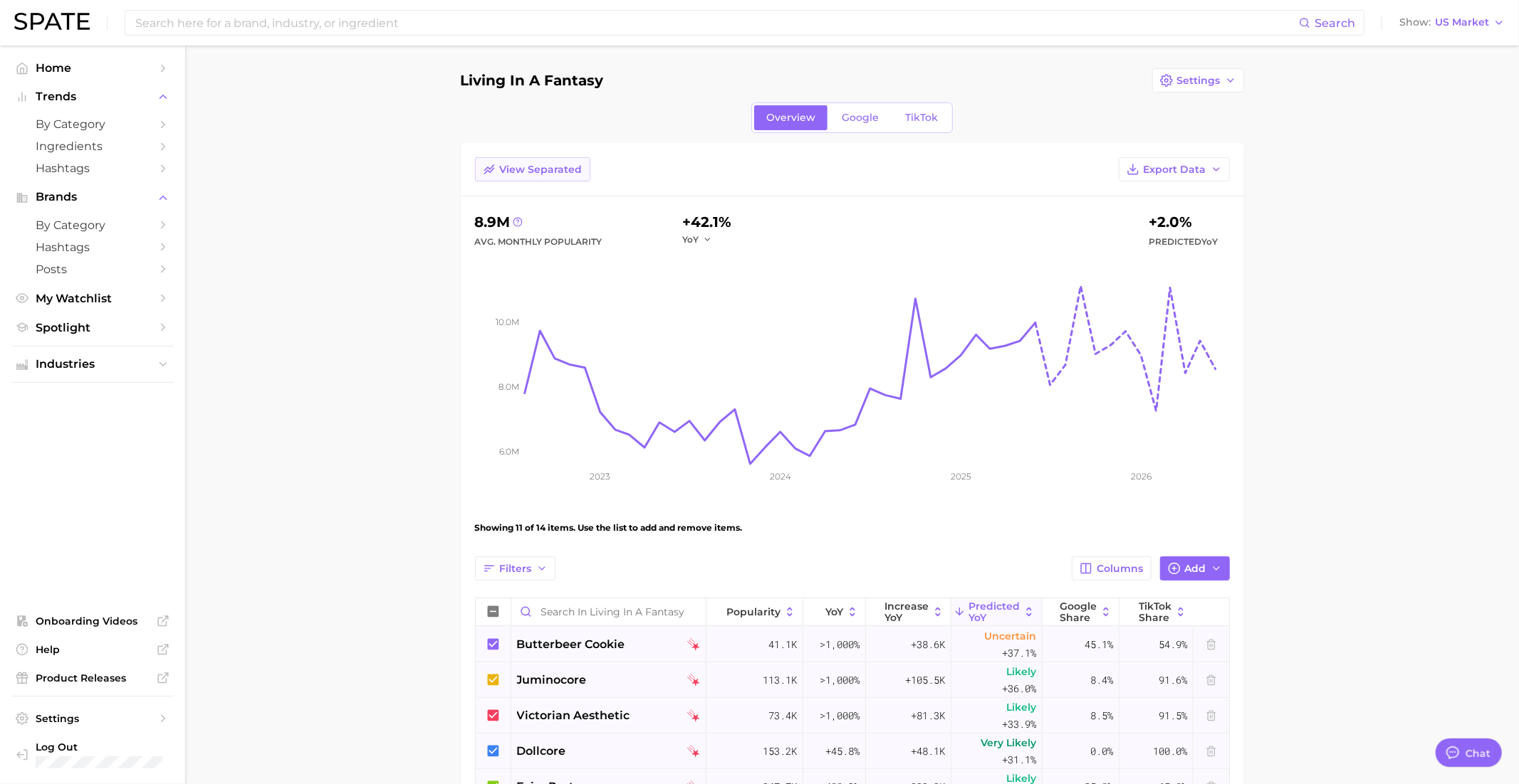
click at [512, 169] on span "View Separated" at bounding box center [541, 170] width 83 height 12
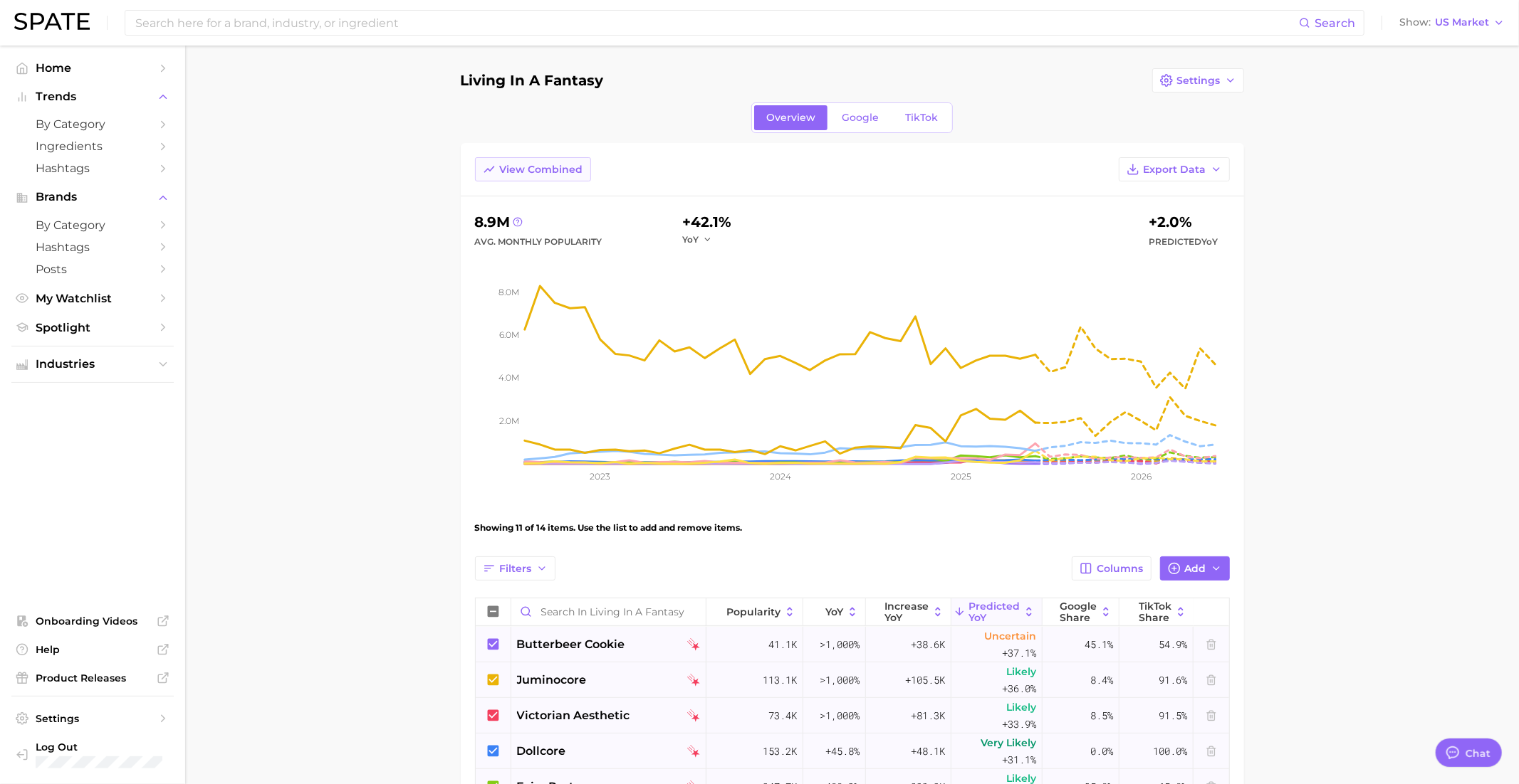
click at [517, 169] on span "View Combined" at bounding box center [541, 170] width 83 height 12
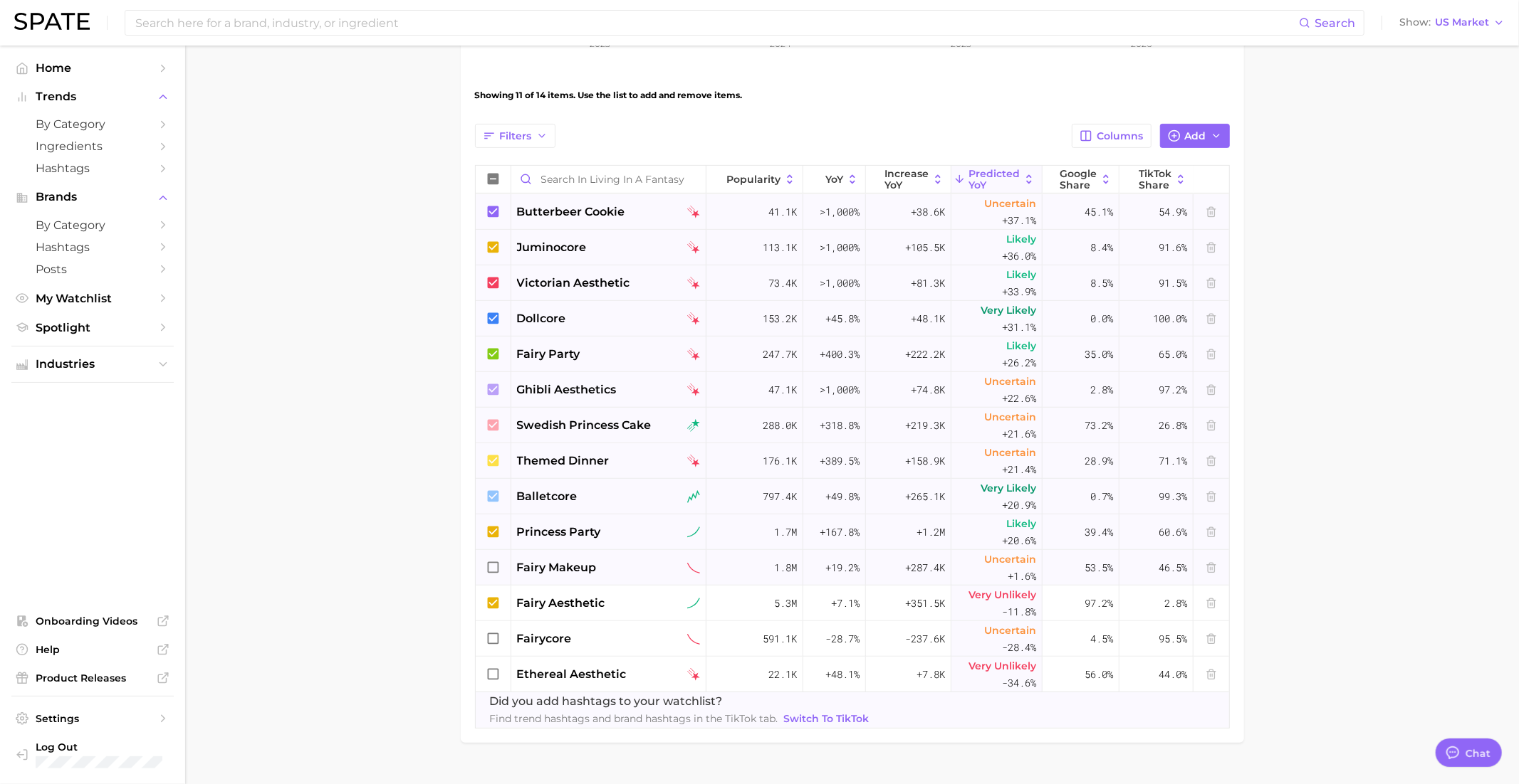
scroll to position [459, 0]
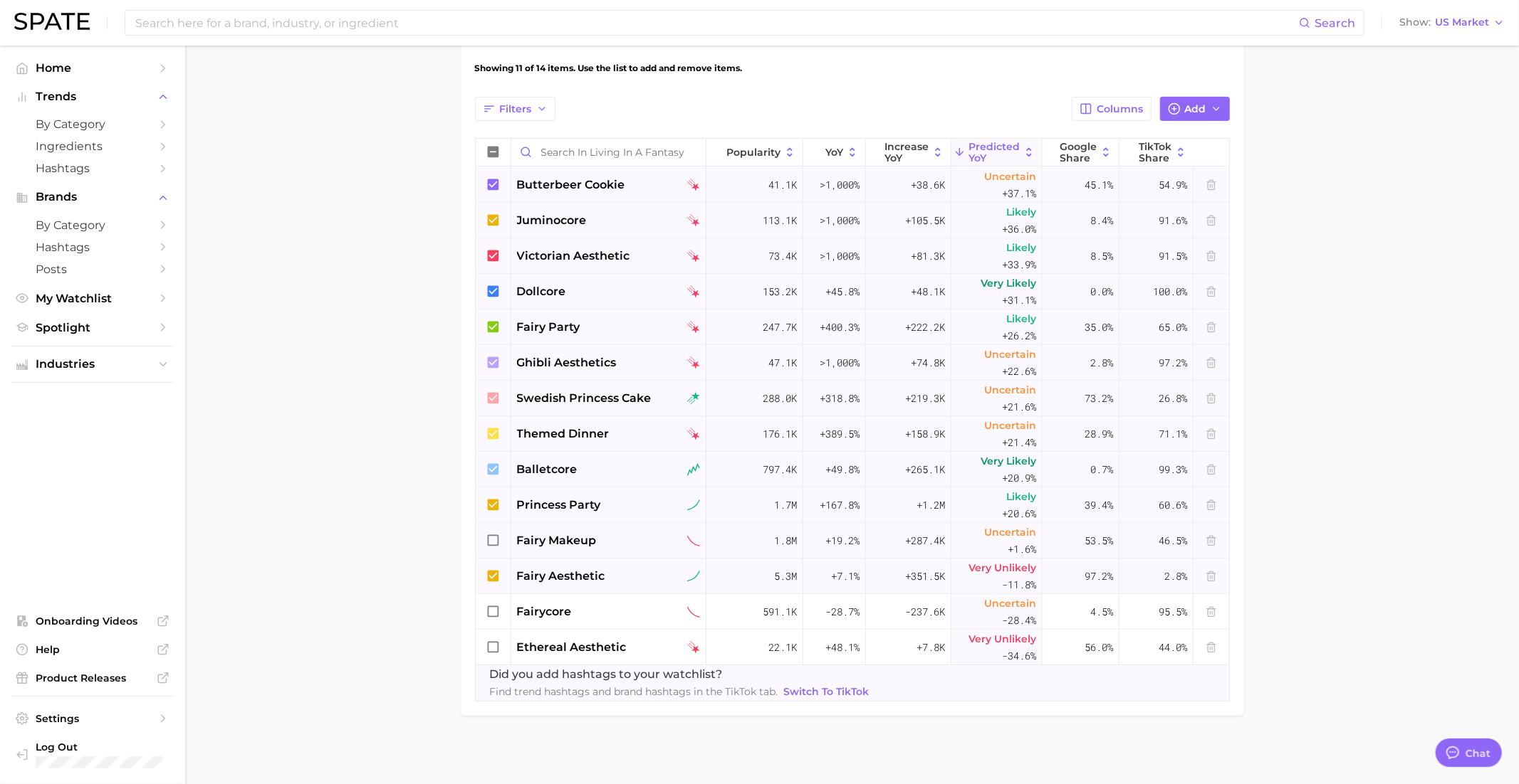
click at [515, 567] on div "fairy aesthetic" at bounding box center [609, 576] width 195 height 36
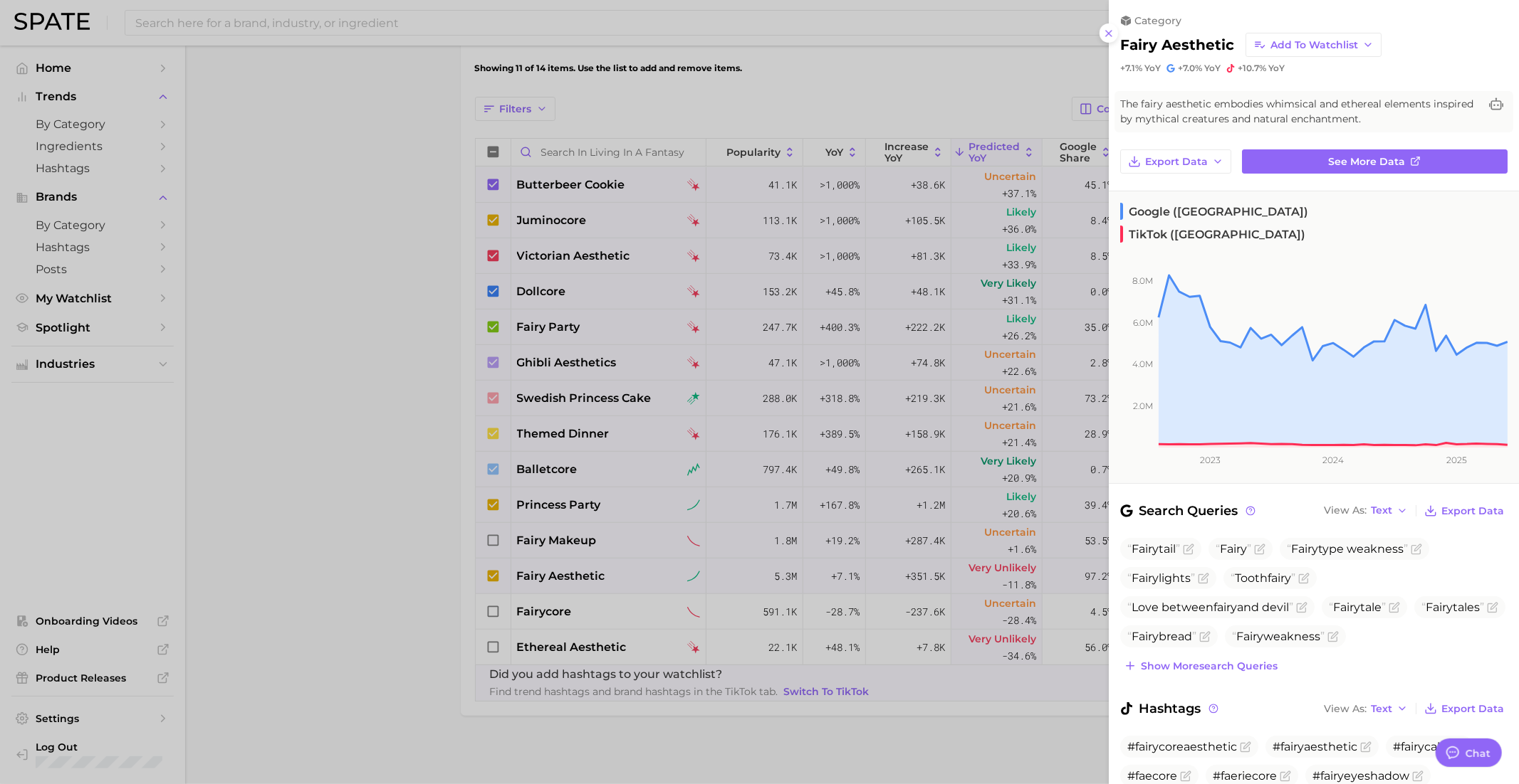
click at [502, 572] on div at bounding box center [760, 392] width 1519 height 784
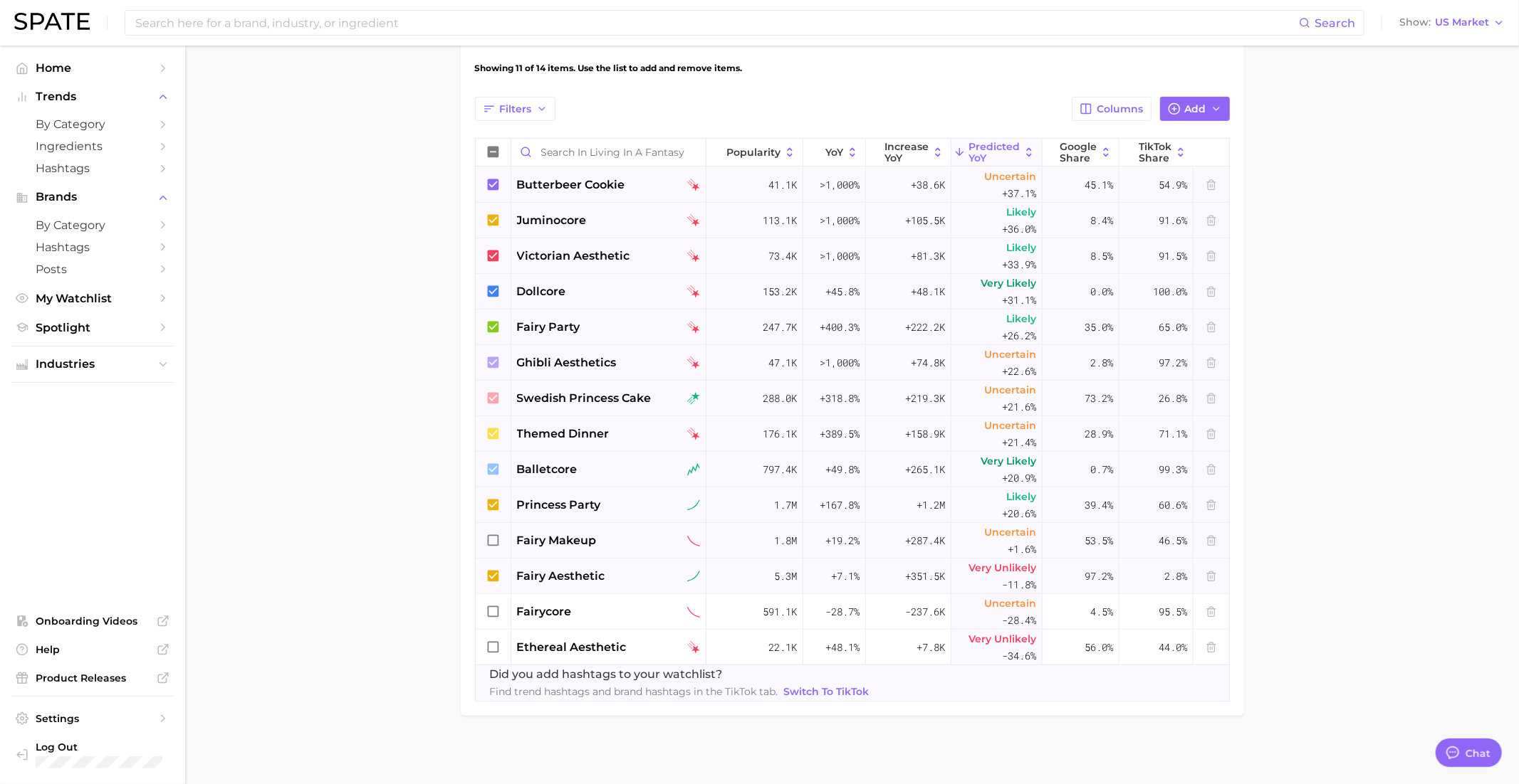
click at [492, 573] on icon at bounding box center [493, 575] width 12 height 12
click at [492, 576] on icon at bounding box center [494, 576] width 16 height 16
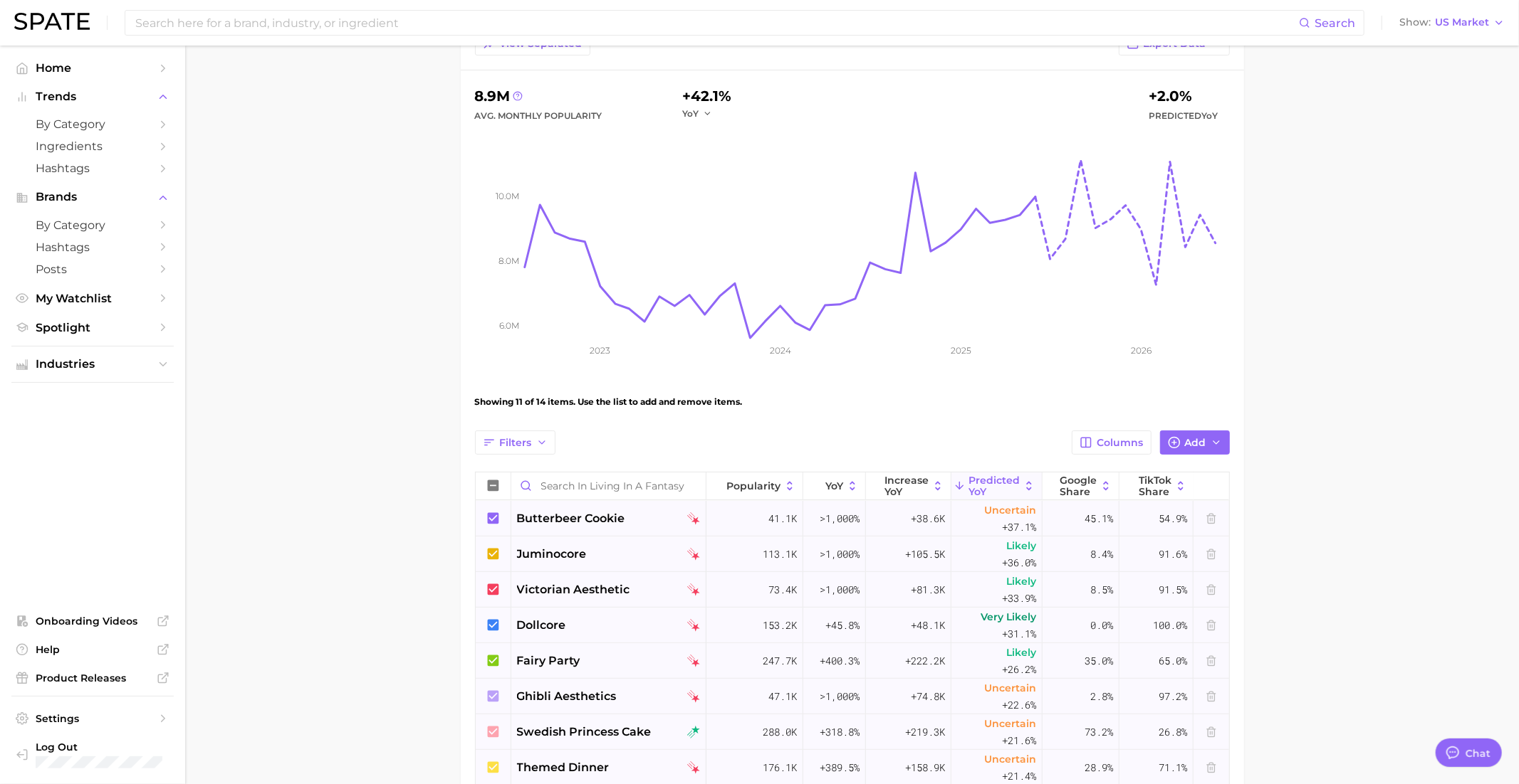
scroll to position [0, 0]
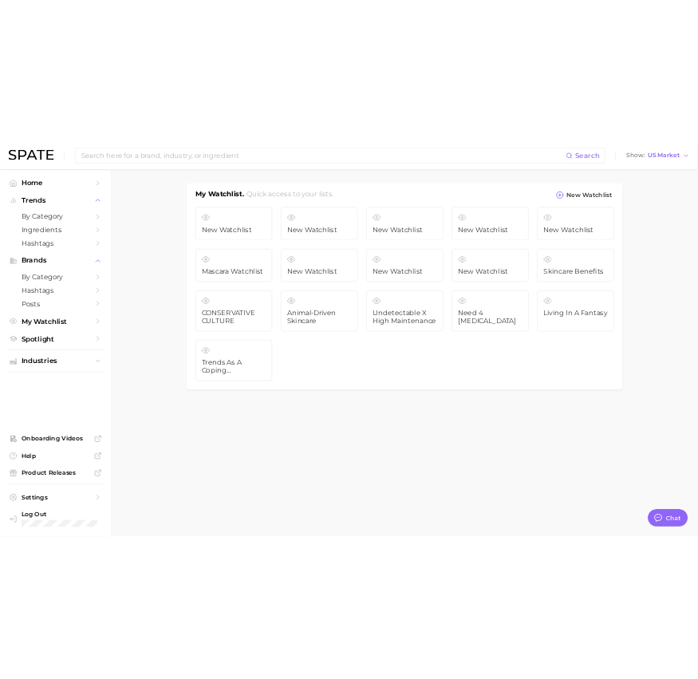
scroll to position [1545, 0]
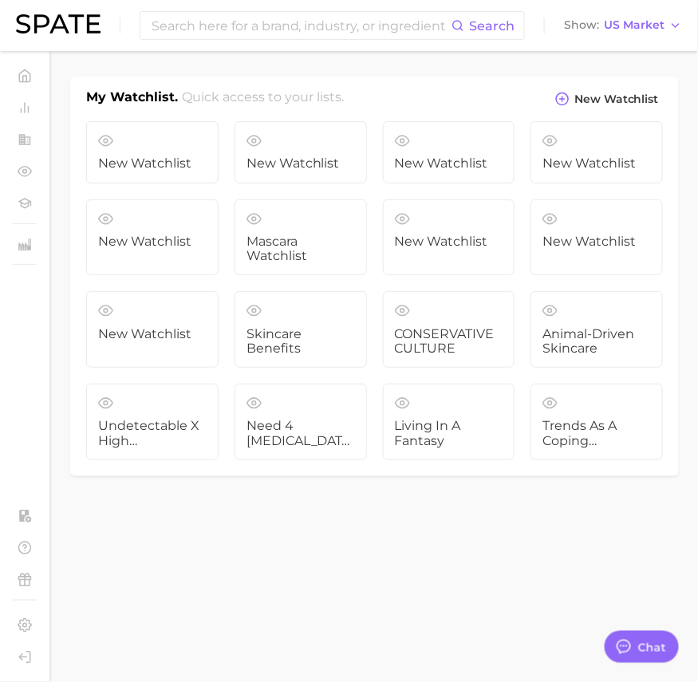
type textarea "x"
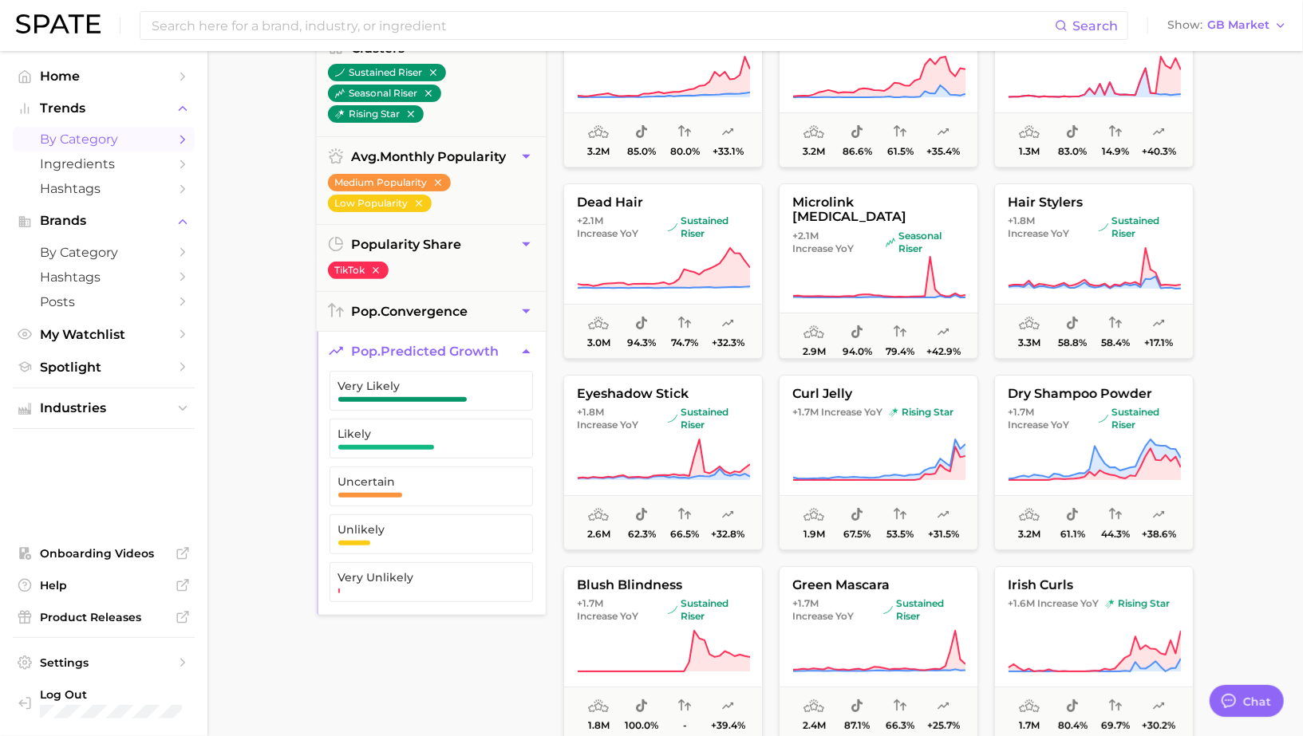
scroll to position [1545, 0]
